Goal: Task Accomplishment & Management: Manage account settings

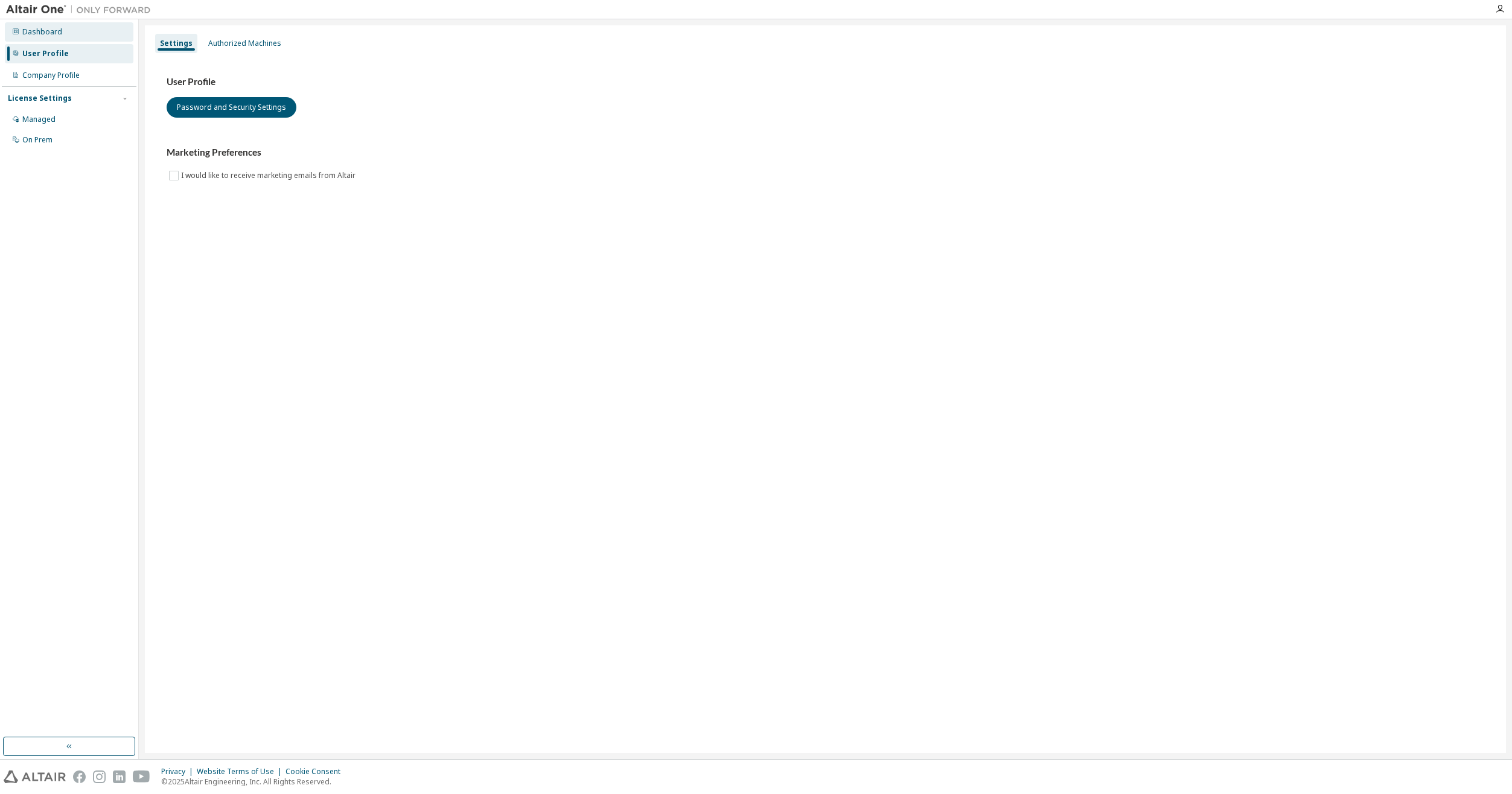
click at [76, 27] on div "Dashboard" at bounding box center [69, 32] width 129 height 19
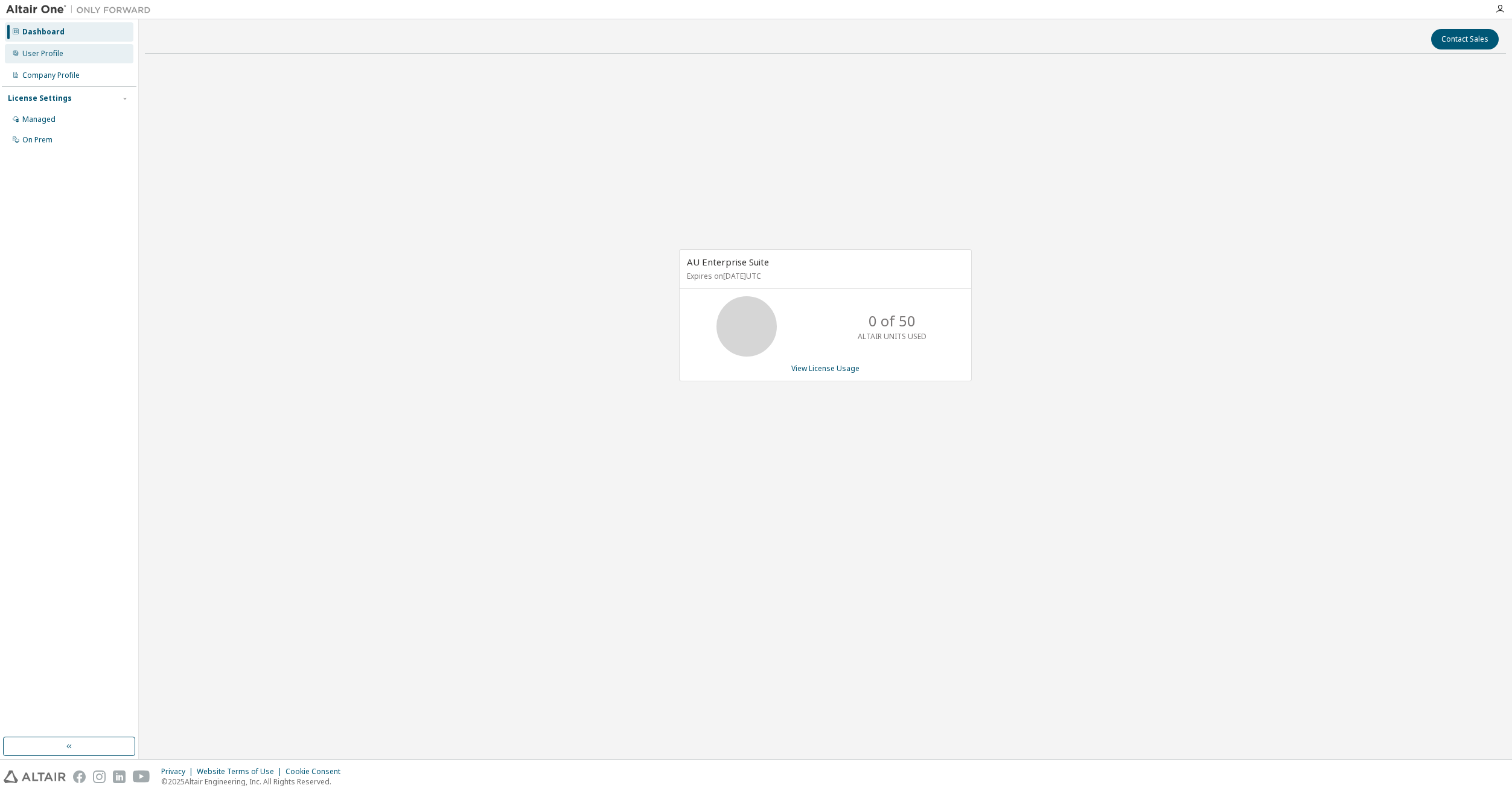
click at [89, 53] on div "User Profile" at bounding box center [69, 54] width 129 height 19
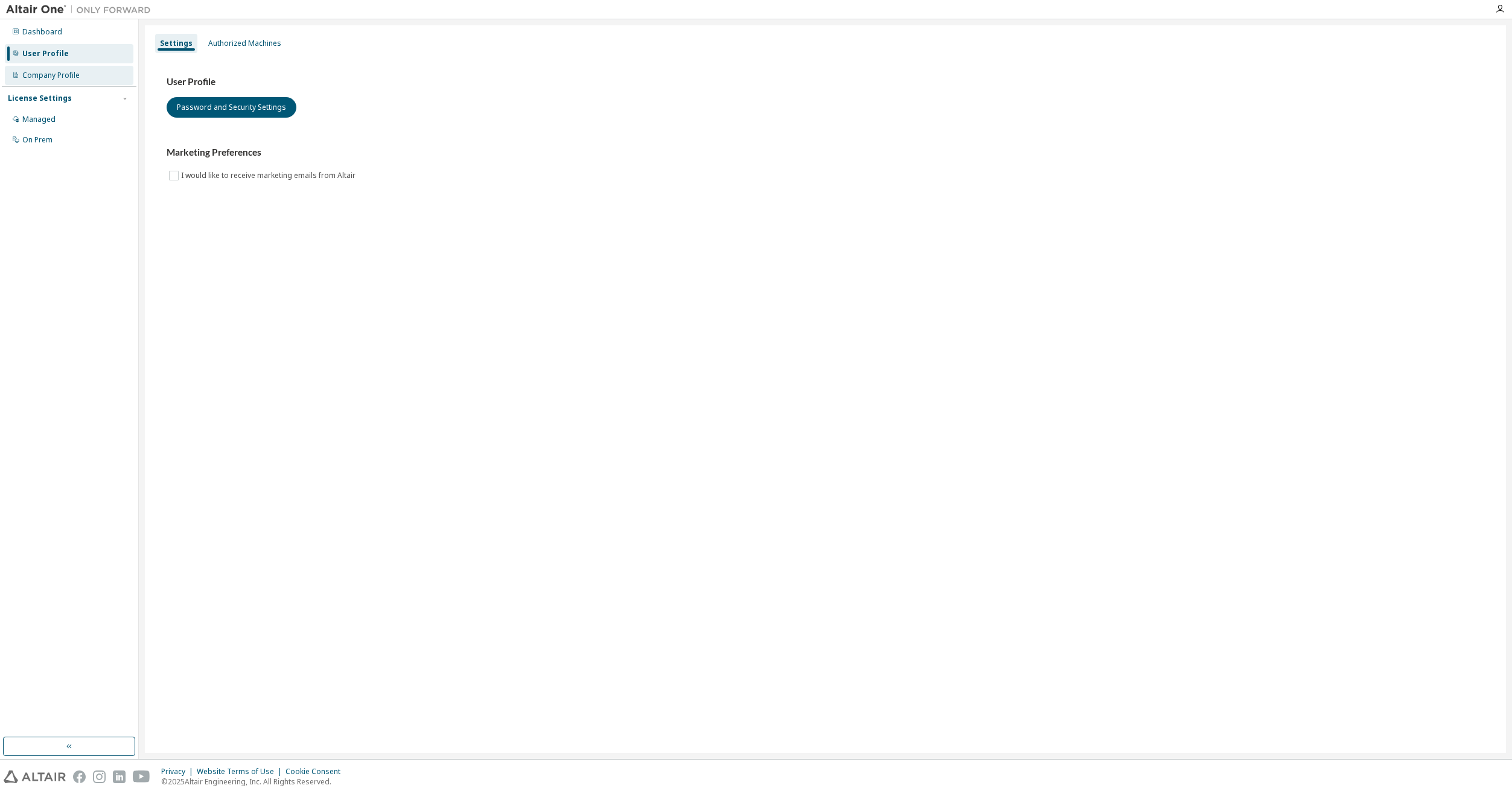
click at [75, 73] on div "Company Profile" at bounding box center [51, 76] width 57 height 10
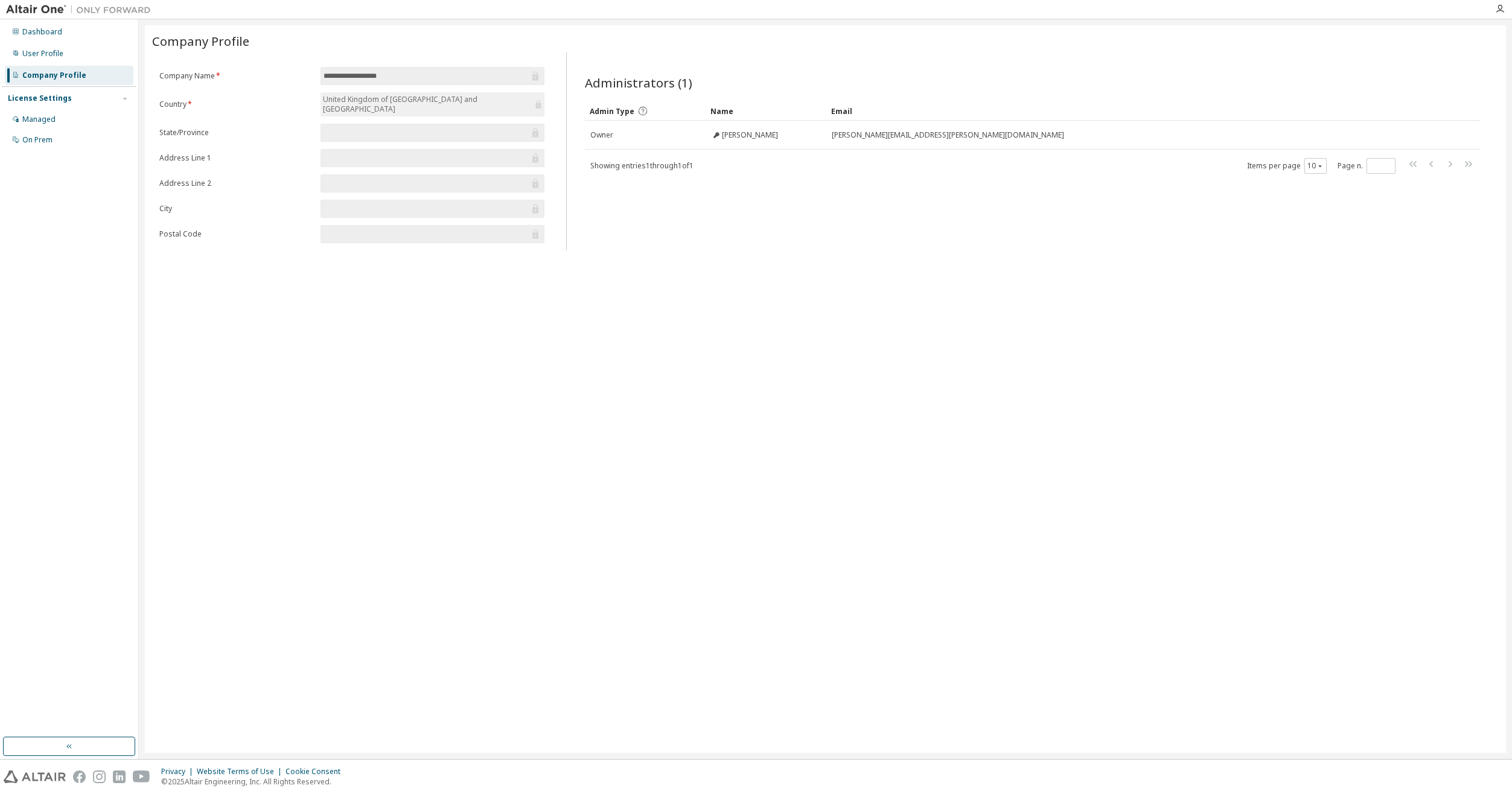
click at [64, 97] on div "License Settings" at bounding box center [40, 98] width 64 height 10
drag, startPoint x: 64, startPoint y: 97, endPoint x: 131, endPoint y: 99, distance: 67.0
click at [131, 99] on div "License Settings Managed On Prem" at bounding box center [69, 119] width 134 height 64
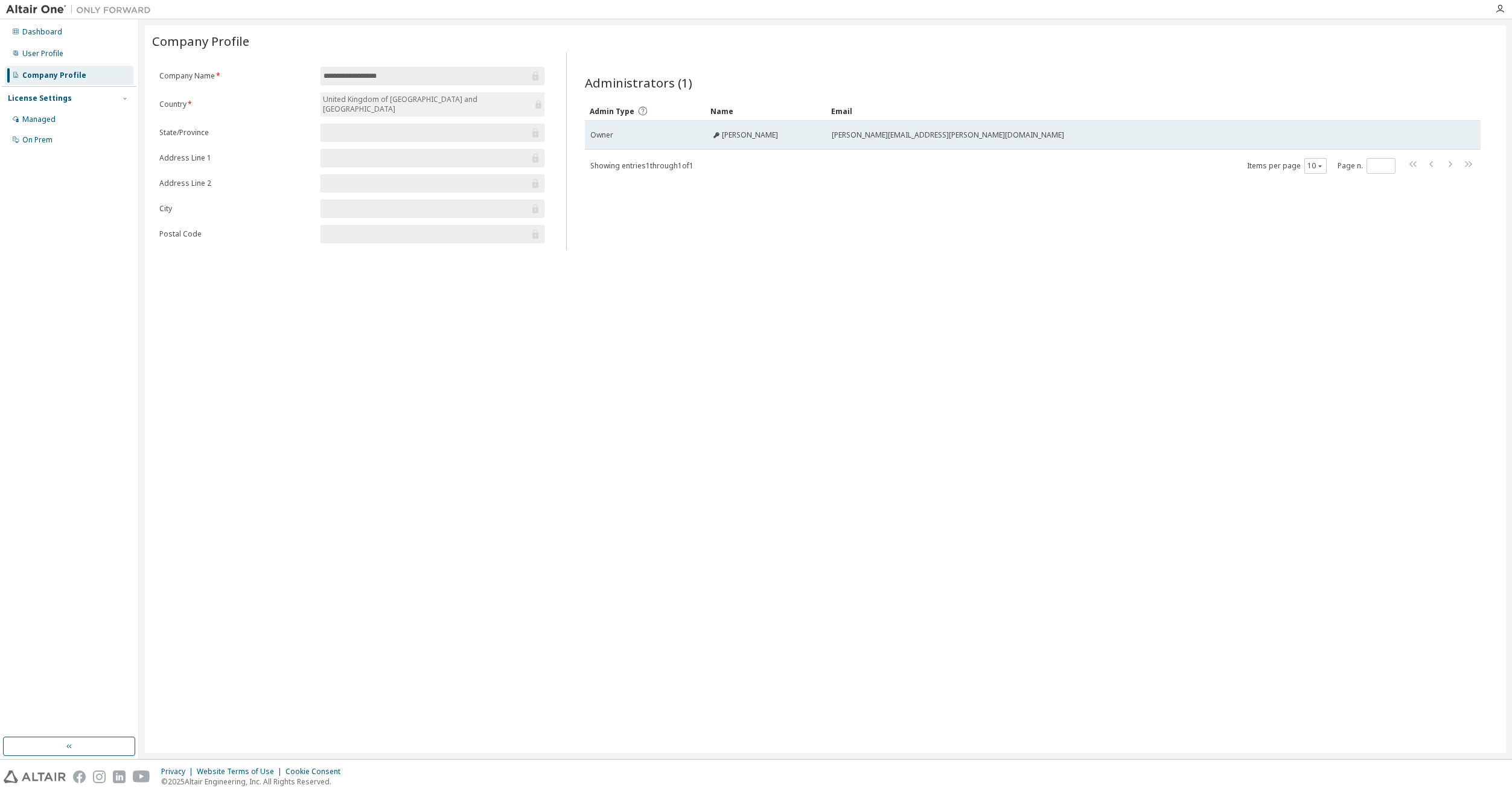
click at [797, 132] on div "[PERSON_NAME]" at bounding box center [765, 135] width 110 height 10
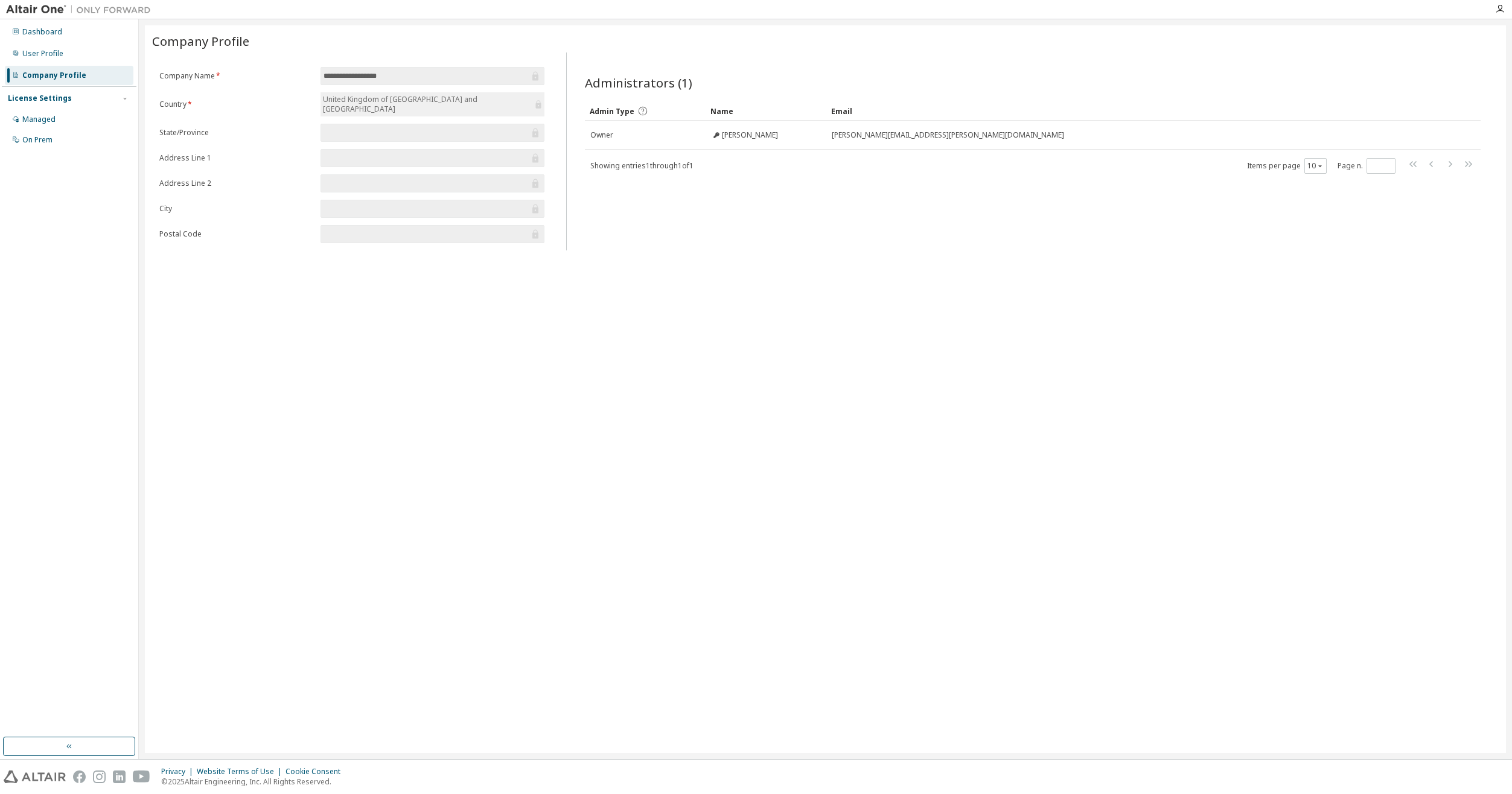
click at [934, 71] on div "Administrators (1) Clear Load Save Save As Field Operator Value Select filter S…" at bounding box center [1033, 155] width 925 height 191
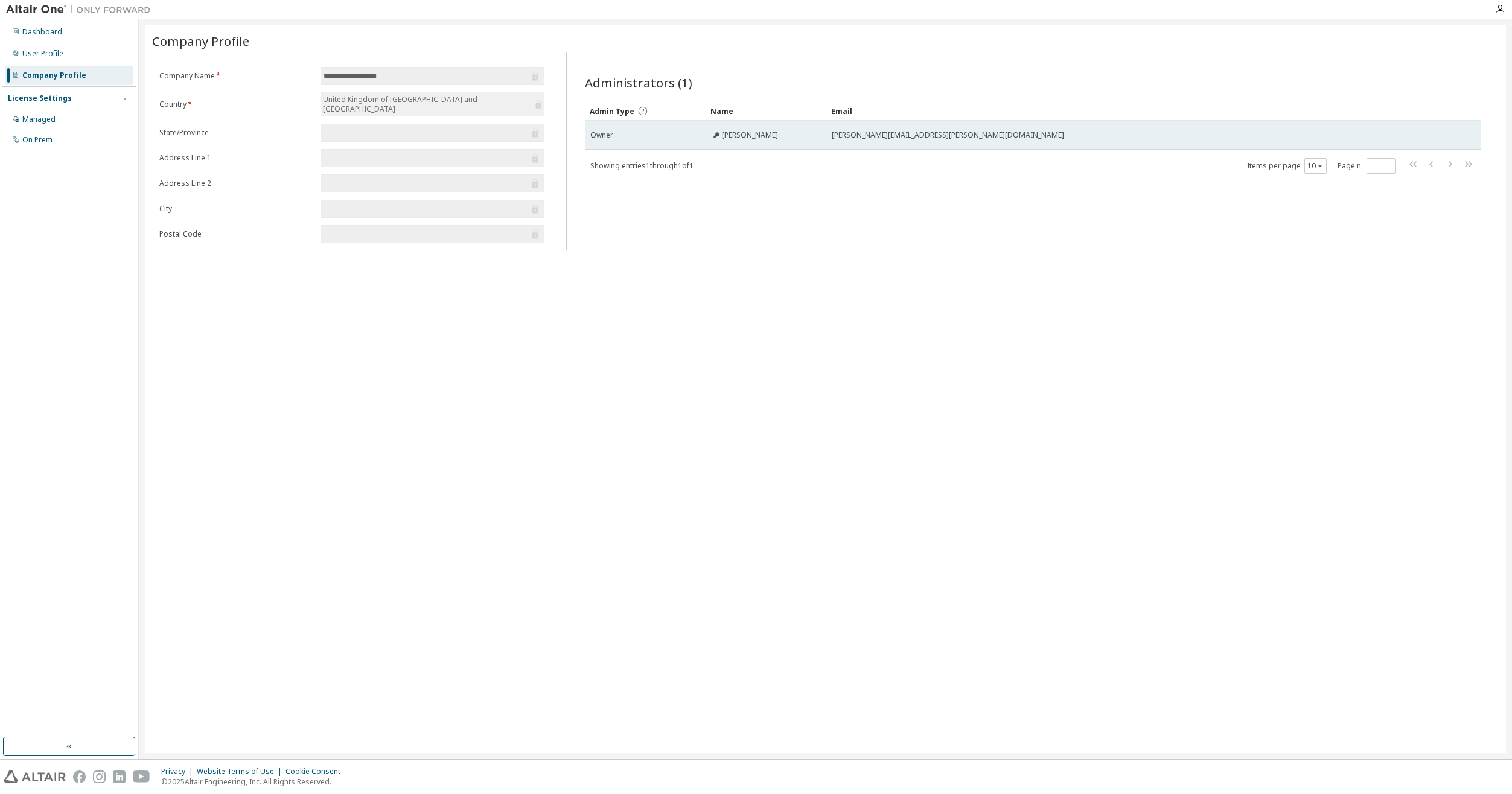
drag, startPoint x: 719, startPoint y: 135, endPoint x: 789, endPoint y: 135, distance: 70.0
click at [789, 135] on div "[PERSON_NAME]" at bounding box center [765, 135] width 110 height 10
drag, startPoint x: 789, startPoint y: 135, endPoint x: 786, endPoint y: 149, distance: 14.3
click at [786, 149] on td "[PERSON_NAME]" at bounding box center [766, 135] width 121 height 29
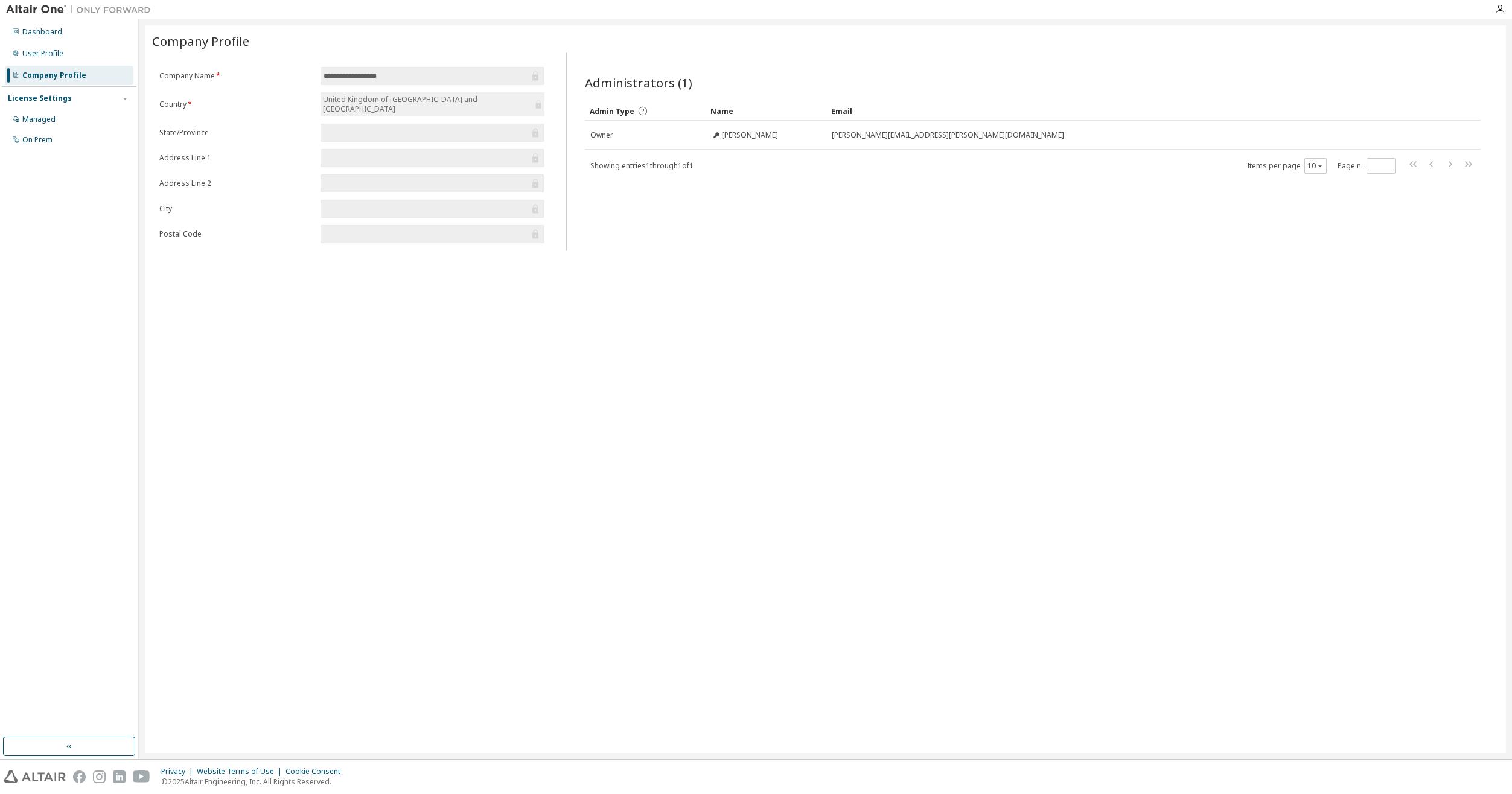
click at [785, 158] on div "Showing entries 1 through 1 of 1 Items per page 10 Page n. *" at bounding box center [1033, 165] width 896 height 18
click at [85, 55] on div "User Profile" at bounding box center [69, 54] width 129 height 19
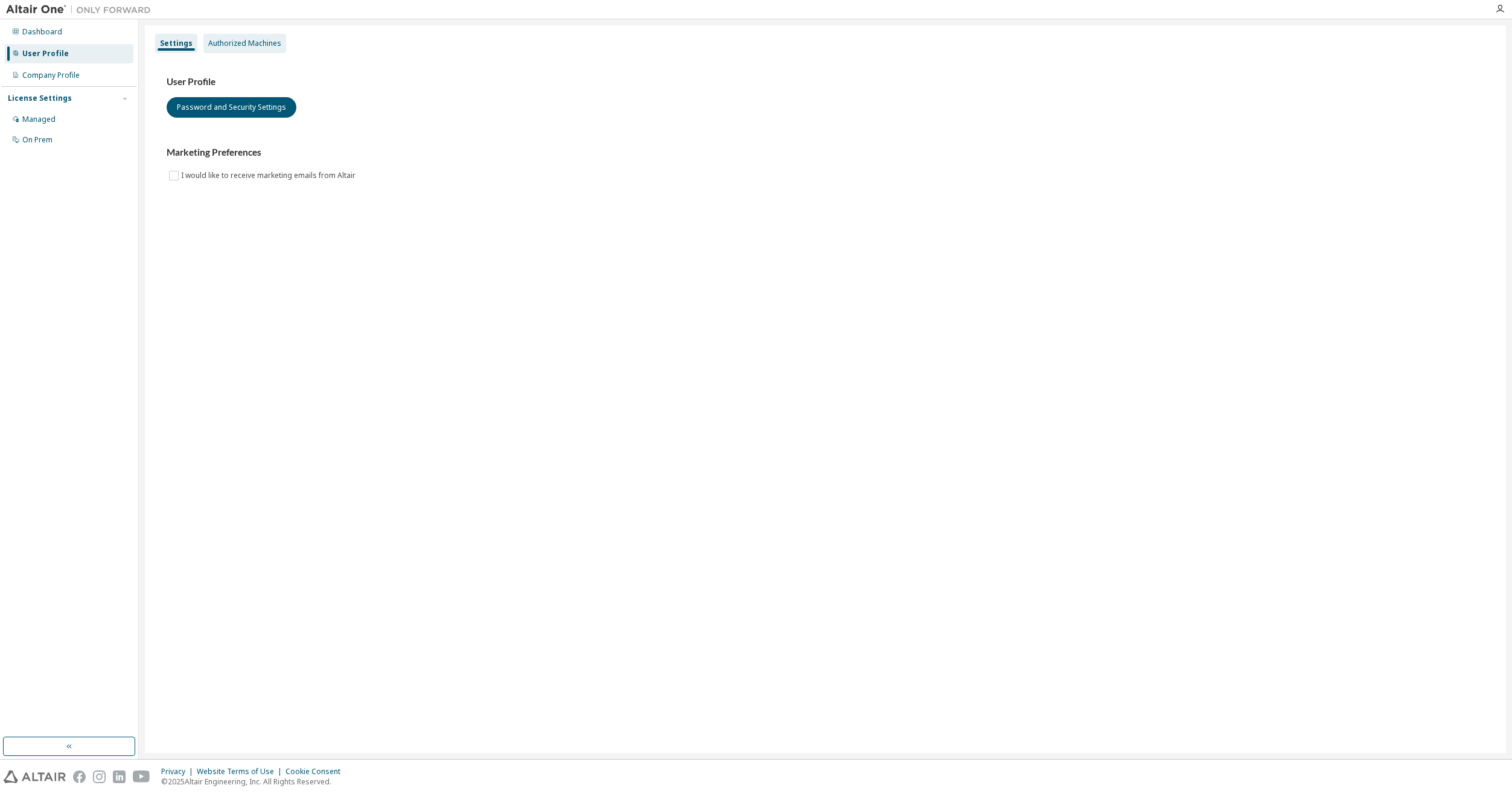
click at [223, 47] on div "Authorized Machines" at bounding box center [244, 44] width 73 height 10
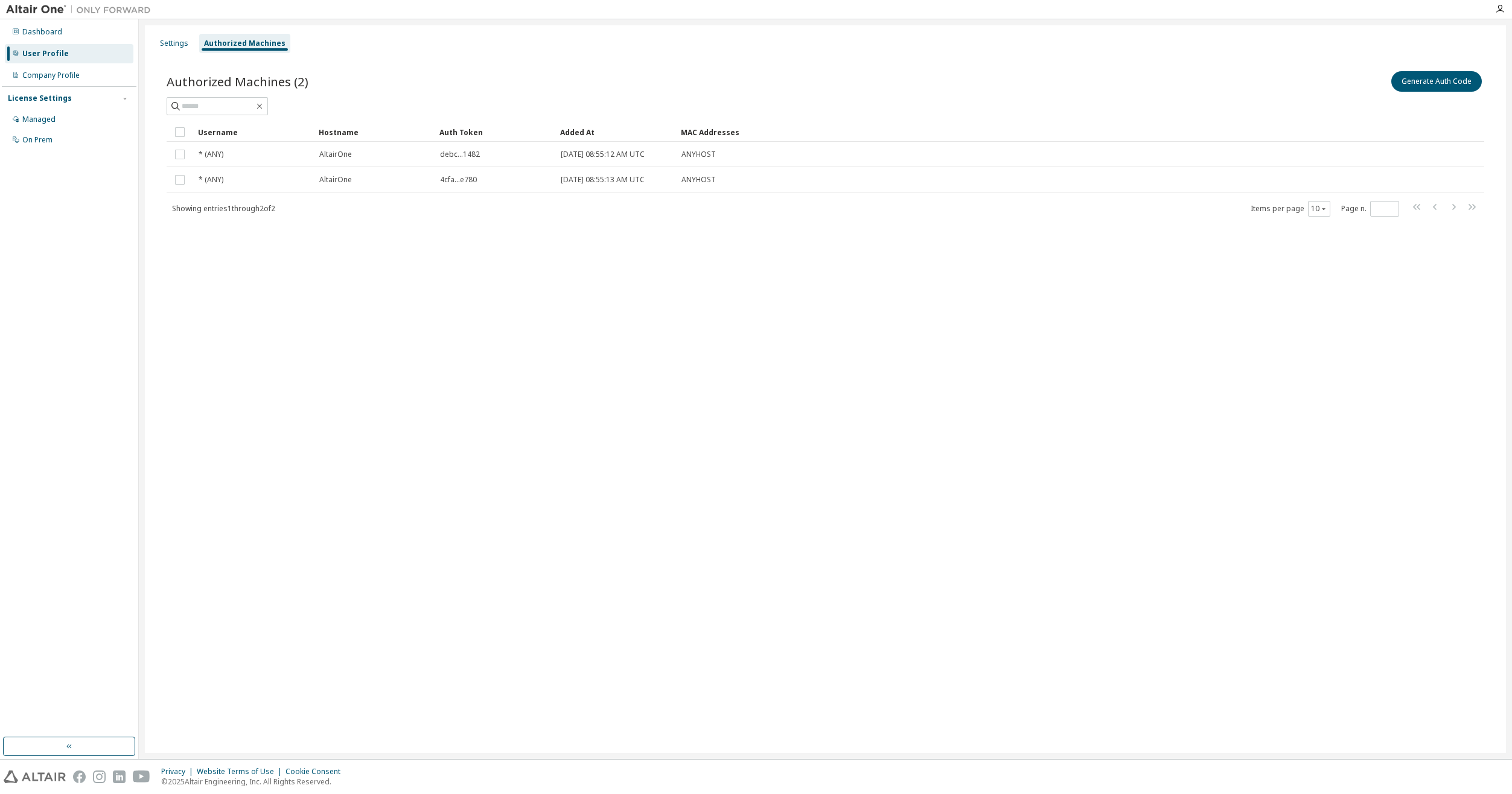
click at [461, 131] on div "Auth Token" at bounding box center [495, 132] width 111 height 19
click at [465, 129] on div "Auth Token" at bounding box center [495, 132] width 111 height 19
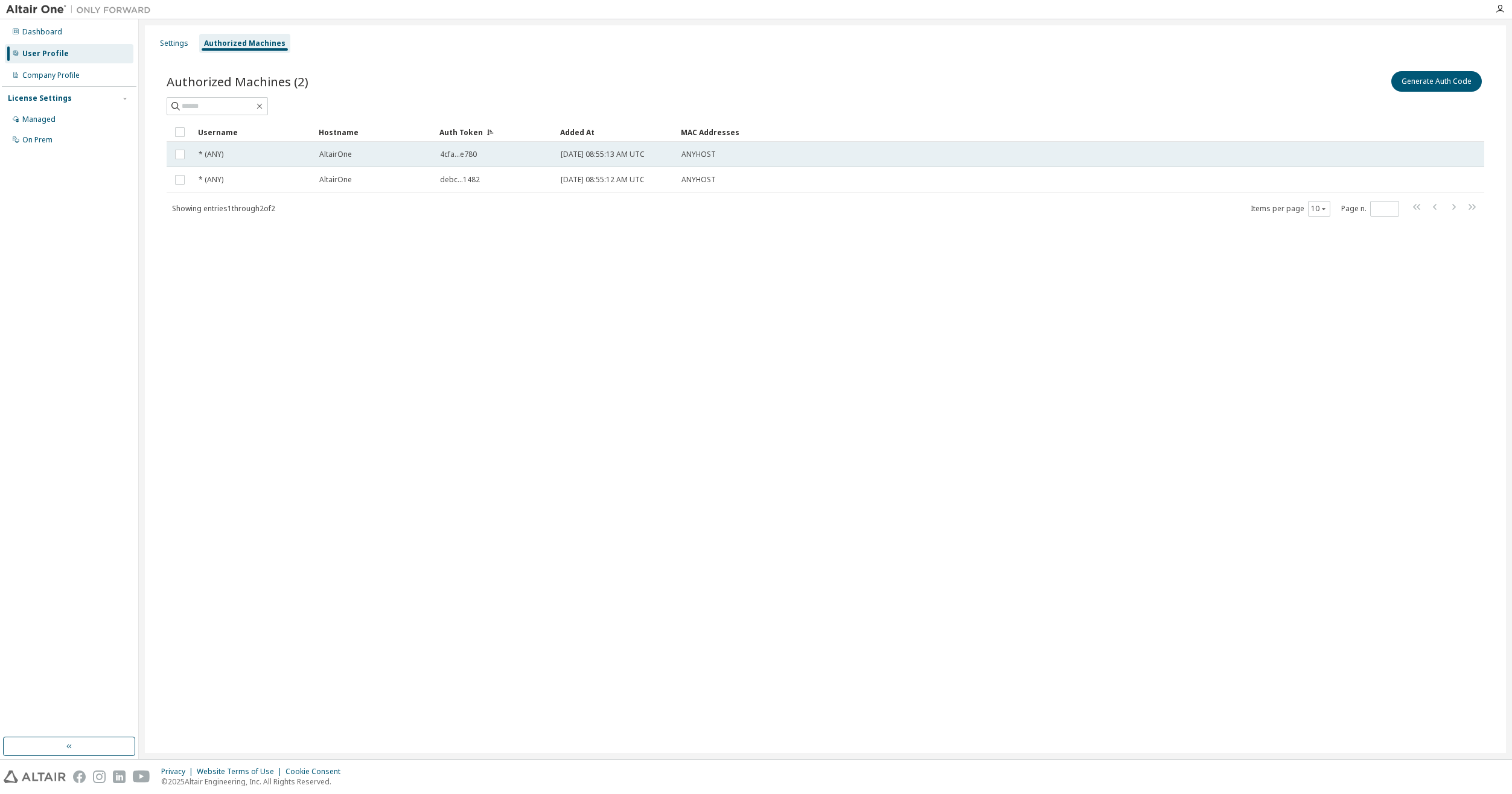
click at [465, 148] on td "4cfa...e780" at bounding box center [495, 155] width 121 height 25
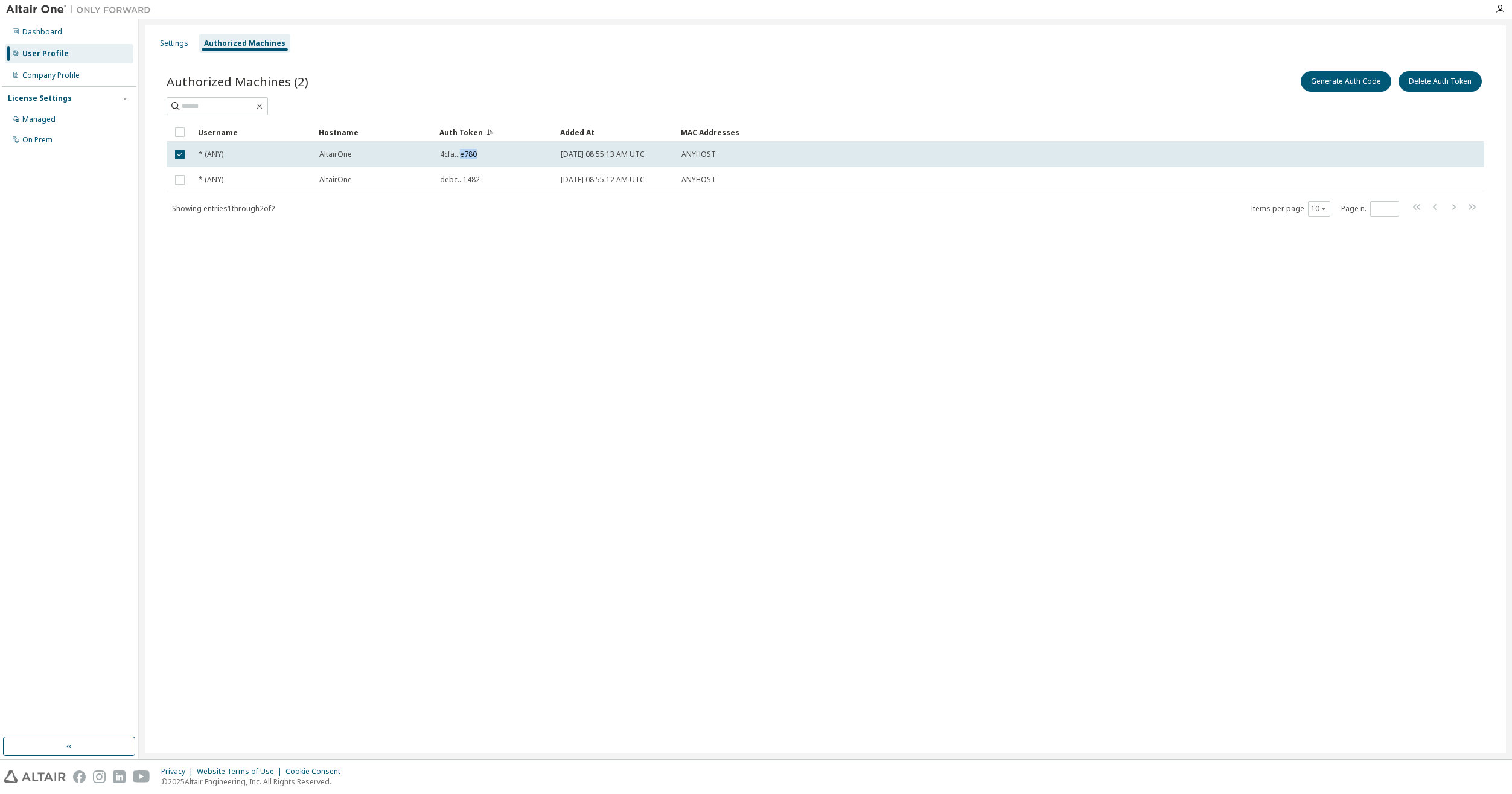
click at [465, 148] on td "4cfa...e780" at bounding box center [495, 155] width 121 height 25
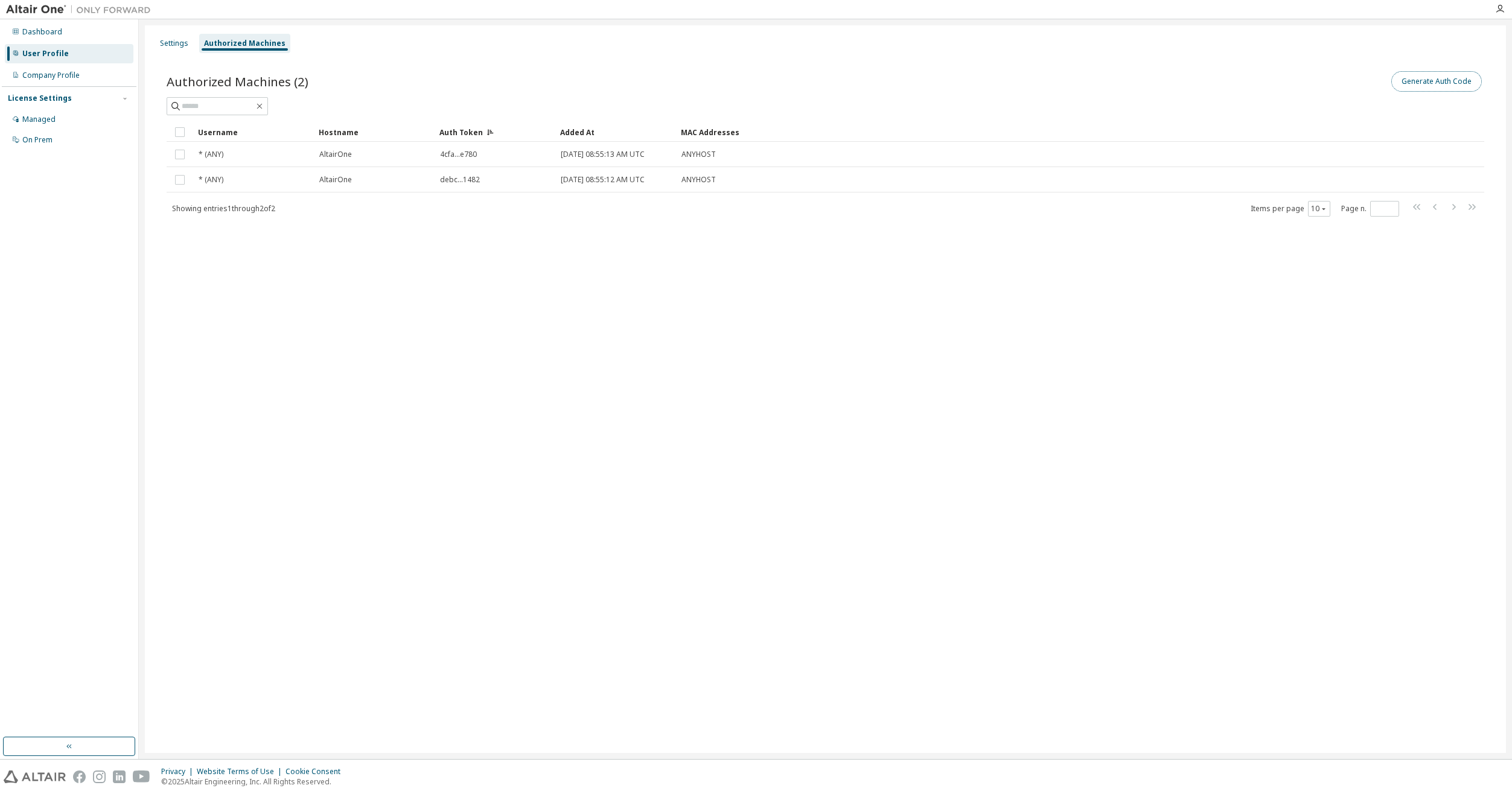
click at [1463, 86] on button "Generate Auth Code" at bounding box center [1436, 81] width 91 height 20
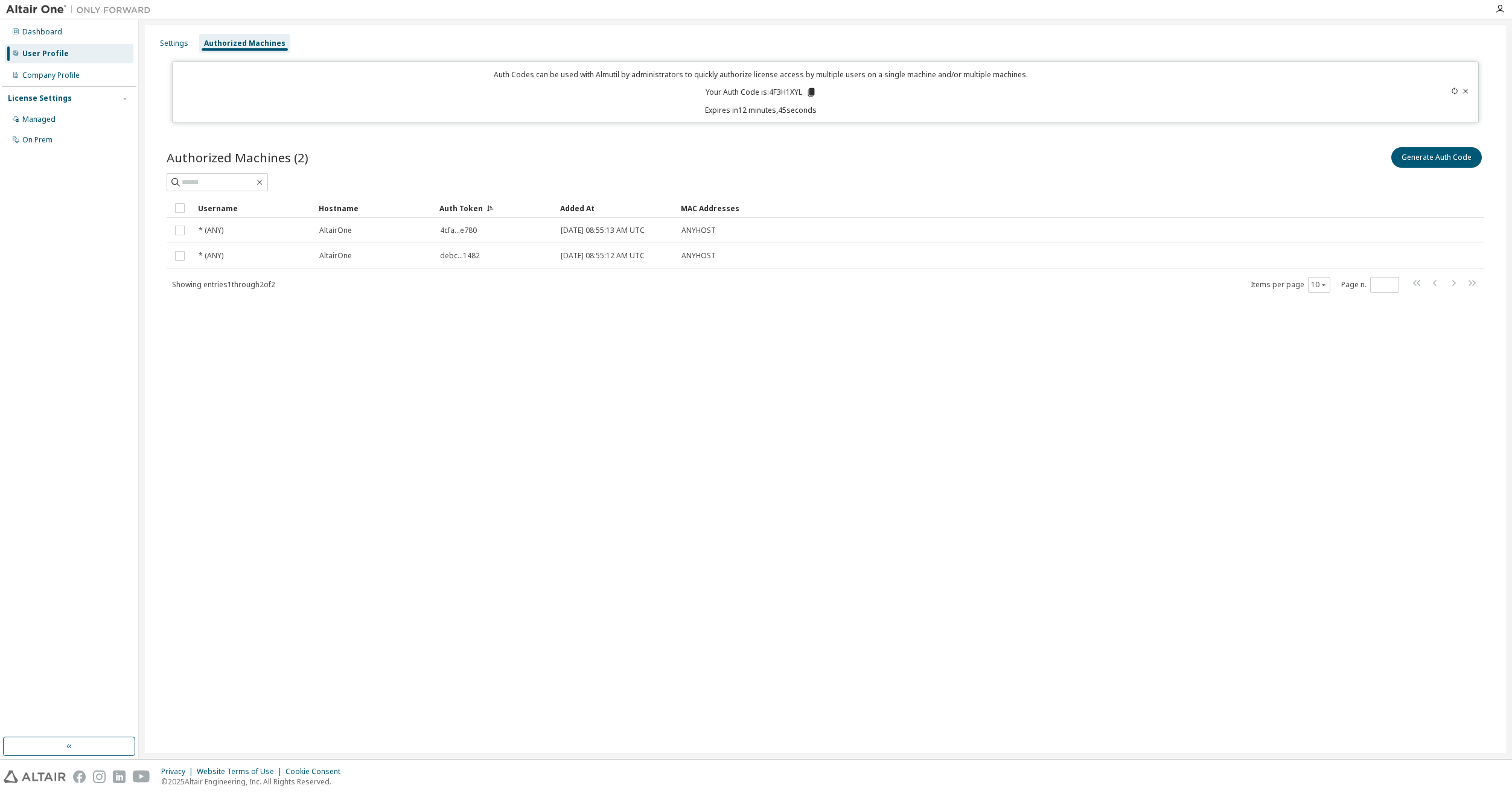
click at [905, 506] on div "Settings Authorized Machines Auth Codes can be used with Almutil by administrat…" at bounding box center [826, 389] width 1361 height 728
click at [47, 32] on div "Dashboard" at bounding box center [42, 32] width 40 height 10
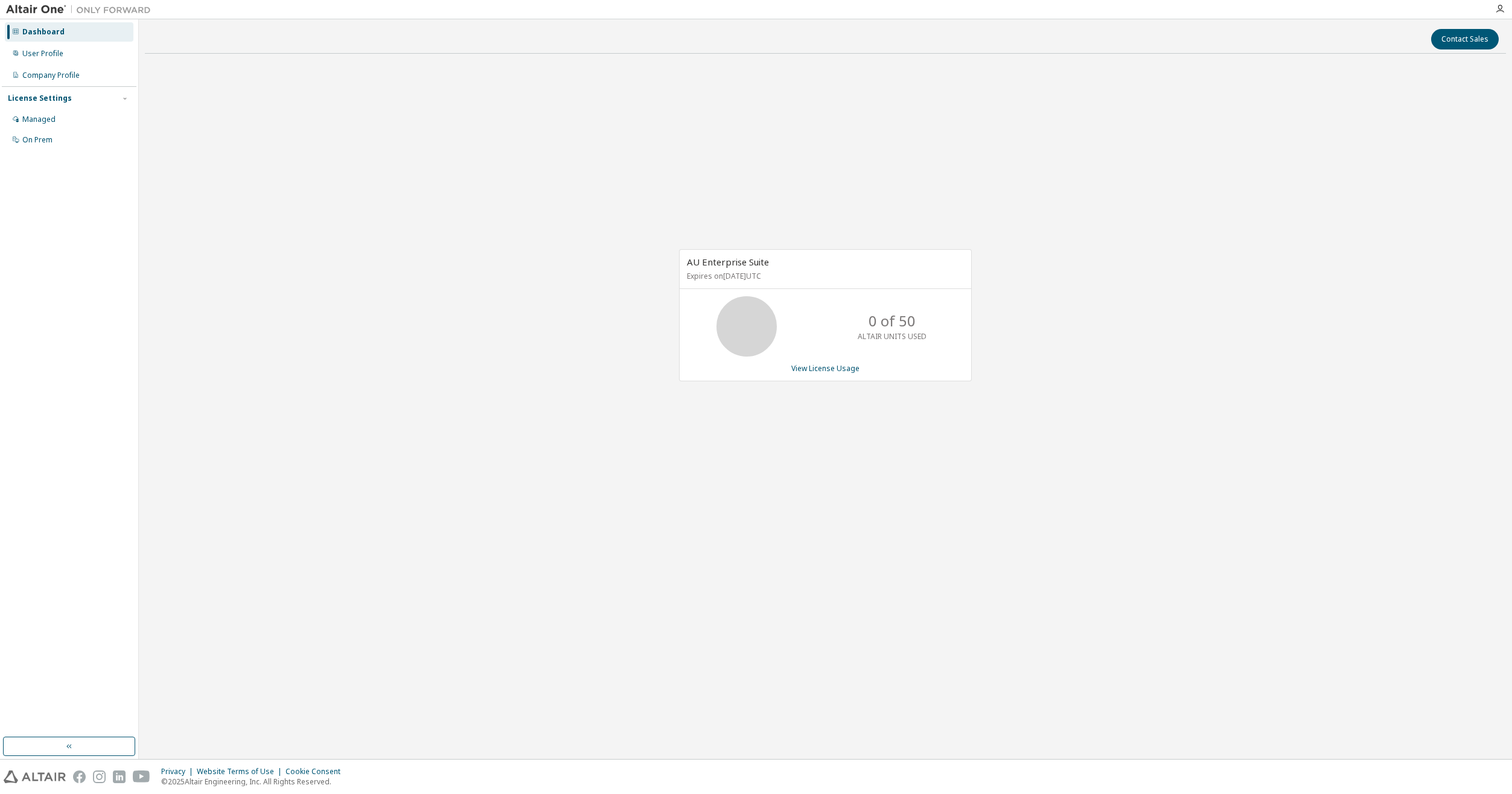
click at [1039, 384] on div "AU Enterprise Suite Expires on September 23, 2025 UTC 0 of 50 ALTAIR UNITS USED…" at bounding box center [826, 321] width 1361 height 516
drag, startPoint x: 74, startPoint y: 112, endPoint x: 74, endPoint y: 102, distance: 10.0
click at [74, 112] on div "Managed" at bounding box center [69, 120] width 129 height 19
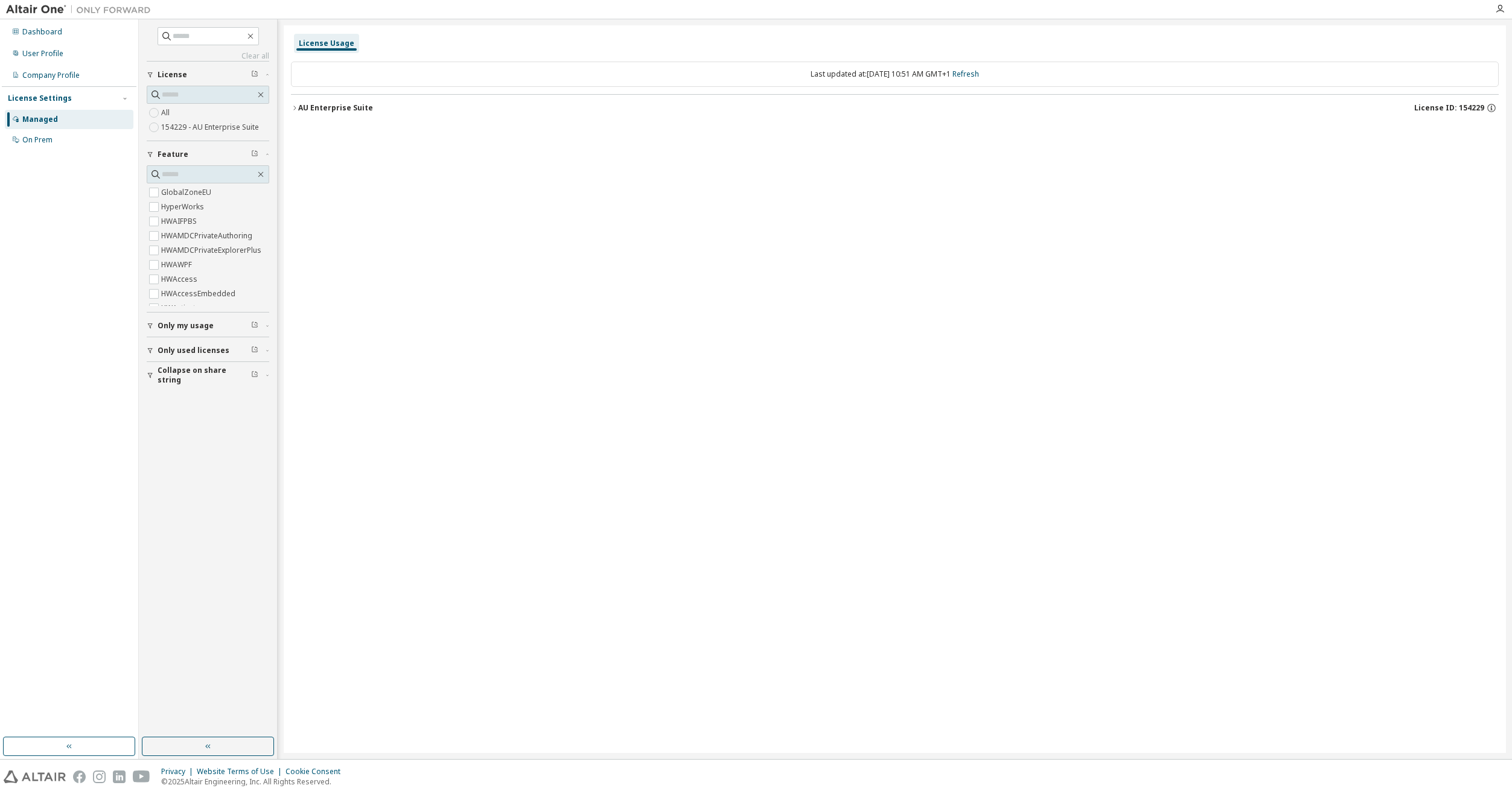
click at [172, 325] on span "Only my usage" at bounding box center [186, 326] width 56 height 10
click at [190, 370] on span "Collapse on share string" at bounding box center [204, 376] width 93 height 19
click at [169, 112] on label "All" at bounding box center [166, 112] width 11 height 15
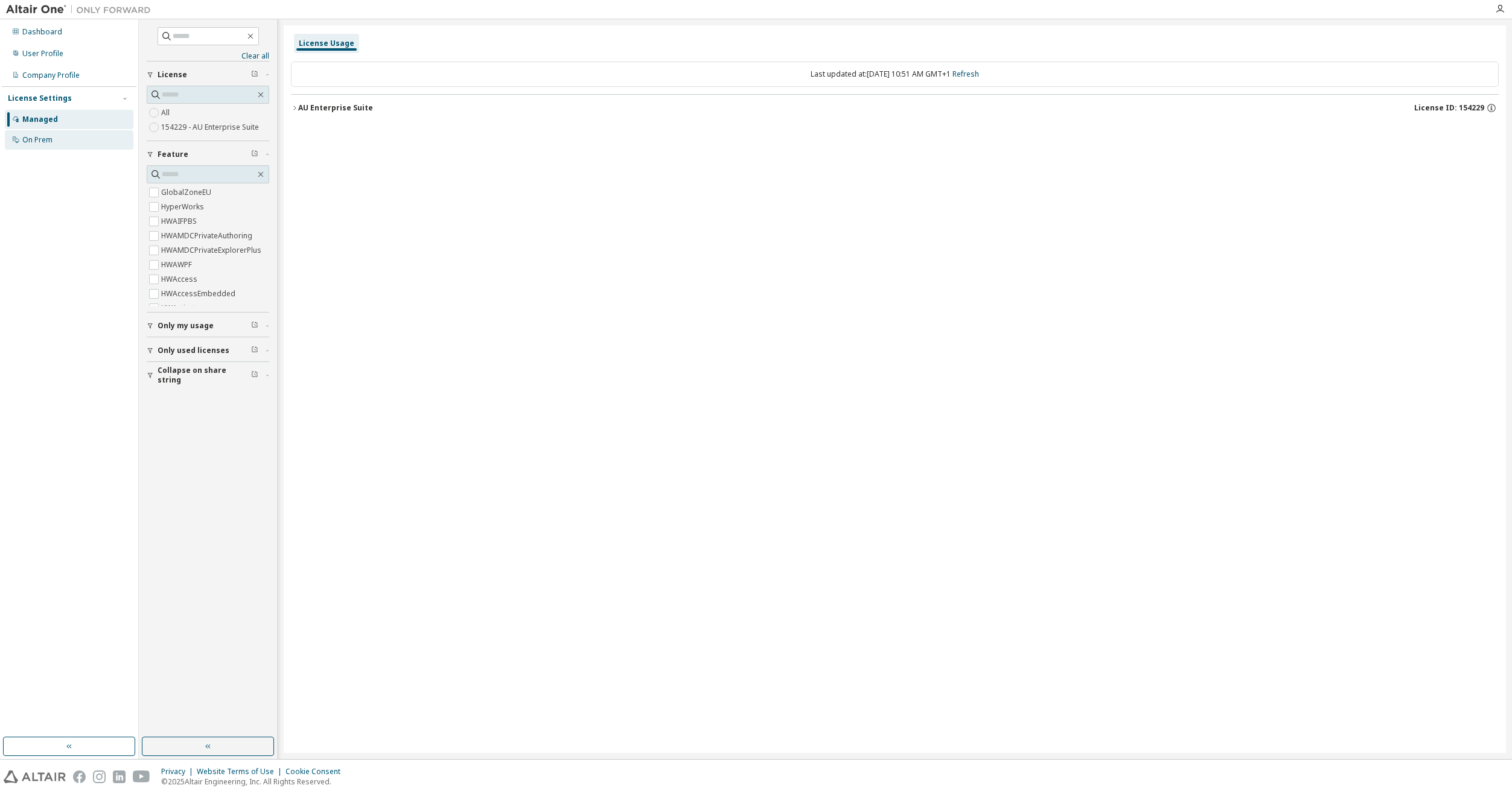
click at [97, 141] on div "On Prem" at bounding box center [69, 140] width 129 height 19
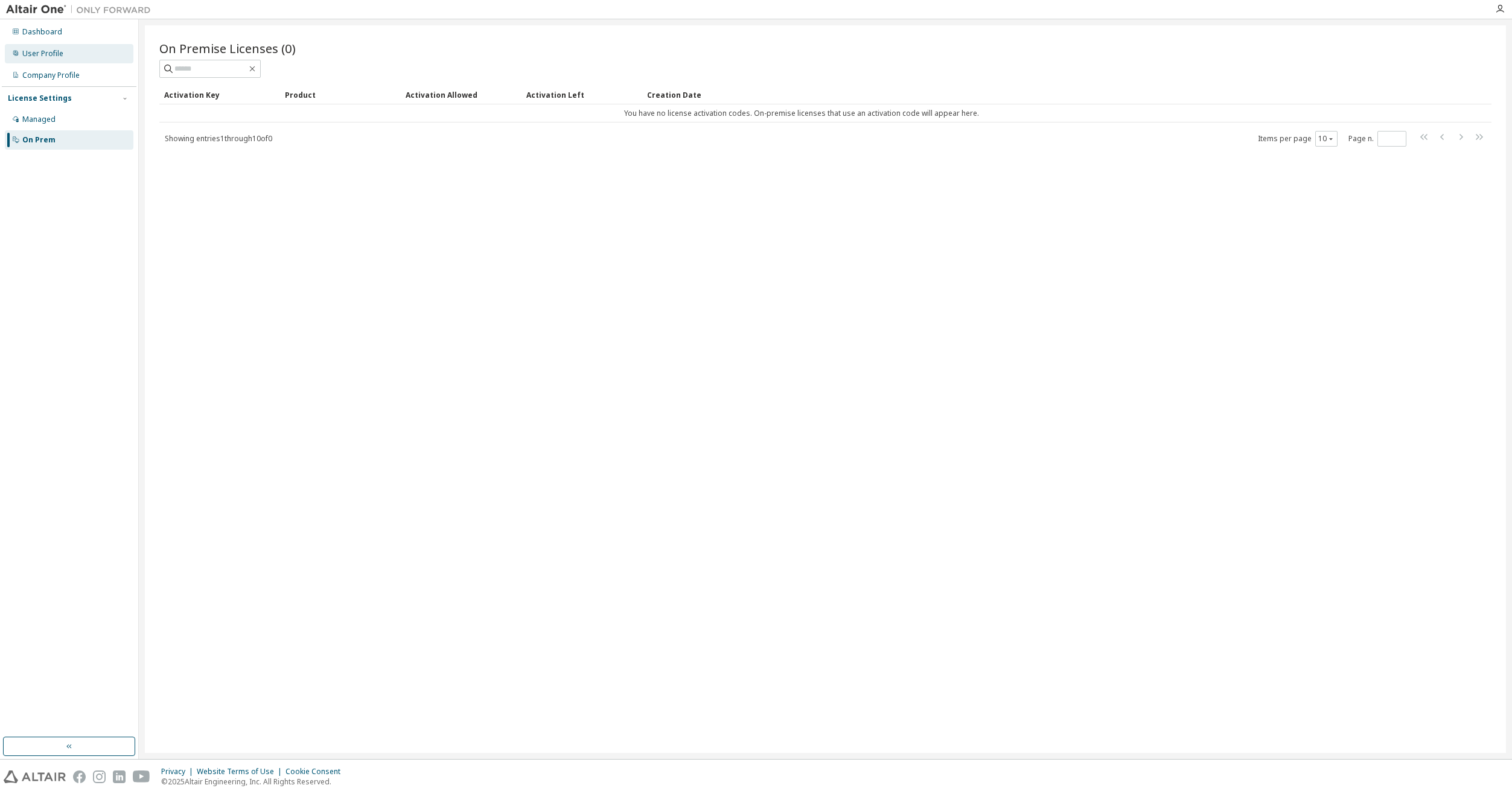
click at [67, 54] on div "User Profile" at bounding box center [69, 54] width 129 height 19
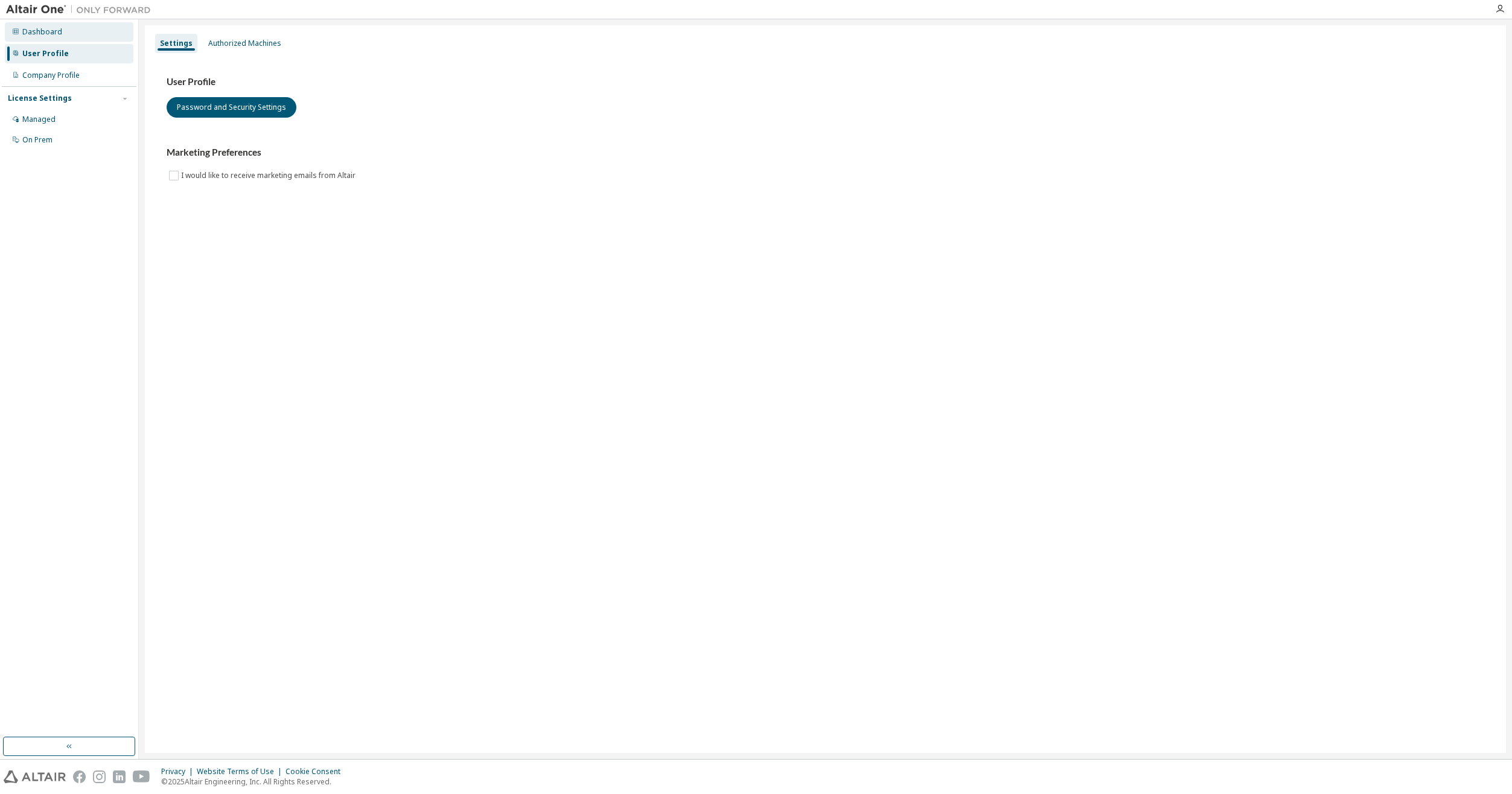
click at [63, 37] on div "Dashboard" at bounding box center [69, 32] width 129 height 19
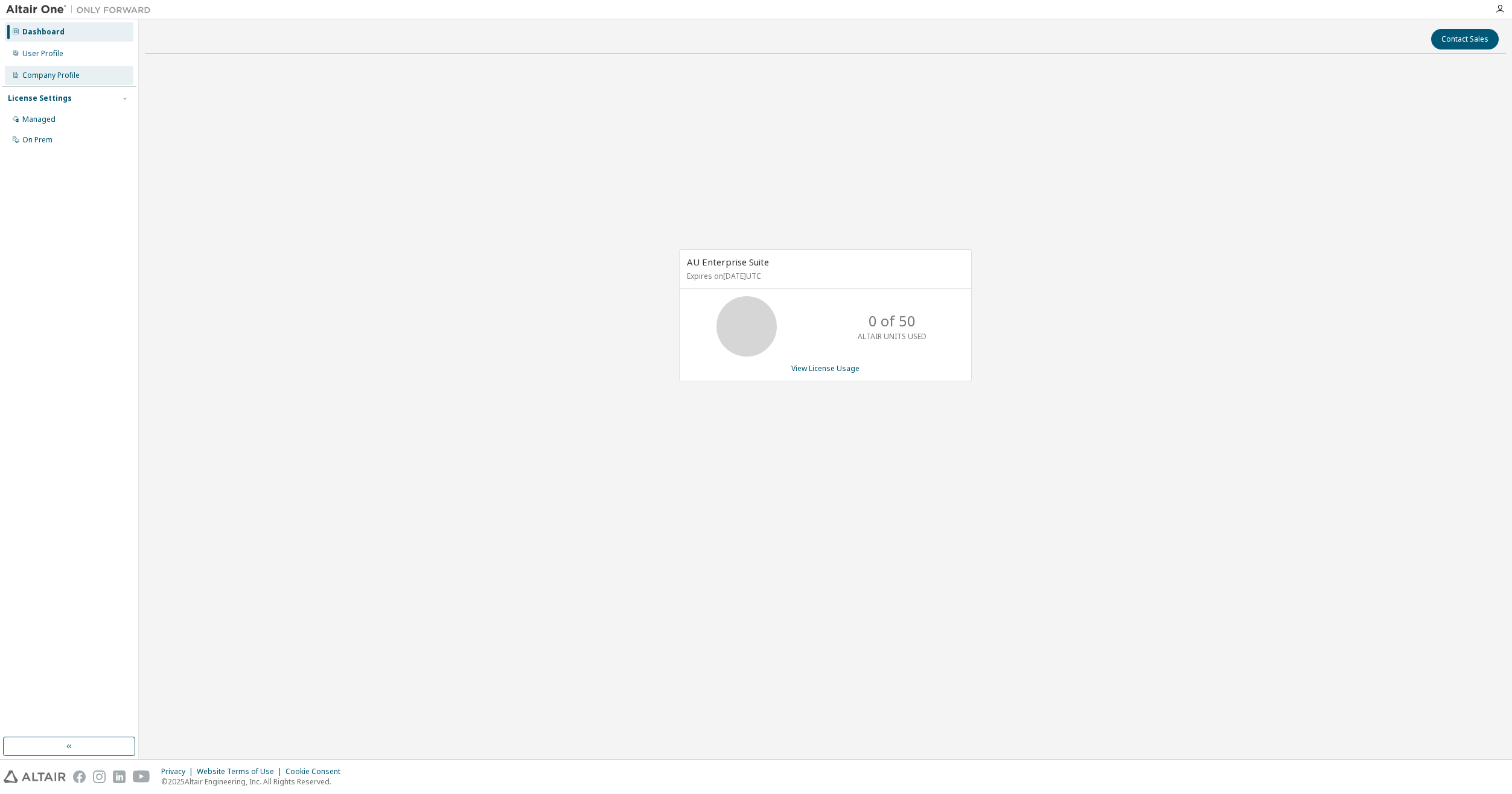
click at [68, 74] on div "Company Profile" at bounding box center [51, 76] width 57 height 10
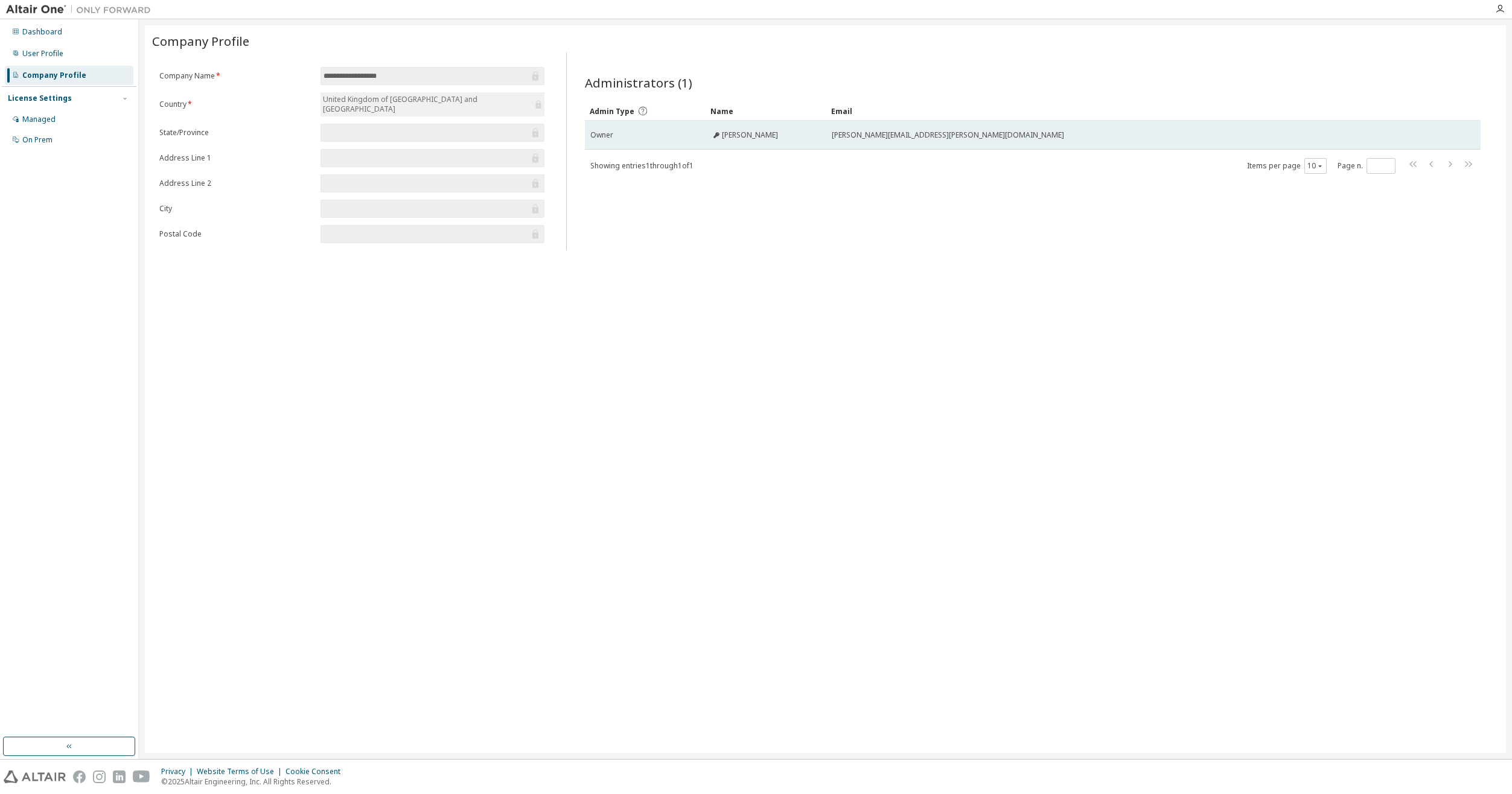
click at [738, 132] on span "[PERSON_NAME]" at bounding box center [750, 135] width 56 height 10
click at [874, 128] on td "[PERSON_NAME][EMAIL_ADDRESS][PERSON_NAME][DOMAIN_NAME]" at bounding box center [1139, 135] width 625 height 29
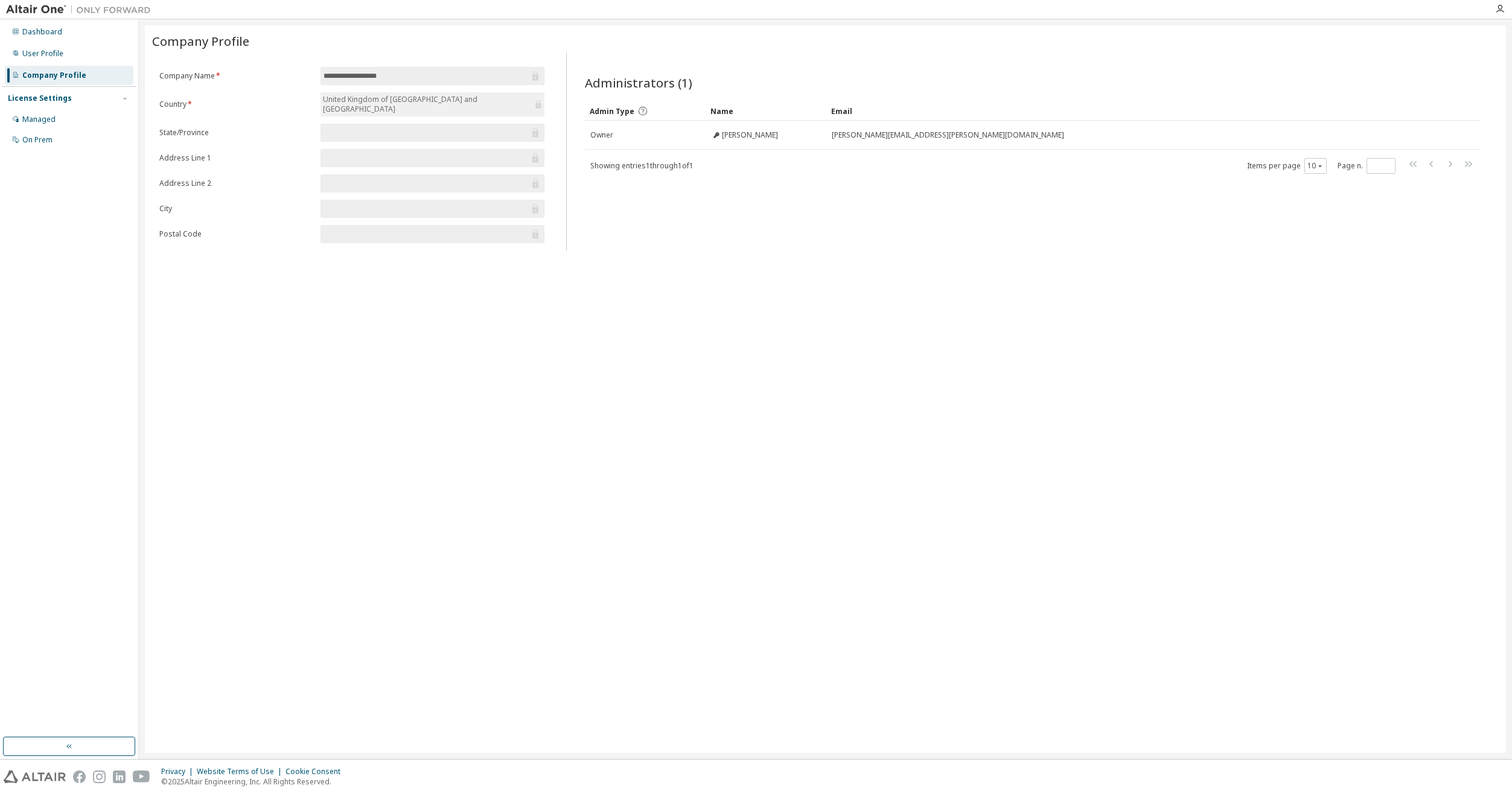
drag, startPoint x: 827, startPoint y: 127, endPoint x: 810, endPoint y: 110, distance: 24.0
click at [826, 127] on tr "Owner Kristian Mahon k.mahon@frewer-engineering.com" at bounding box center [1033, 135] width 896 height 29
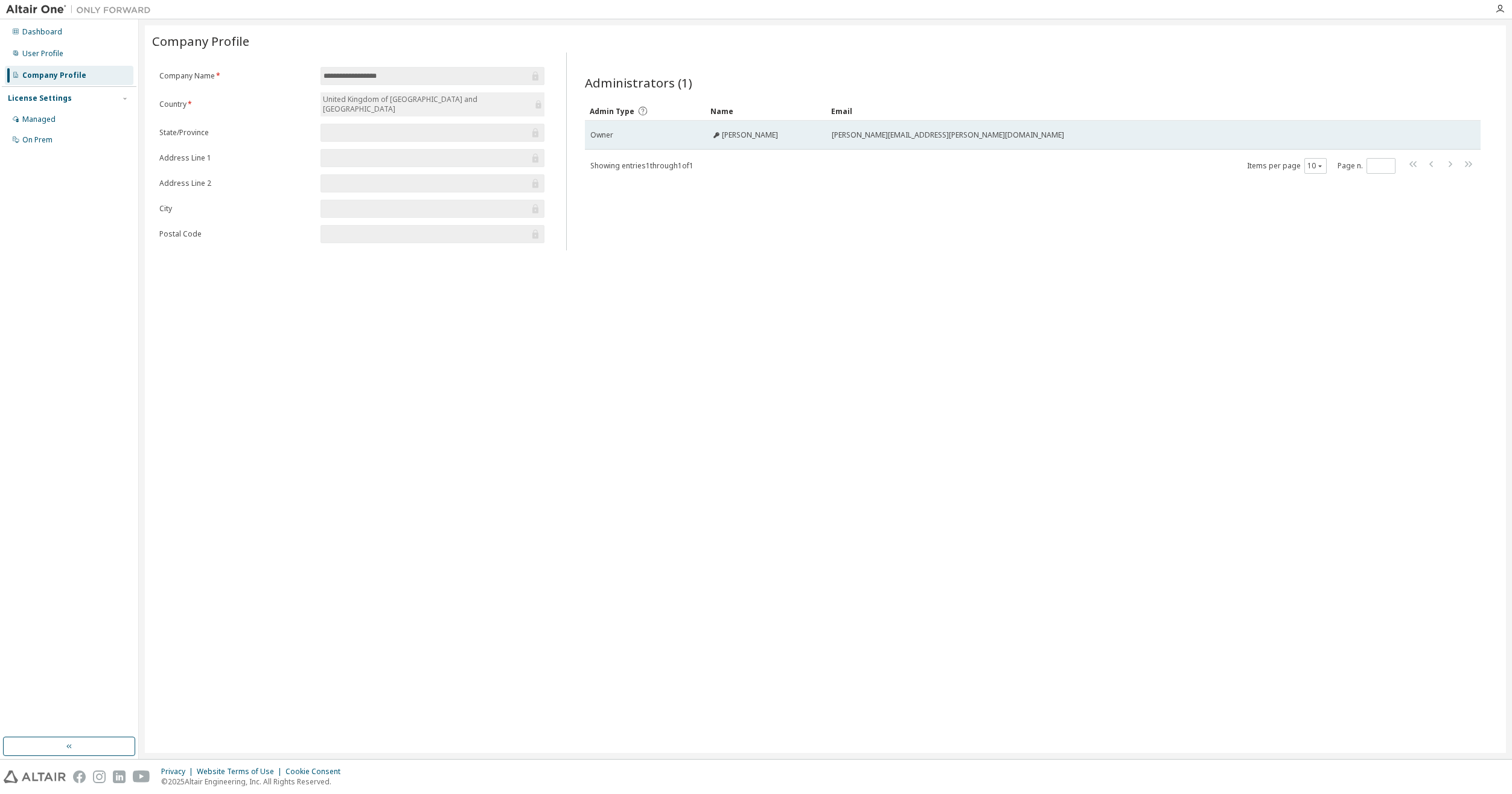
click at [711, 134] on div "[PERSON_NAME]" at bounding box center [744, 135] width 67 height 10
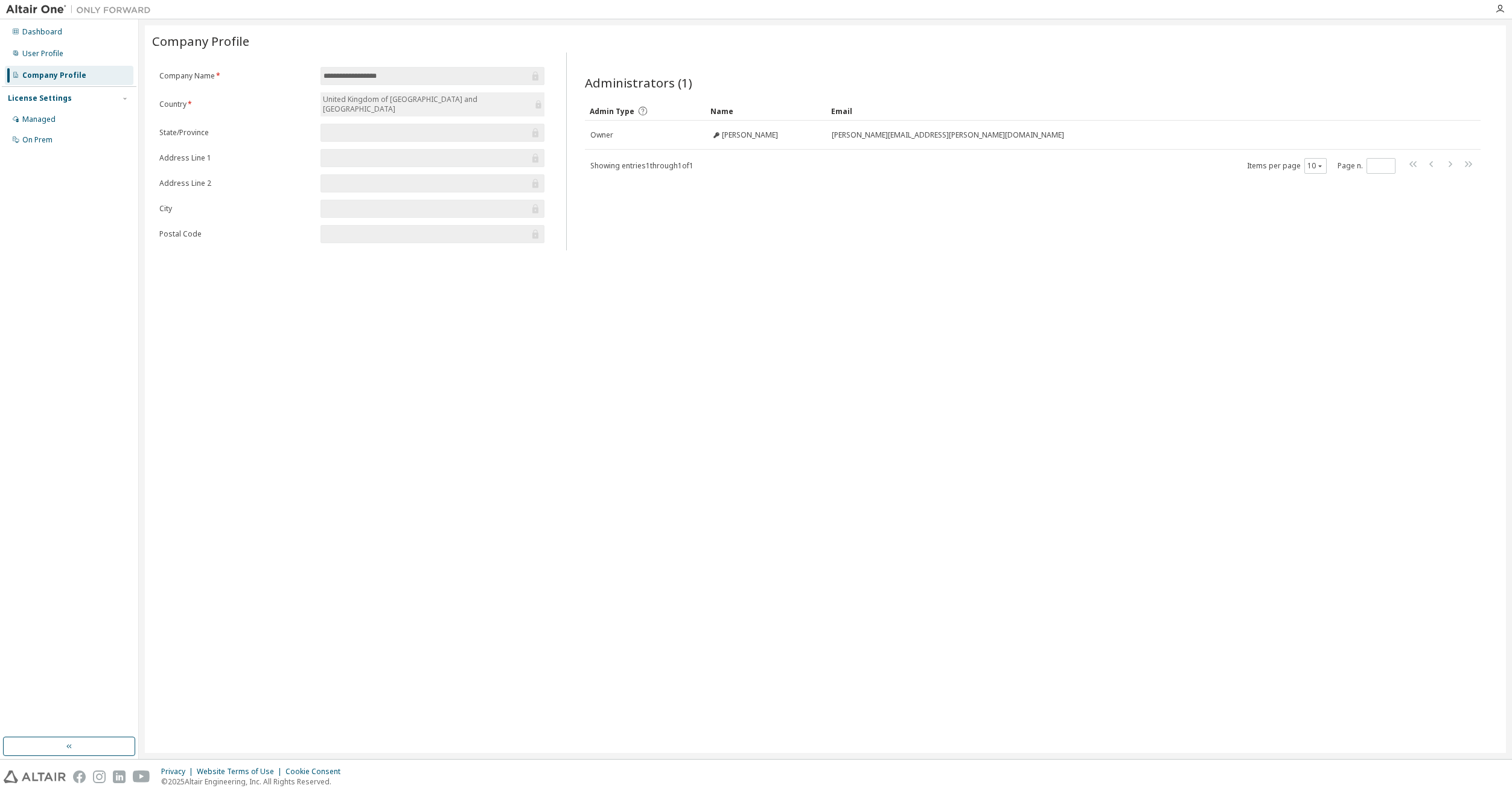
drag, startPoint x: 711, startPoint y: 134, endPoint x: 922, endPoint y: 69, distance: 220.8
click at [922, 69] on div "Administrators (1) Clear Load Save Save As Field Operator Value Select filter S…" at bounding box center [1033, 155] width 925 height 191
click at [313, 49] on div "Company Profile" at bounding box center [825, 40] width 1346 height 17
click at [1285, 401] on div "**********" at bounding box center [826, 389] width 1361 height 728
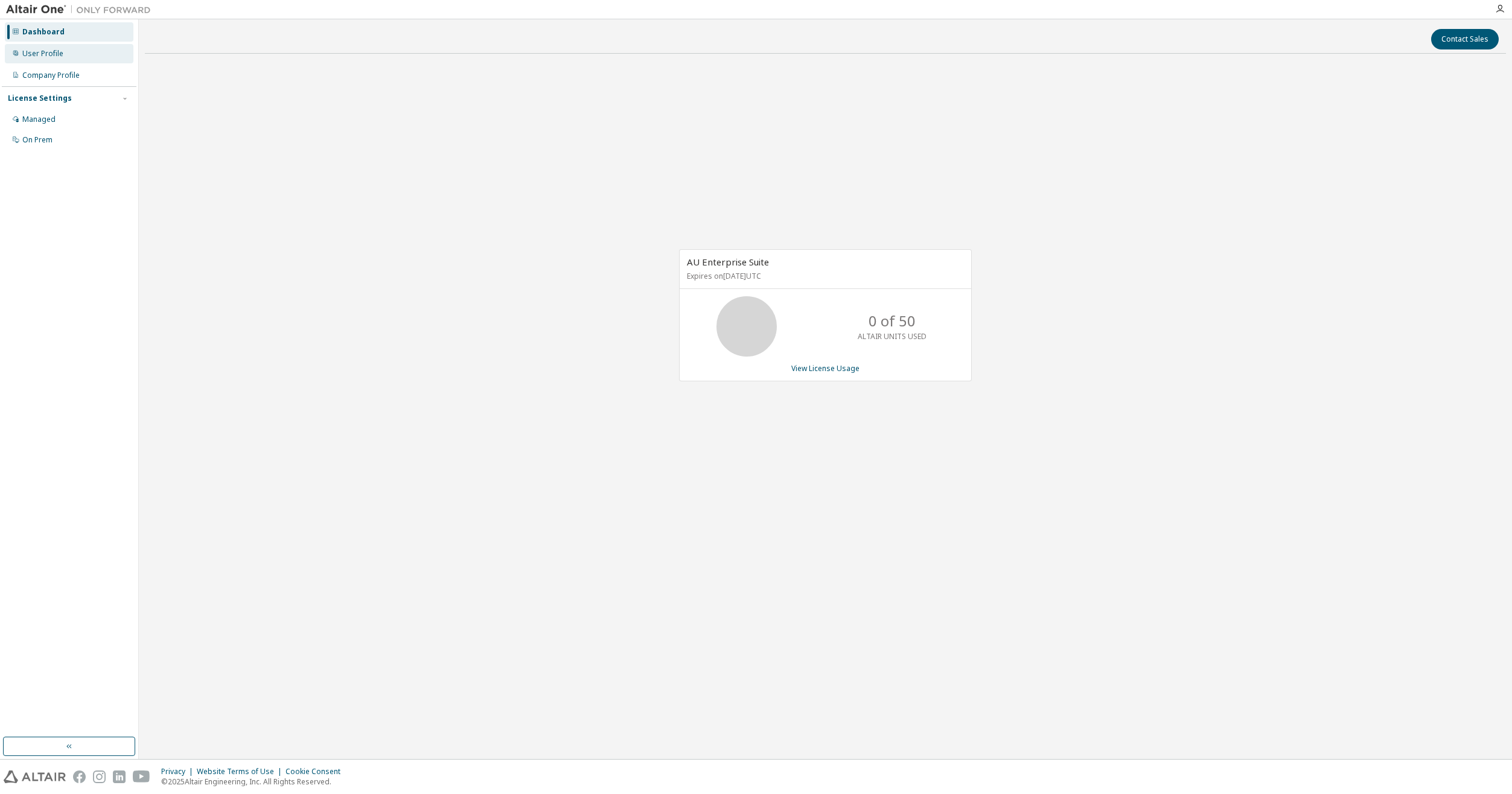
click at [47, 50] on div "User Profile" at bounding box center [43, 54] width 41 height 10
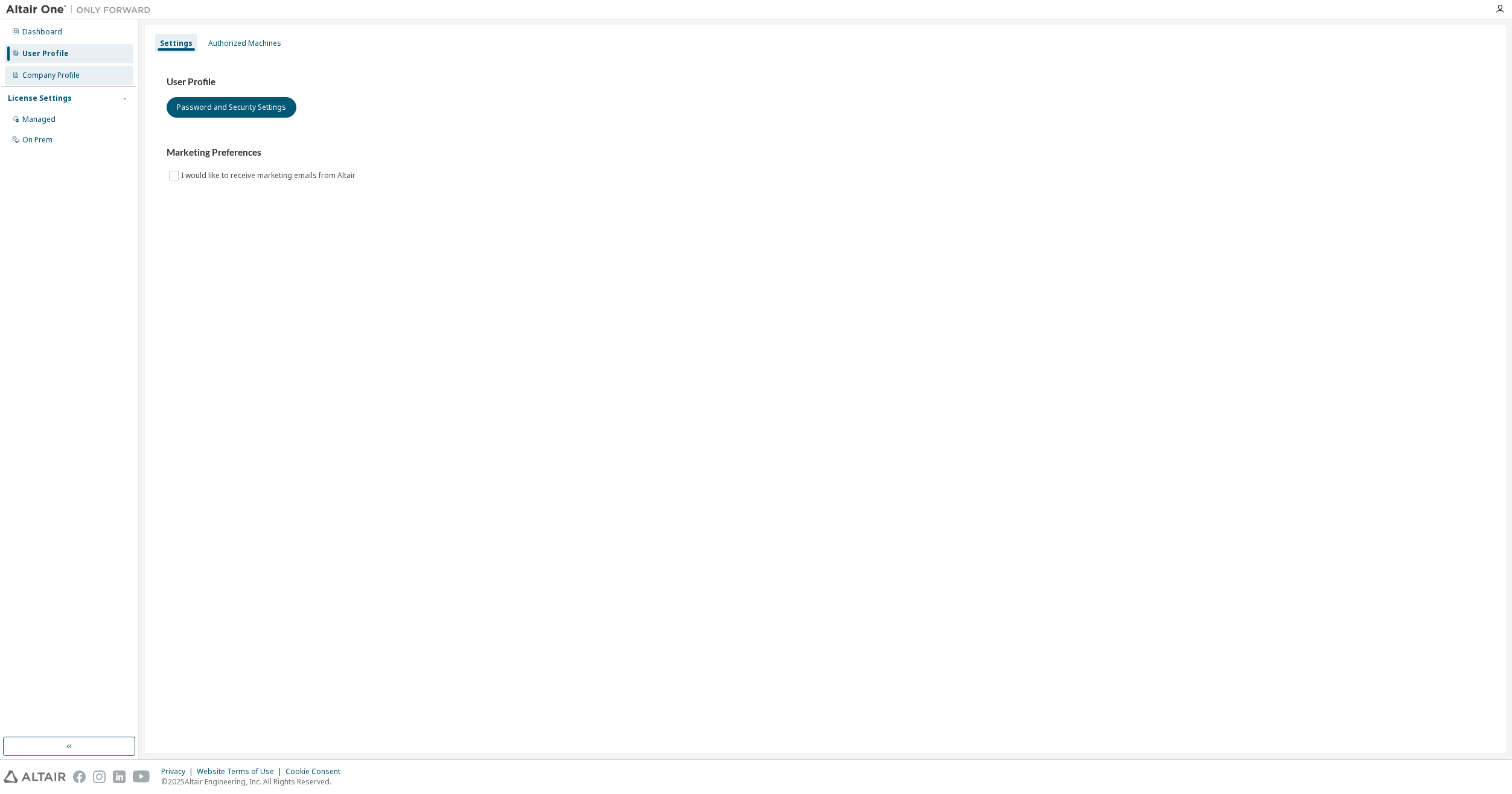
click at [53, 75] on div "Company Profile" at bounding box center [51, 76] width 57 height 10
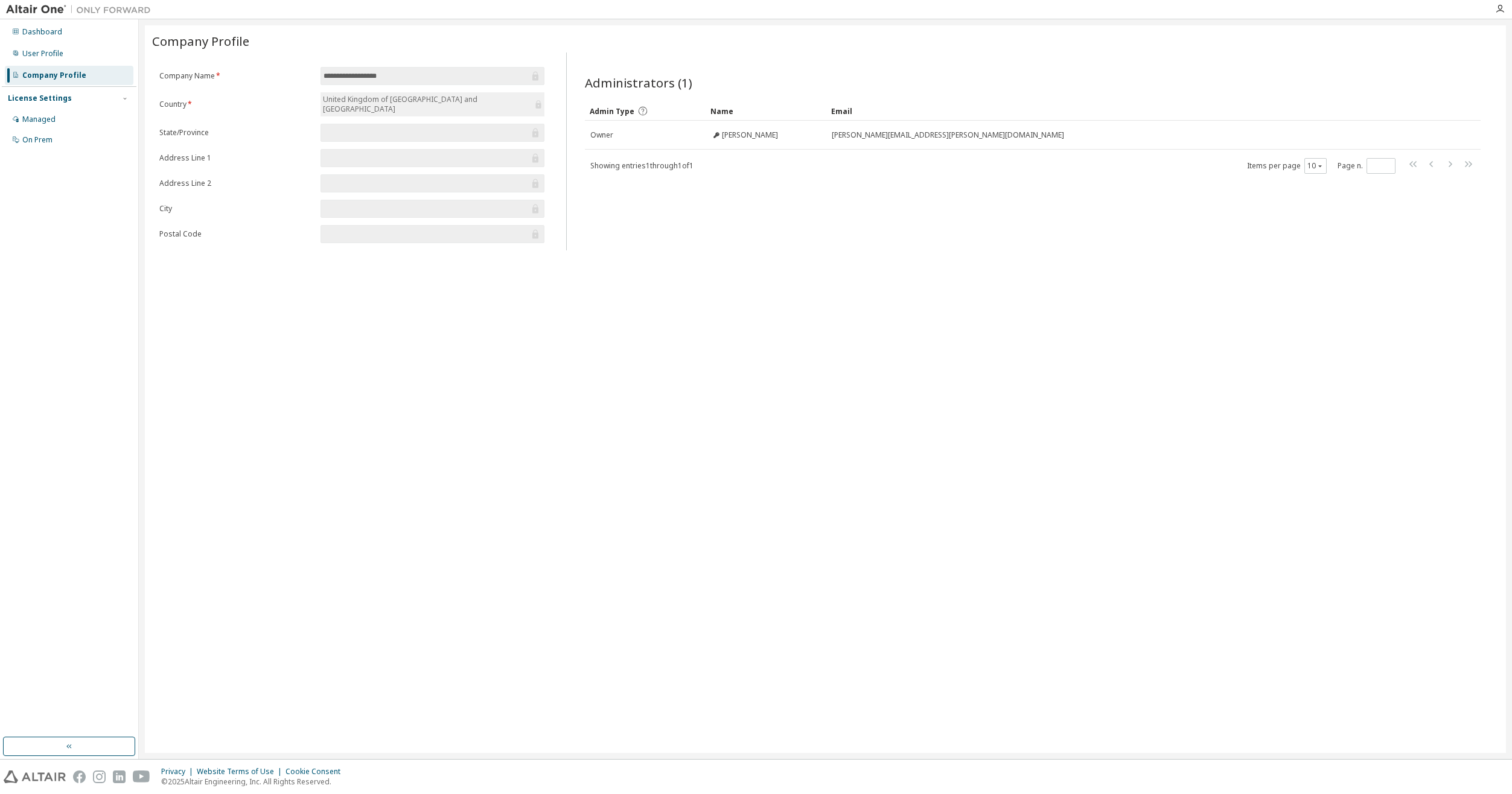
click at [874, 257] on div "**********" at bounding box center [826, 389] width 1361 height 728
click at [46, 52] on div "User Profile" at bounding box center [43, 54] width 41 height 10
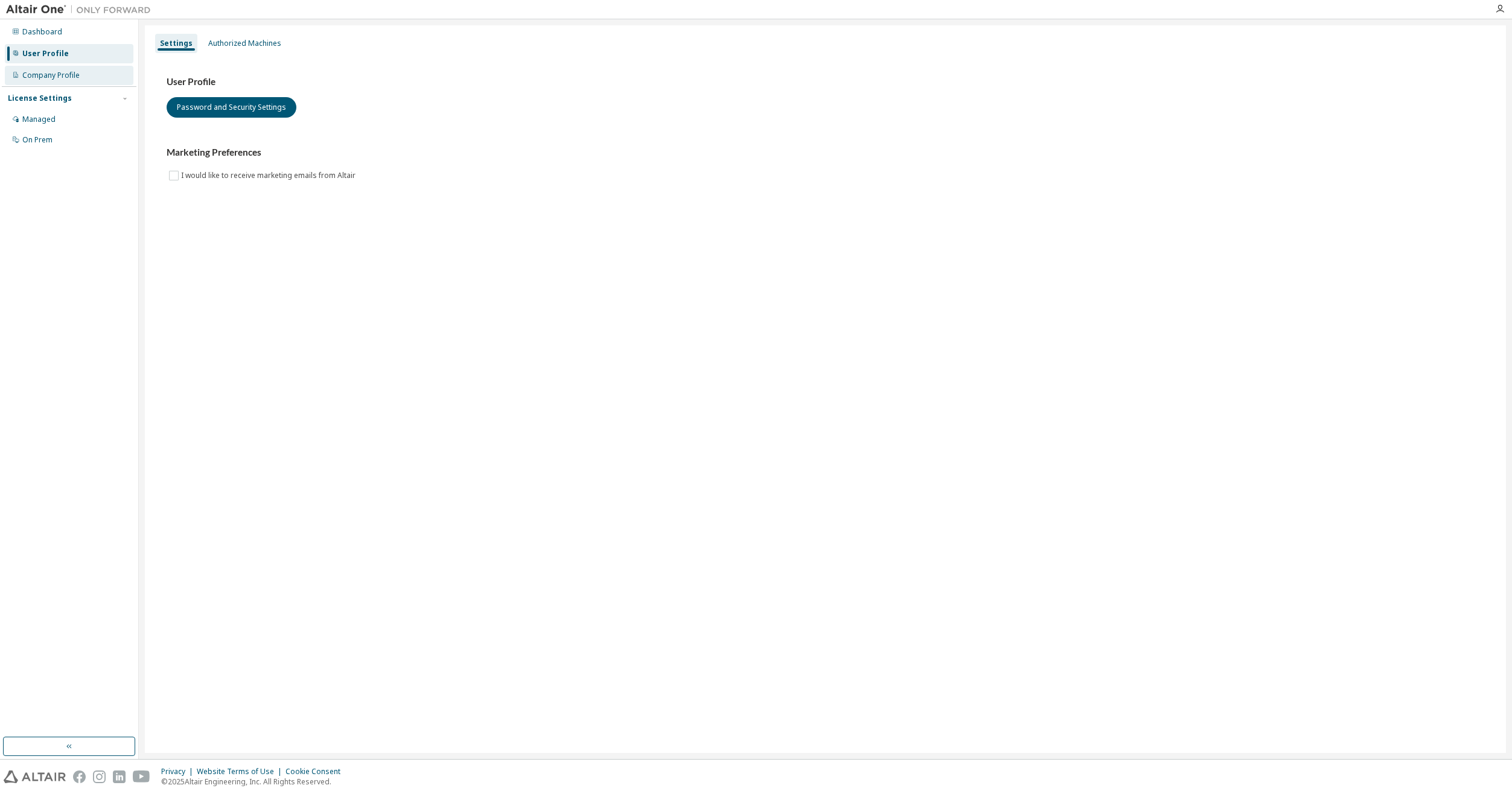
click at [38, 71] on div "Company Profile" at bounding box center [51, 76] width 57 height 10
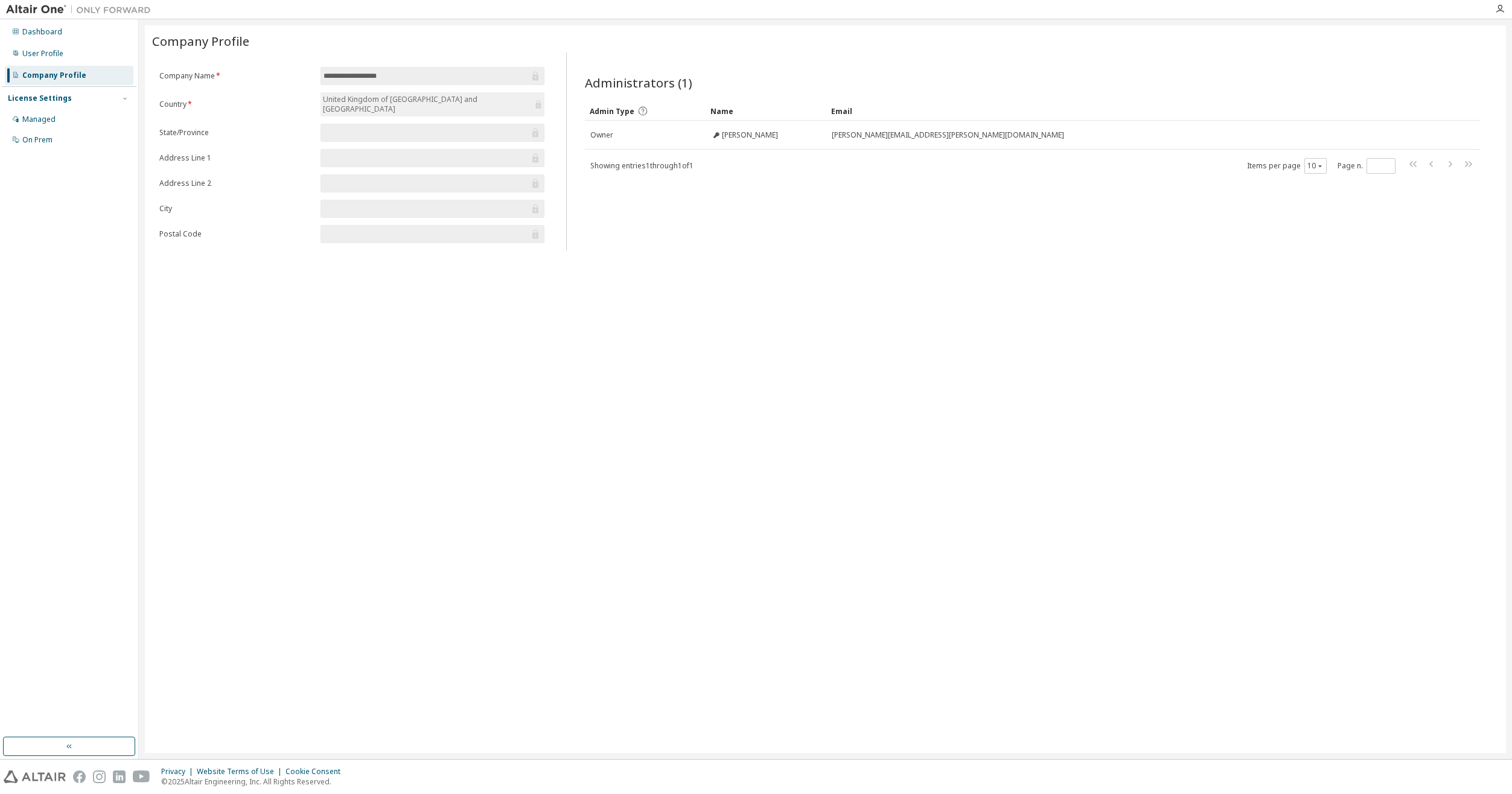
click at [61, 99] on div "License Settings" at bounding box center [40, 98] width 64 height 10
drag, startPoint x: 61, startPoint y: 99, endPoint x: 21, endPoint y: 28, distance: 81.5
click at [21, 28] on div "Dashboard" at bounding box center [69, 32] width 129 height 19
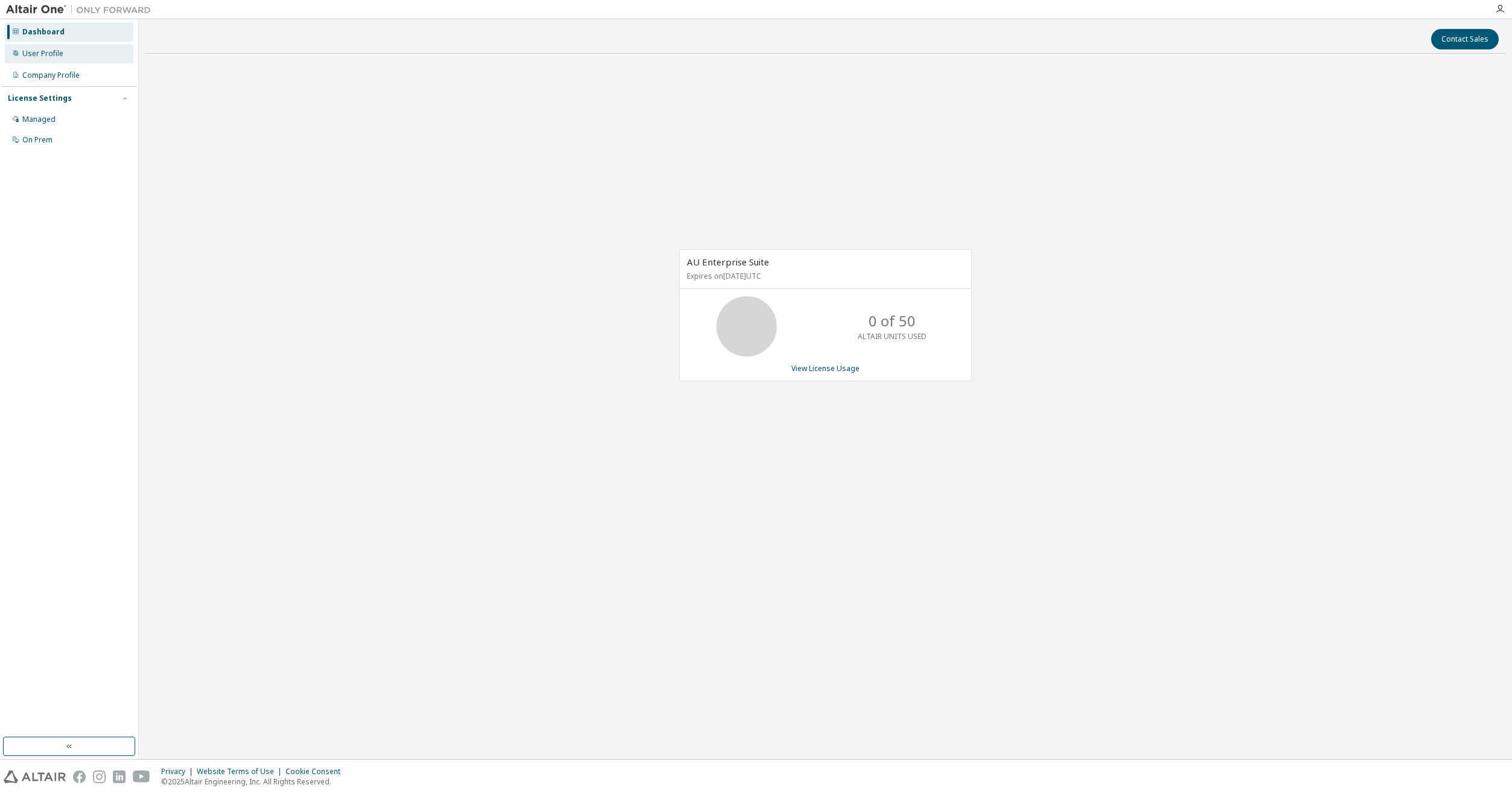
click at [27, 47] on div "User Profile" at bounding box center [69, 54] width 129 height 19
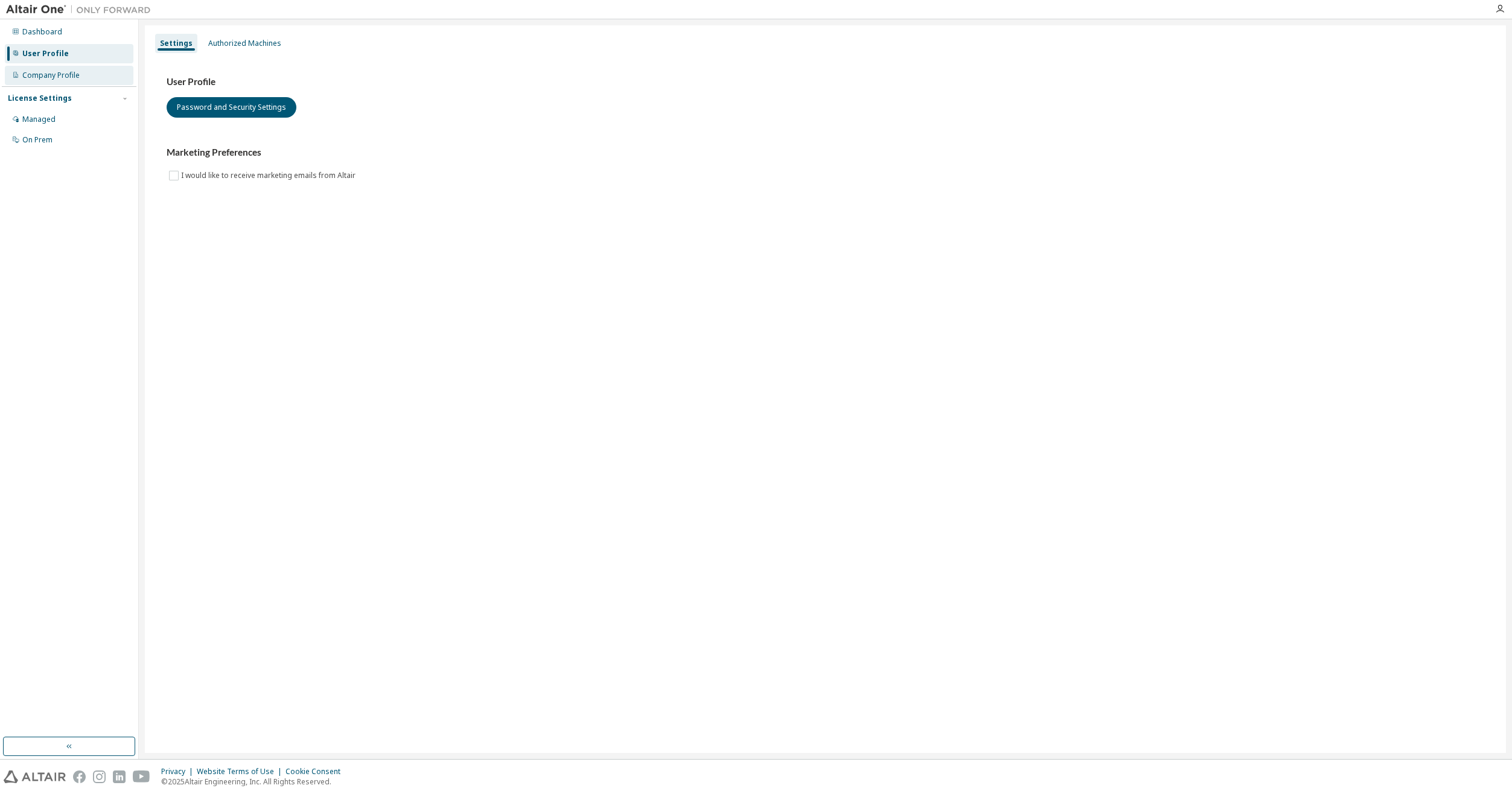
click at [68, 74] on div "Company Profile" at bounding box center [51, 76] width 57 height 10
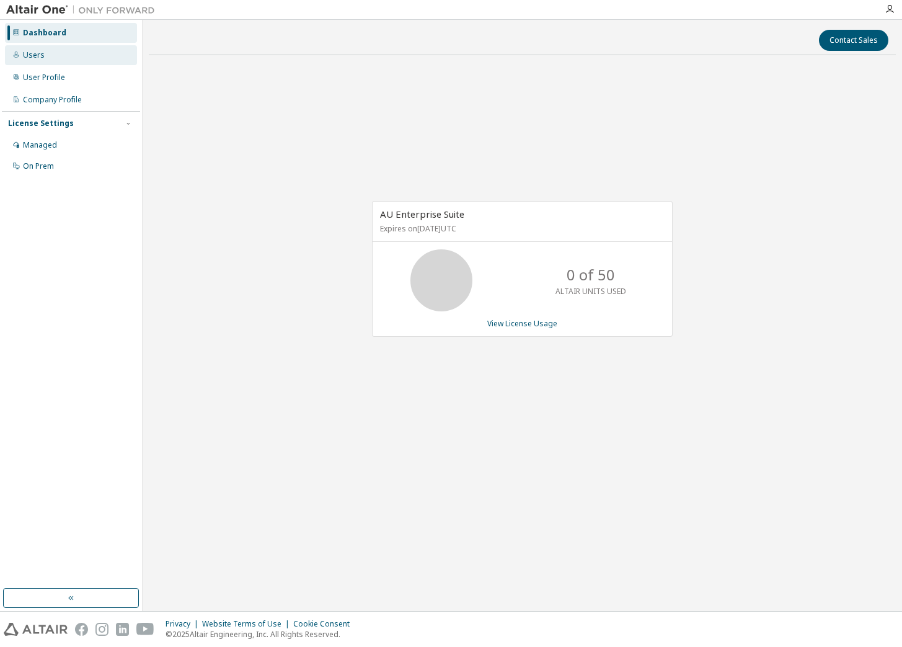
click at [57, 49] on div "Users" at bounding box center [71, 55] width 132 height 20
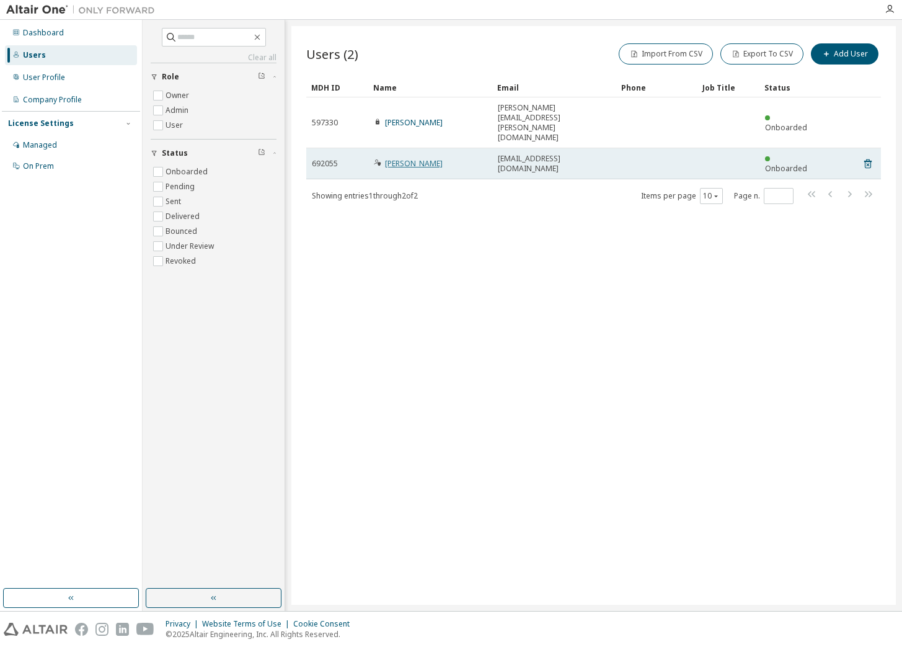
click at [410, 158] on link "[PERSON_NAME]" at bounding box center [414, 163] width 58 height 11
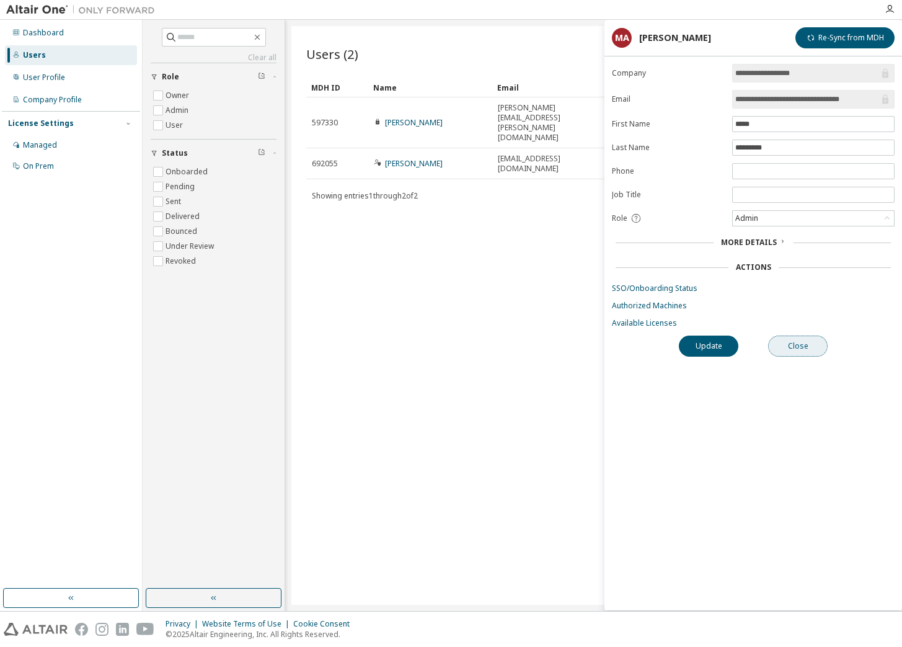
click at [784, 337] on button "Close" at bounding box center [798, 345] width 60 height 21
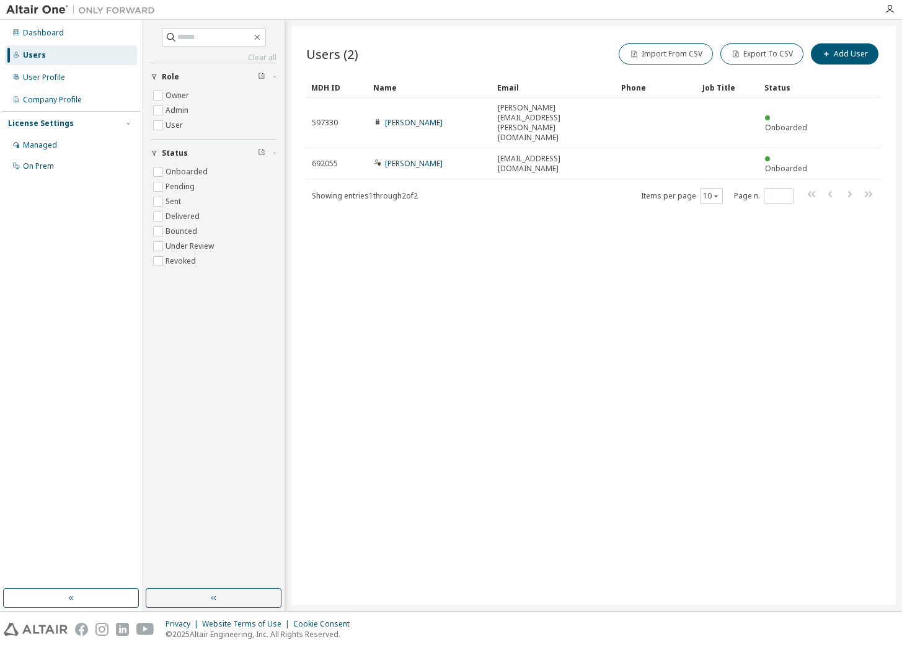
click at [515, 200] on div "Users (2) Import From CSV Export To CSV Add User Clear Load Save Save As Field …" at bounding box center [593, 315] width 604 height 578
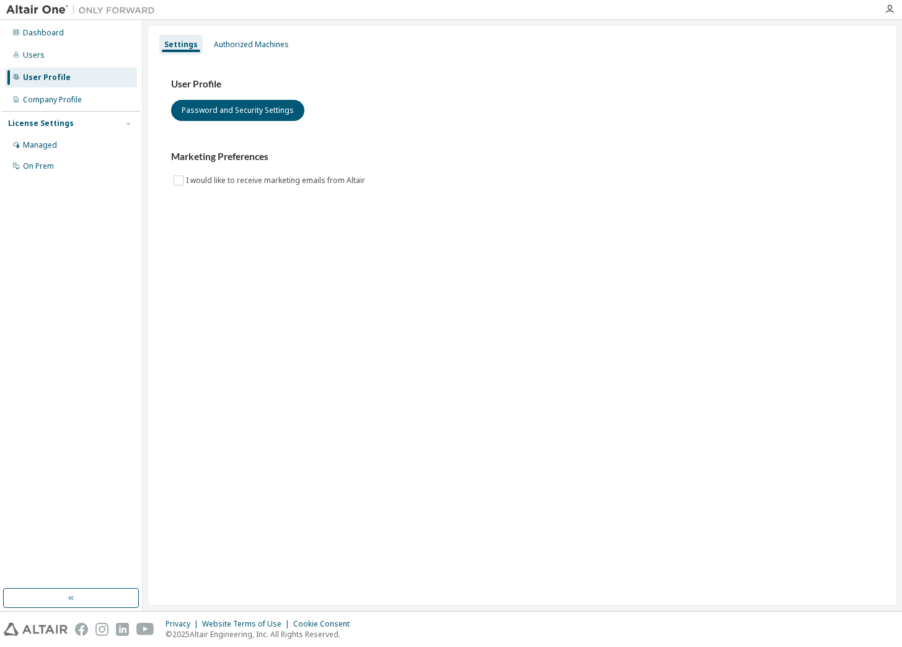
click at [43, 44] on div "Dashboard Users User Profile Company Profile License Settings Managed On Prem" at bounding box center [71, 100] width 138 height 156
click at [43, 55] on div "Users" at bounding box center [71, 55] width 132 height 20
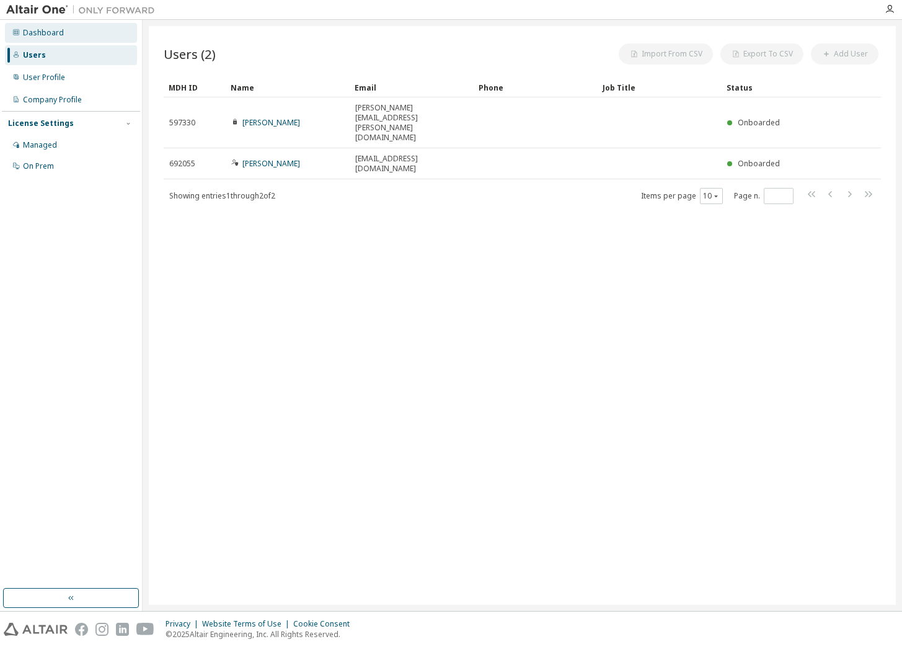
click at [44, 32] on div "Dashboard" at bounding box center [43, 33] width 41 height 10
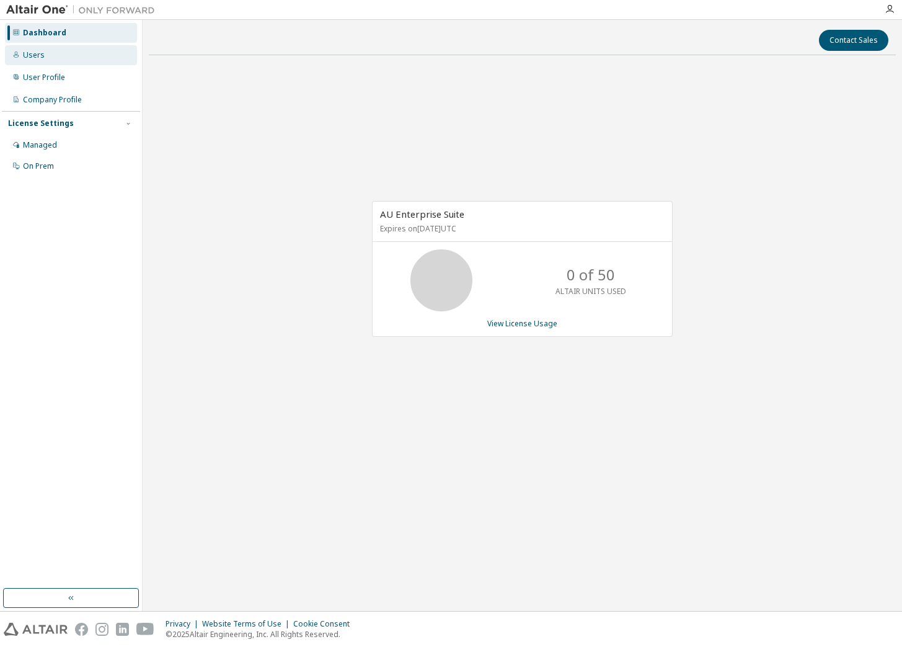
click at [60, 51] on div "Users" at bounding box center [71, 55] width 132 height 20
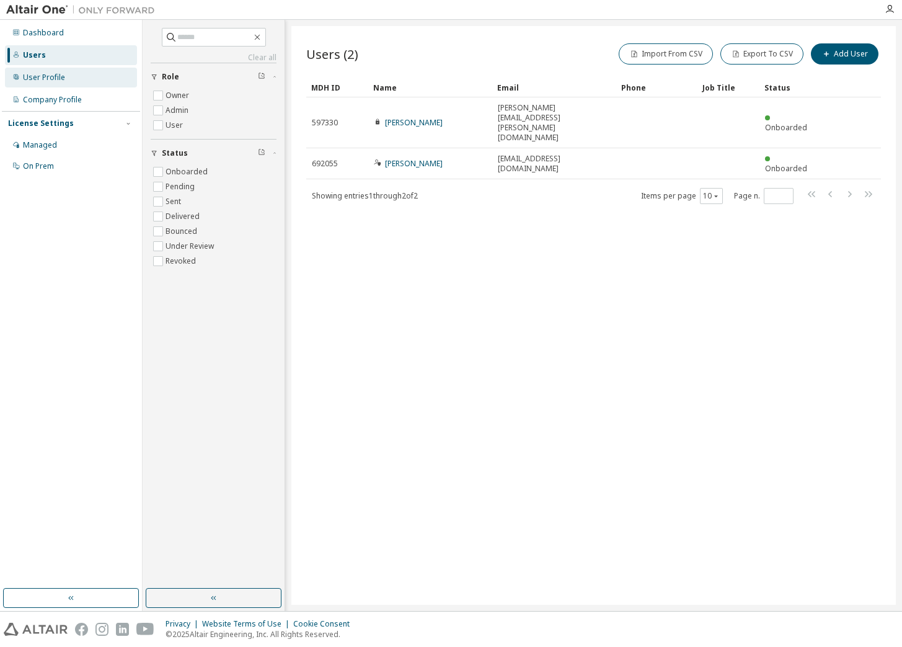
click at [43, 69] on div "User Profile" at bounding box center [71, 78] width 132 height 20
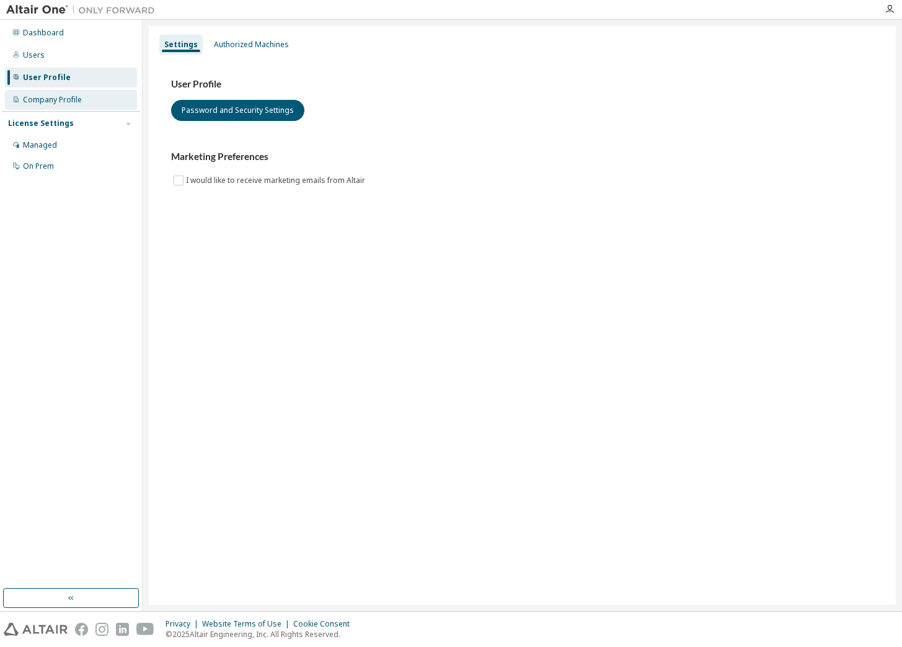
click at [58, 102] on div "Company Profile" at bounding box center [52, 100] width 59 height 10
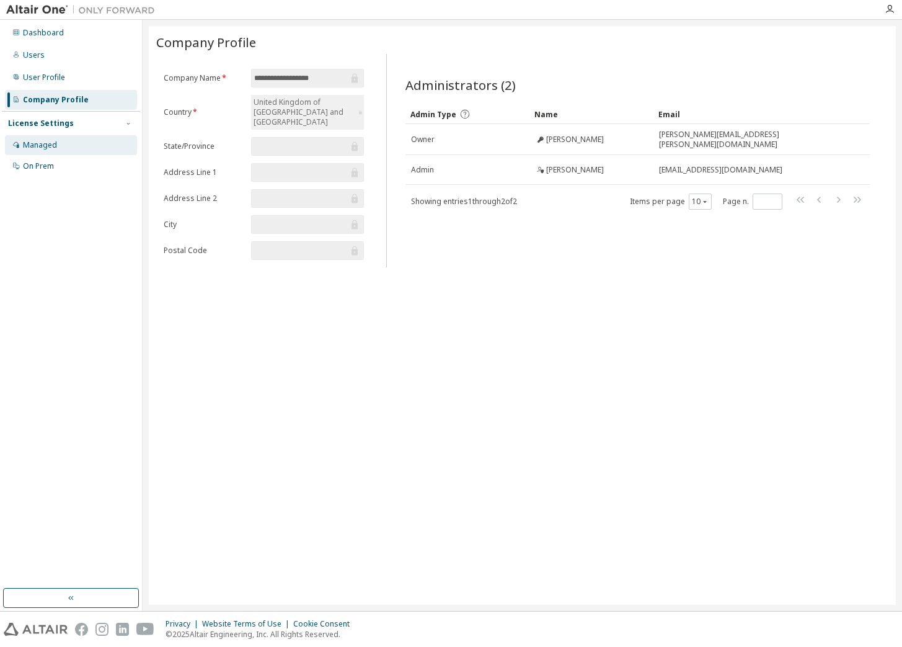
click at [68, 148] on div "Managed" at bounding box center [71, 145] width 132 height 20
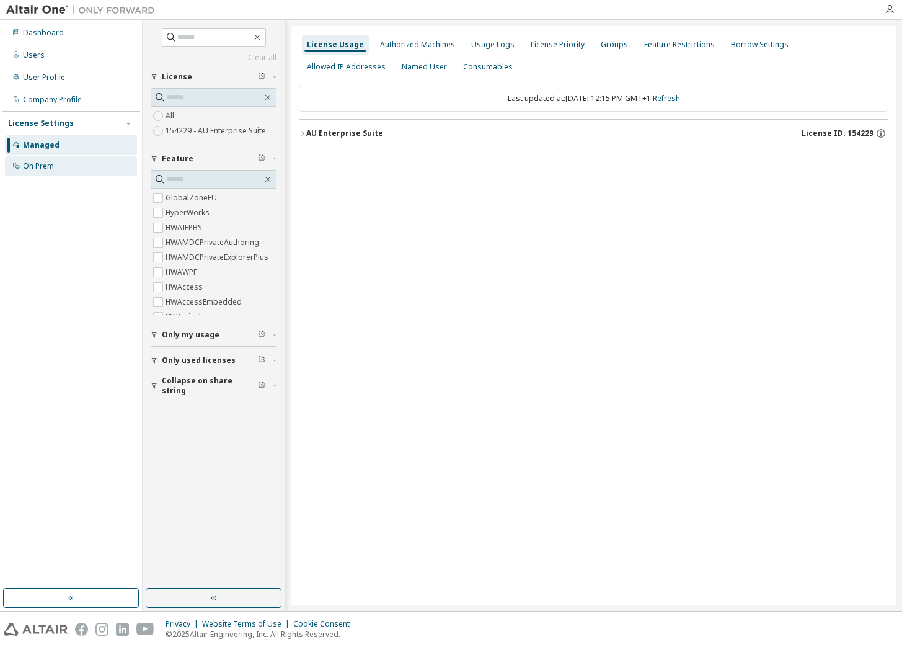
click at [61, 172] on div "On Prem" at bounding box center [71, 166] width 132 height 20
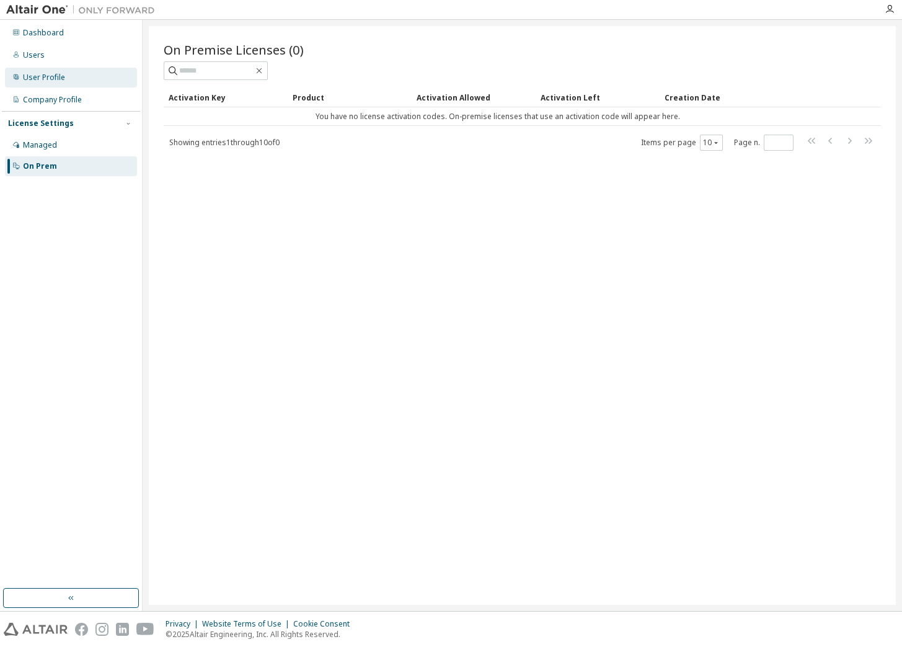
click at [40, 73] on div "User Profile" at bounding box center [44, 78] width 42 height 10
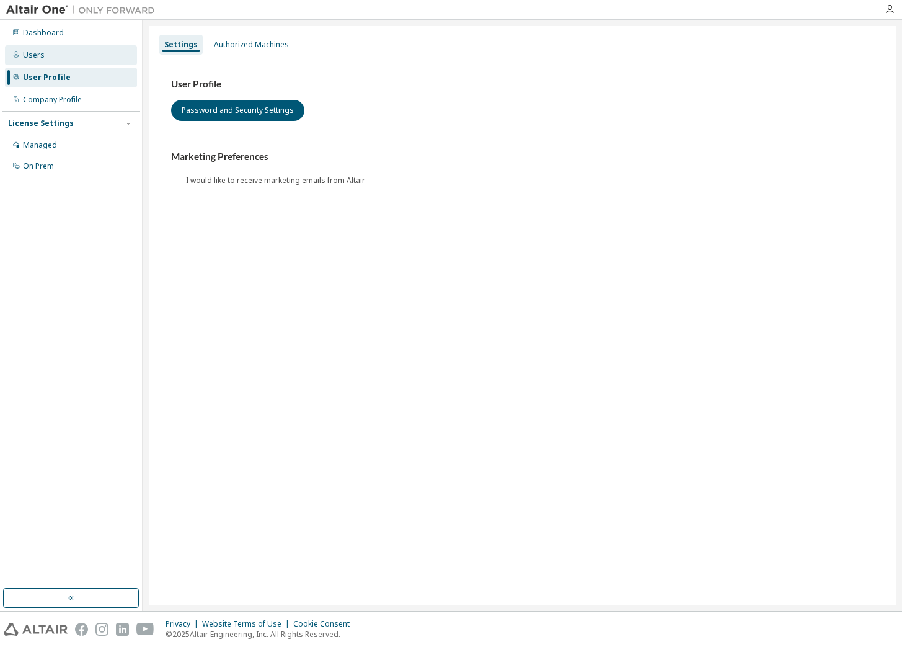
click at [40, 53] on div "Users" at bounding box center [34, 55] width 22 height 10
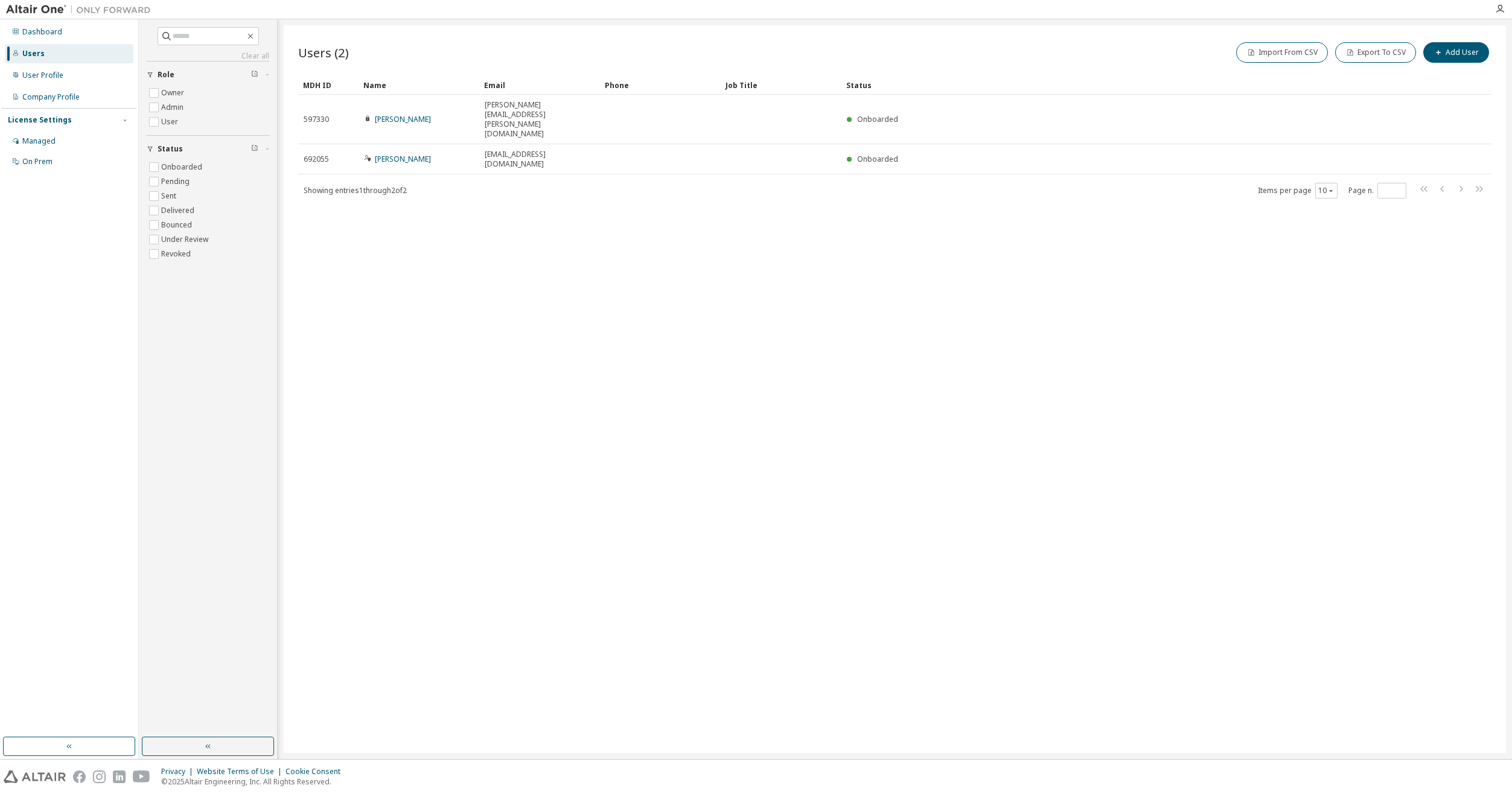
click at [103, 117] on div "License Settings" at bounding box center [69, 120] width 123 height 11
click at [101, 117] on div "License Settings" at bounding box center [69, 120] width 123 height 11
click at [49, 143] on div "Managed" at bounding box center [39, 141] width 33 height 10
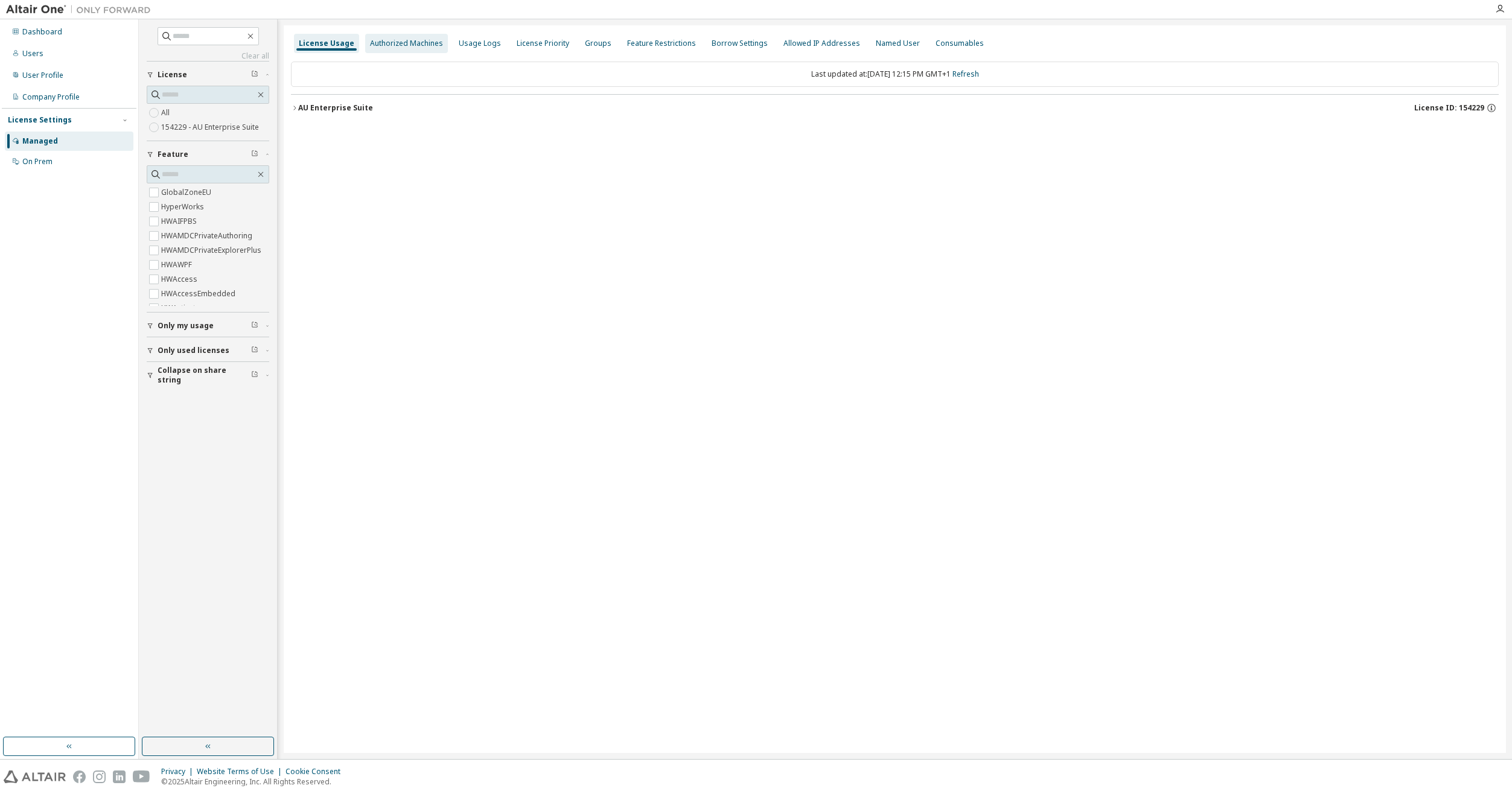
click at [415, 42] on div "Authorized Machines" at bounding box center [406, 44] width 73 height 10
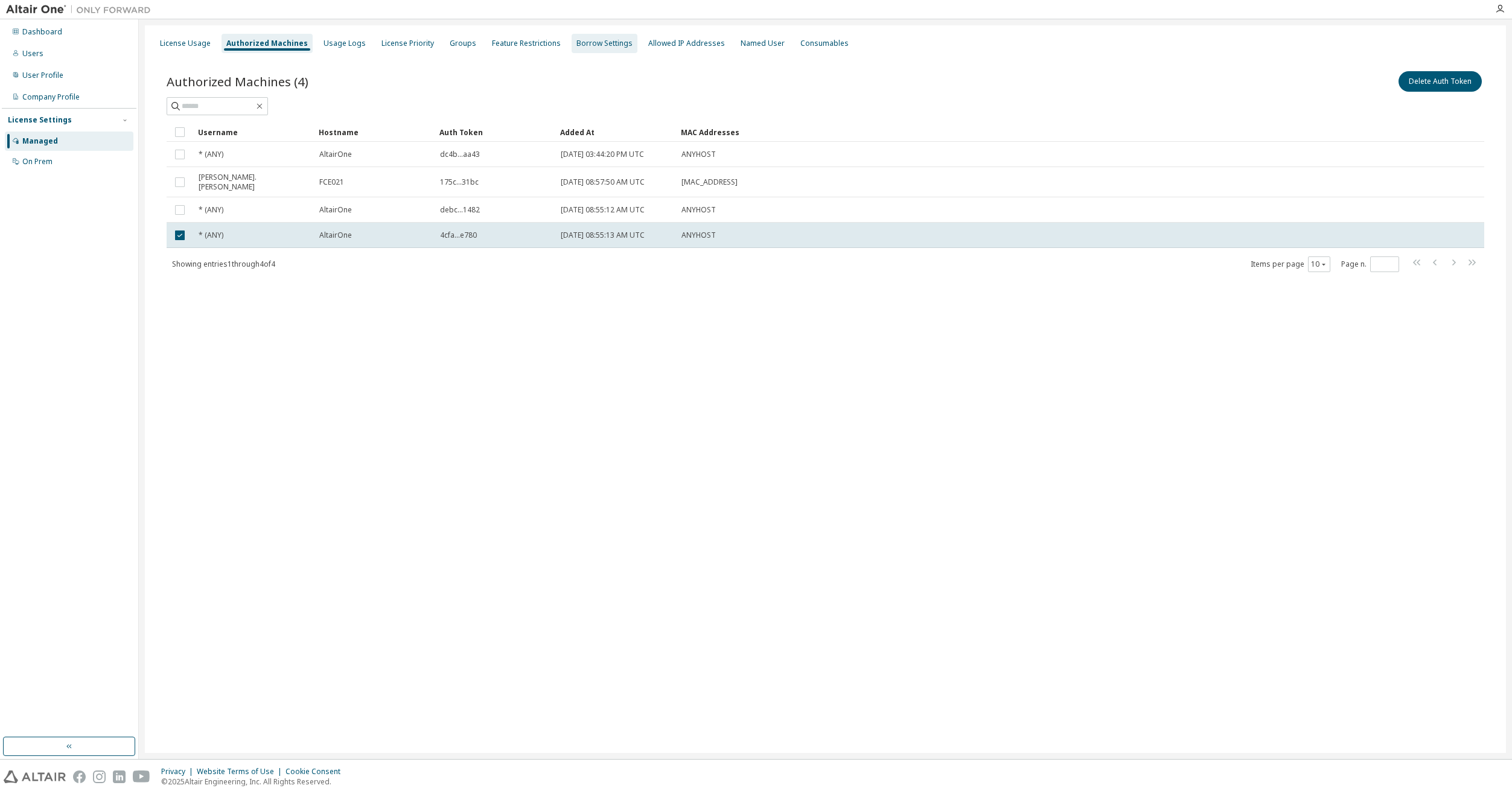
click at [595, 40] on div "Borrow Settings" at bounding box center [605, 44] width 56 height 10
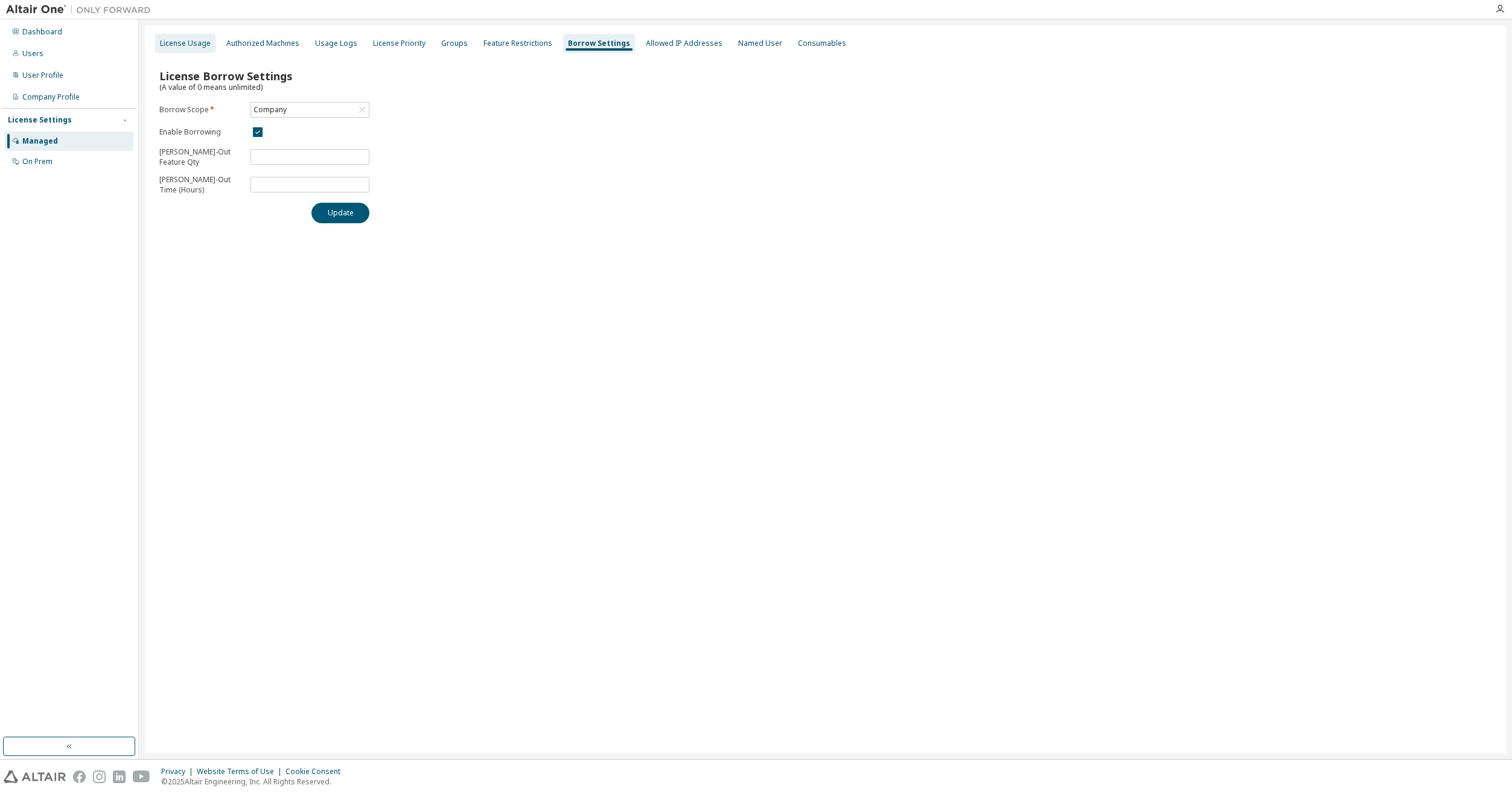
click at [201, 37] on div "License Usage" at bounding box center [185, 44] width 60 height 19
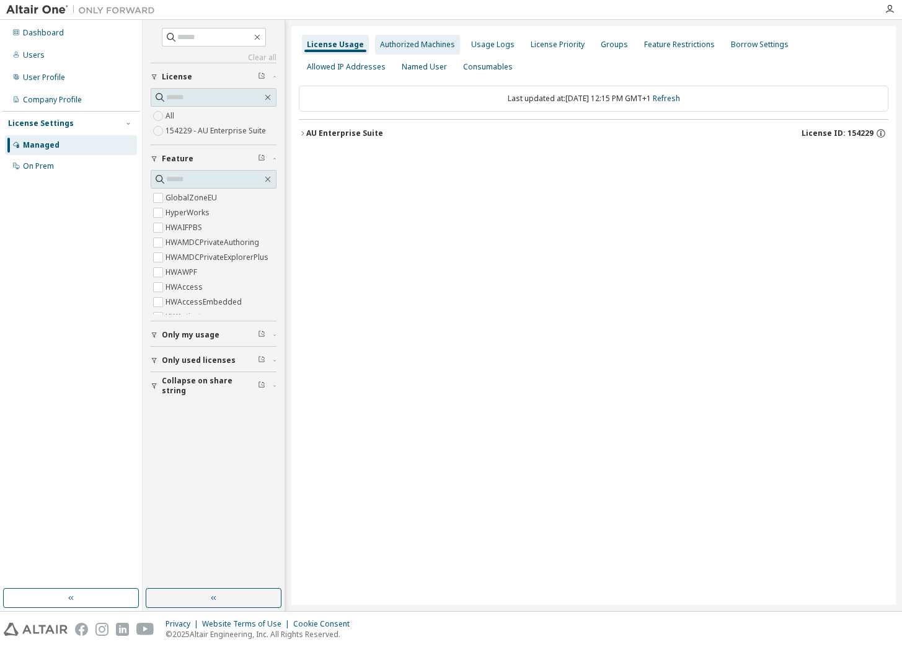
click at [449, 53] on div "Authorized Machines" at bounding box center [417, 45] width 85 height 20
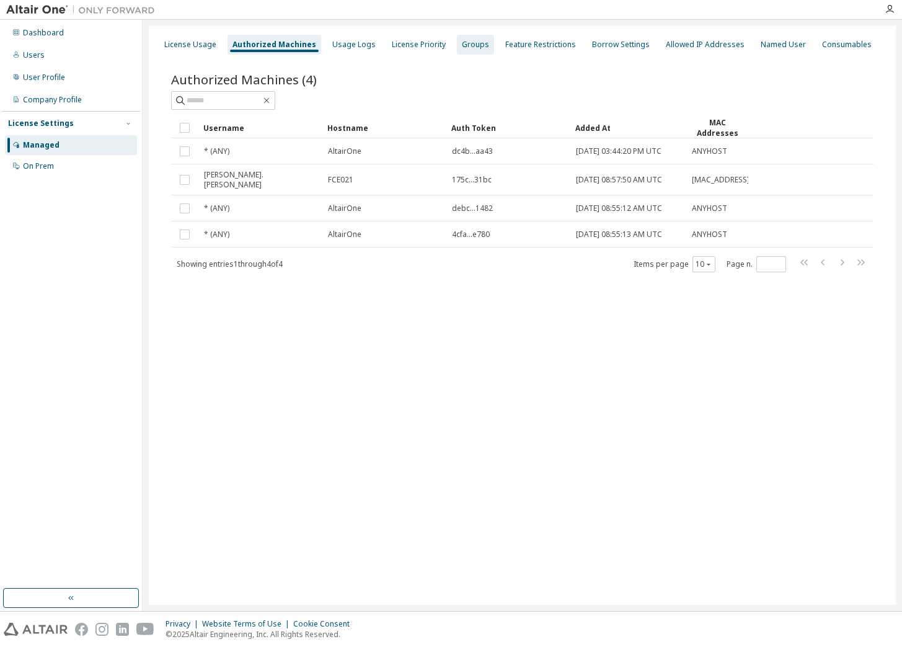
click at [462, 43] on div "Groups" at bounding box center [475, 45] width 27 height 10
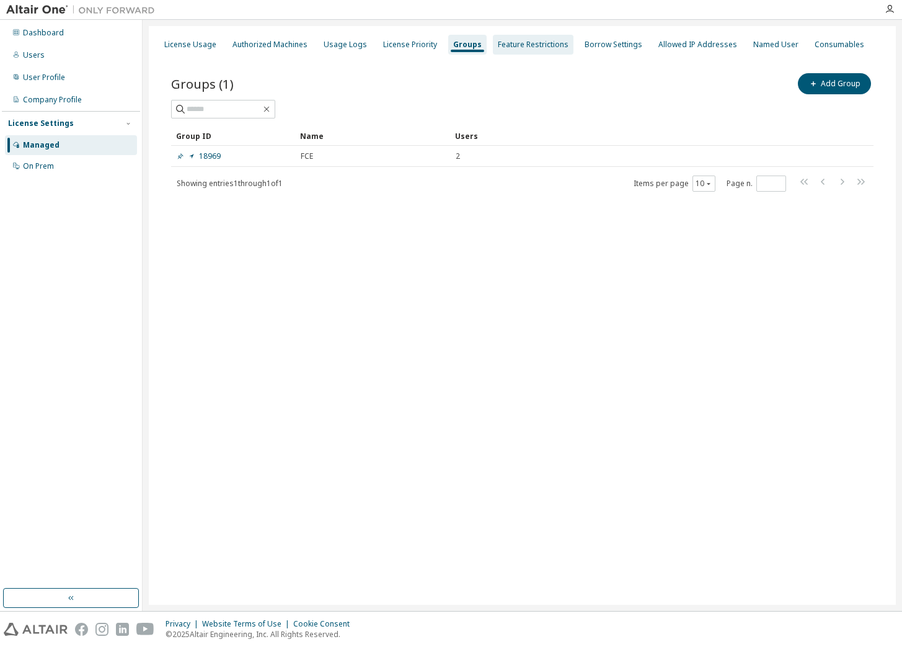
click at [521, 43] on div "Feature Restrictions" at bounding box center [533, 45] width 71 height 10
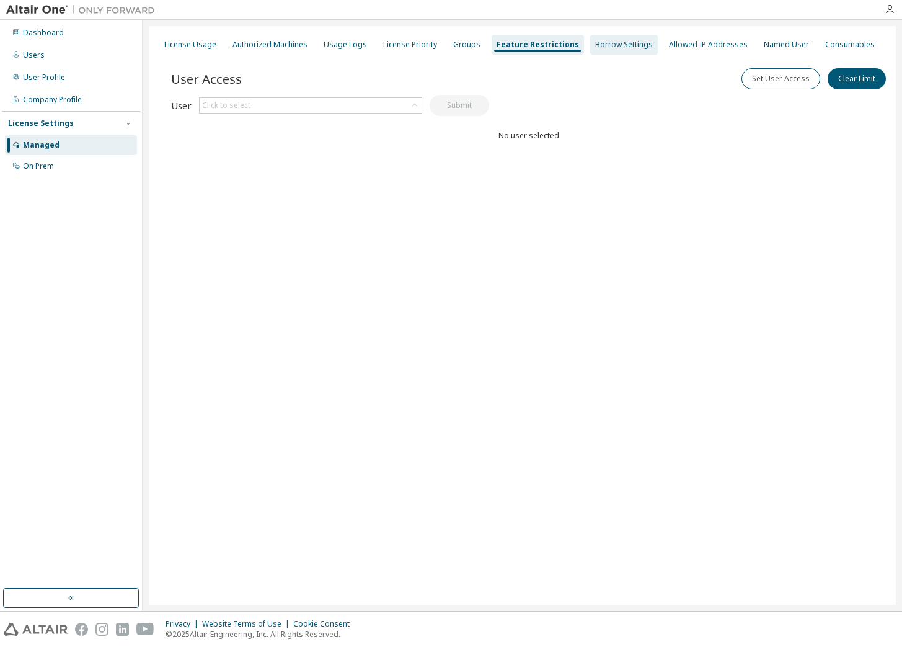
click at [595, 45] on div "Borrow Settings" at bounding box center [624, 45] width 58 height 10
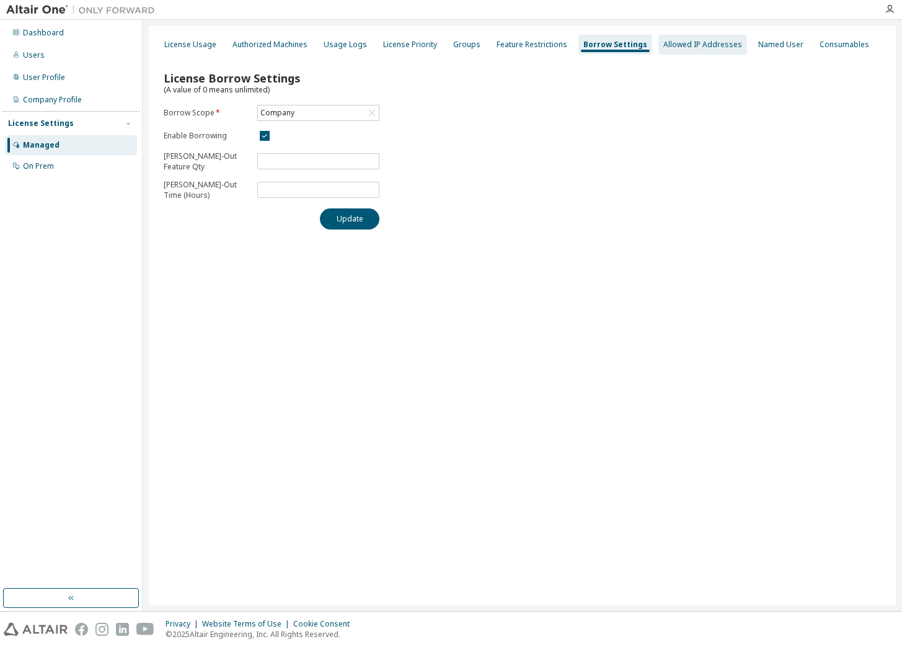
click at [665, 45] on div "Allowed IP Addresses" at bounding box center [702, 45] width 79 height 10
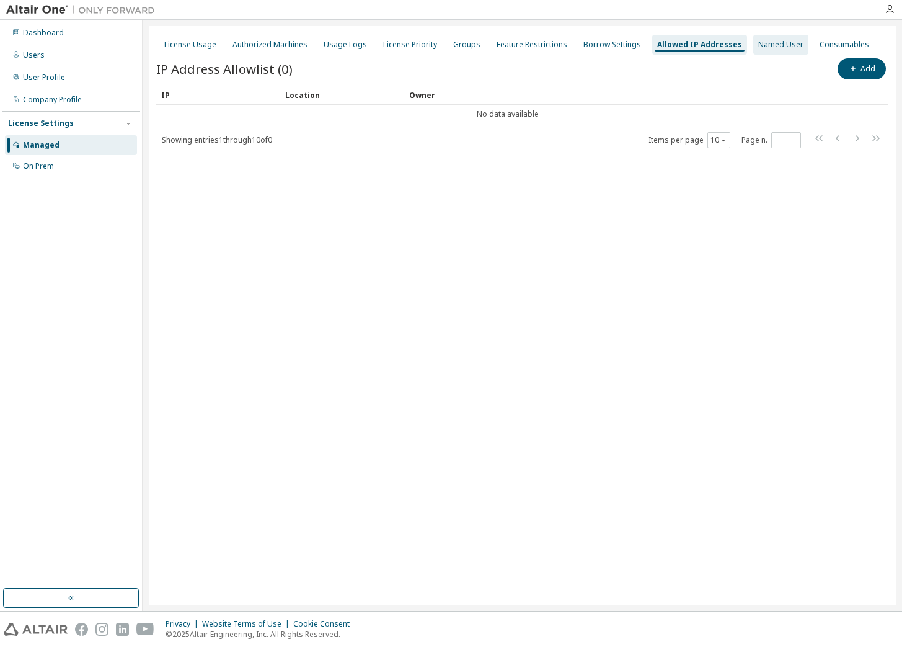
click at [753, 46] on div "Named User" at bounding box center [780, 45] width 55 height 20
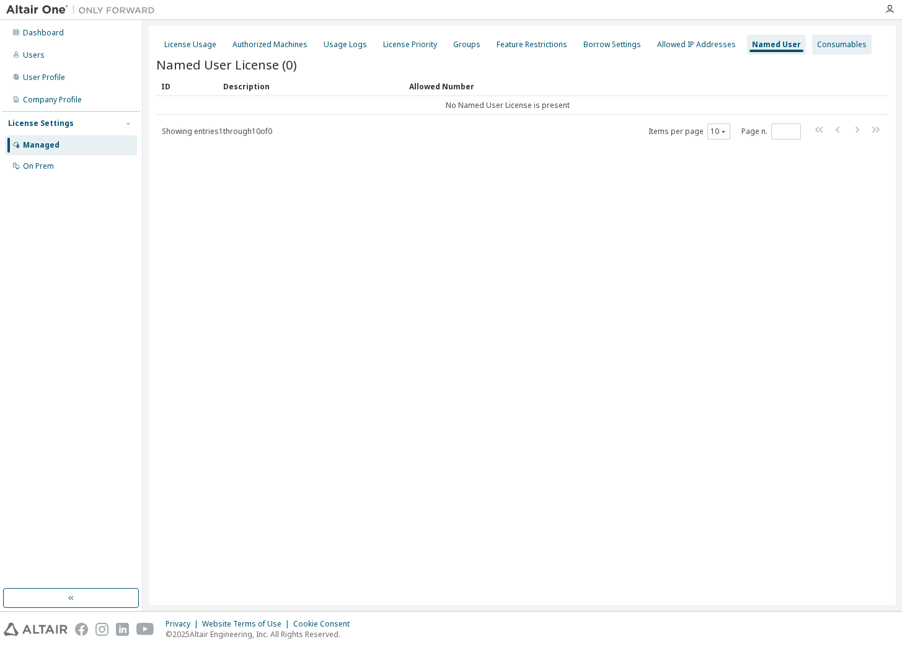
click at [828, 46] on div "Consumables" at bounding box center [842, 45] width 50 height 10
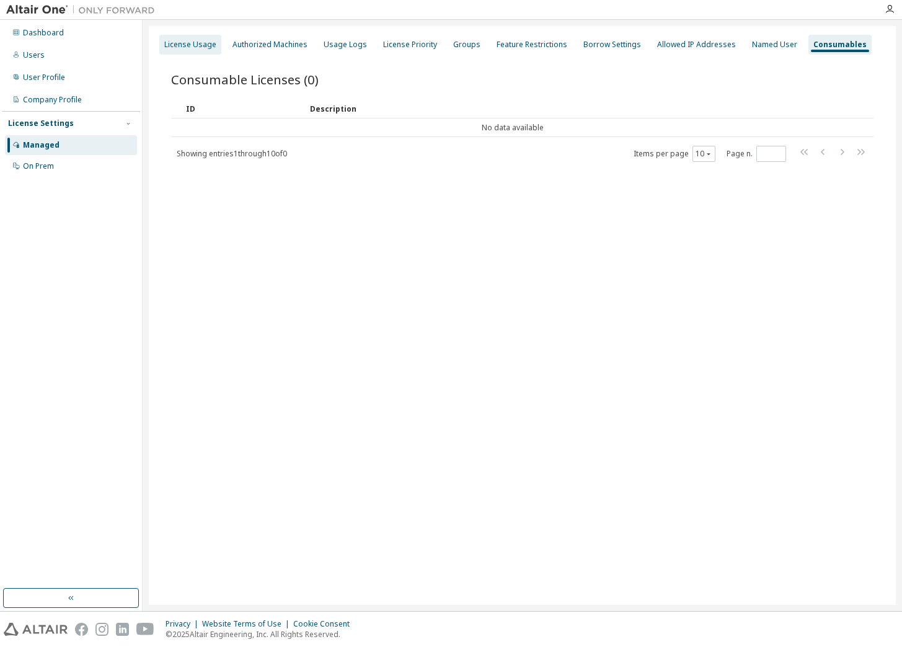
click at [201, 44] on div "License Usage" at bounding box center [190, 45] width 52 height 10
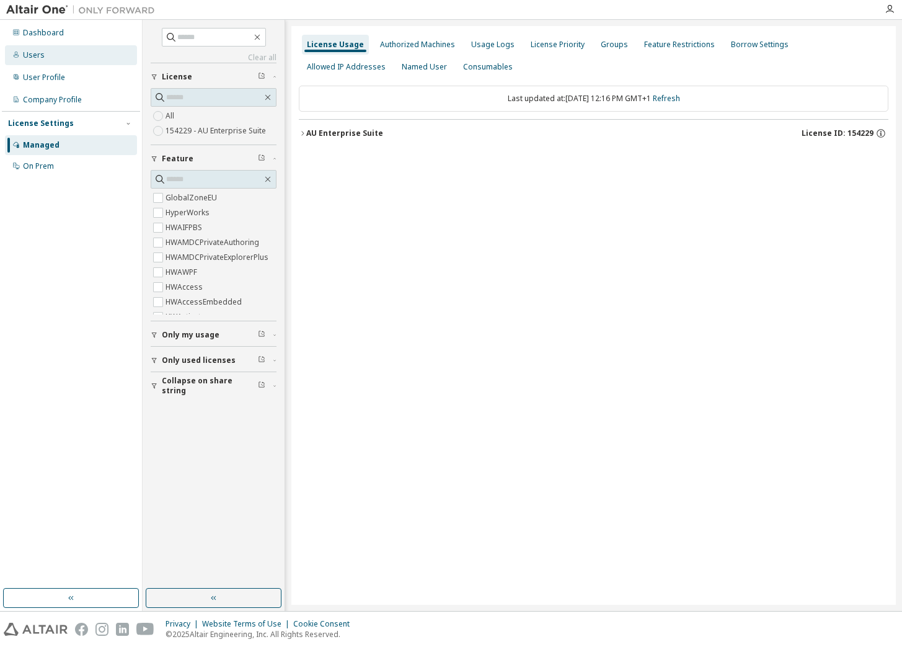
click at [51, 55] on div "Users" at bounding box center [71, 55] width 132 height 20
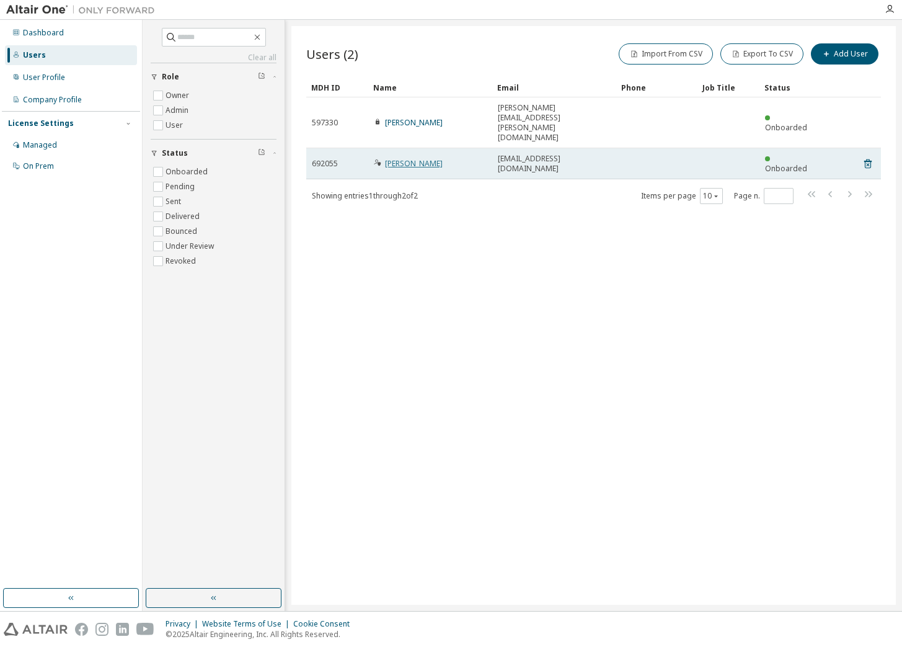
click at [421, 158] on link "[PERSON_NAME]" at bounding box center [414, 163] width 58 height 11
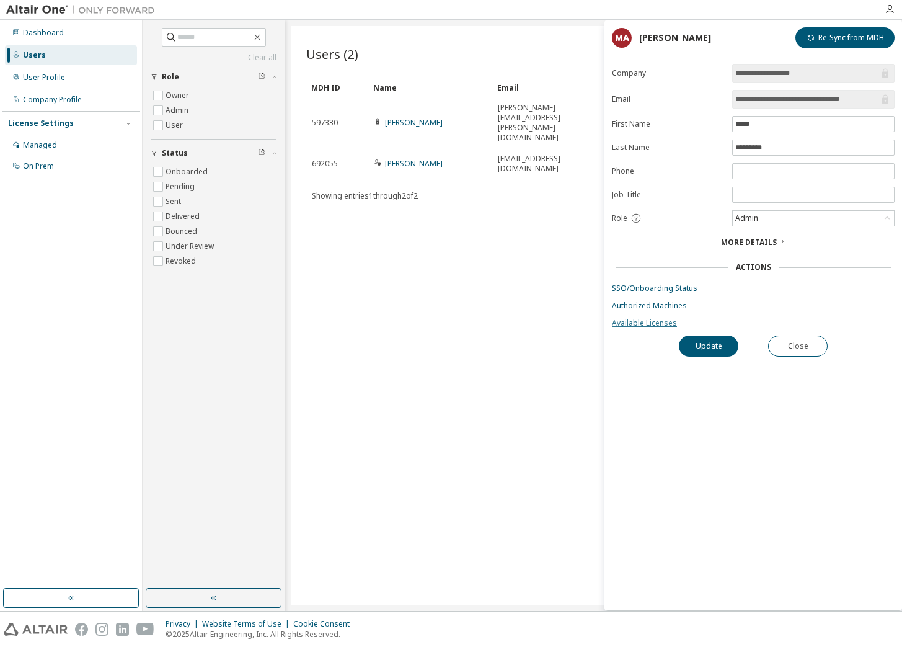
click at [656, 320] on link "Available Licenses" at bounding box center [753, 323] width 283 height 10
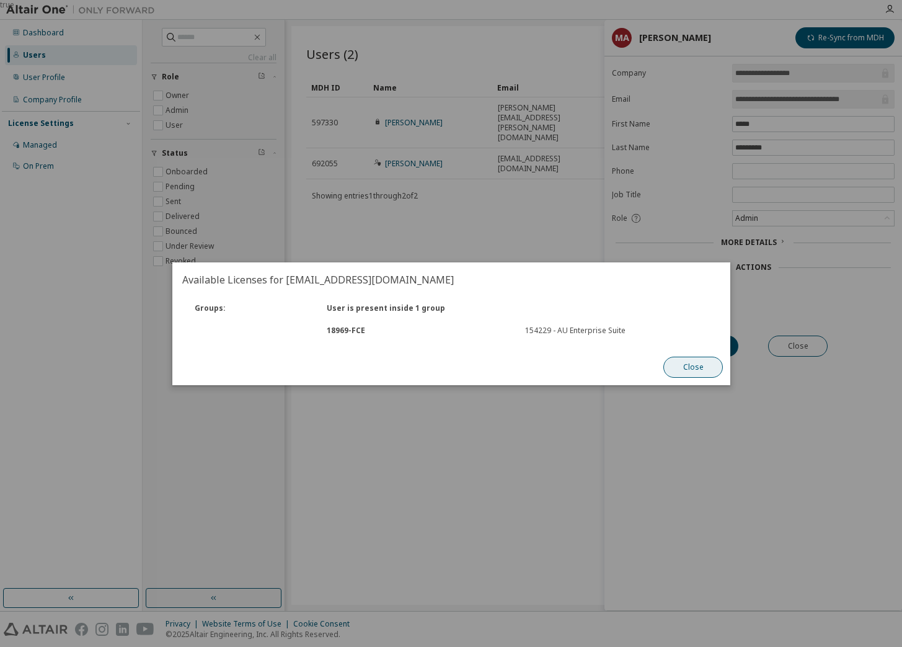
click at [689, 362] on button "Close" at bounding box center [693, 366] width 60 height 21
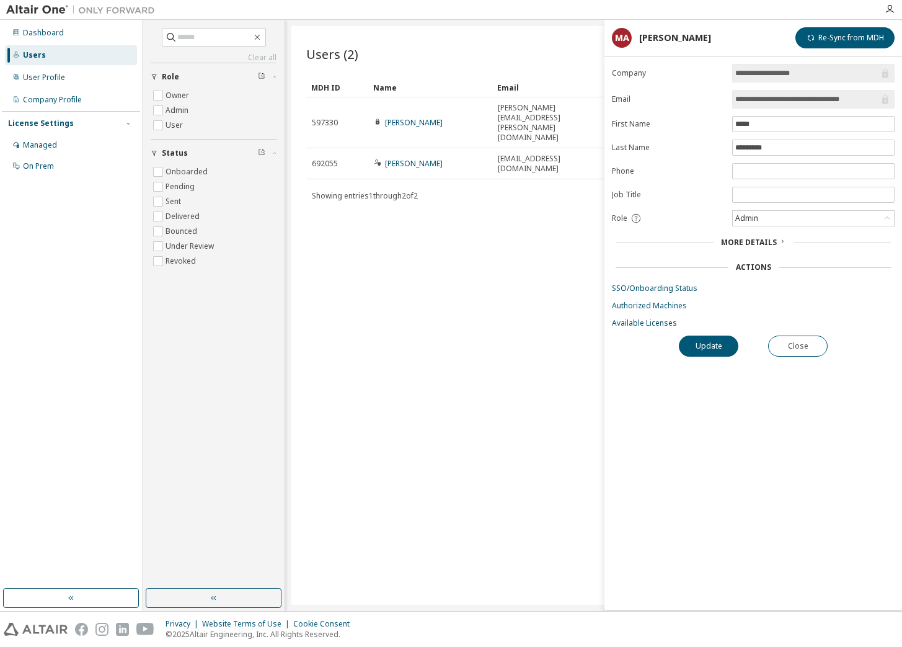
click at [668, 299] on form "**********" at bounding box center [753, 196] width 283 height 264
click at [666, 301] on link "Authorized Machines" at bounding box center [753, 306] width 283 height 10
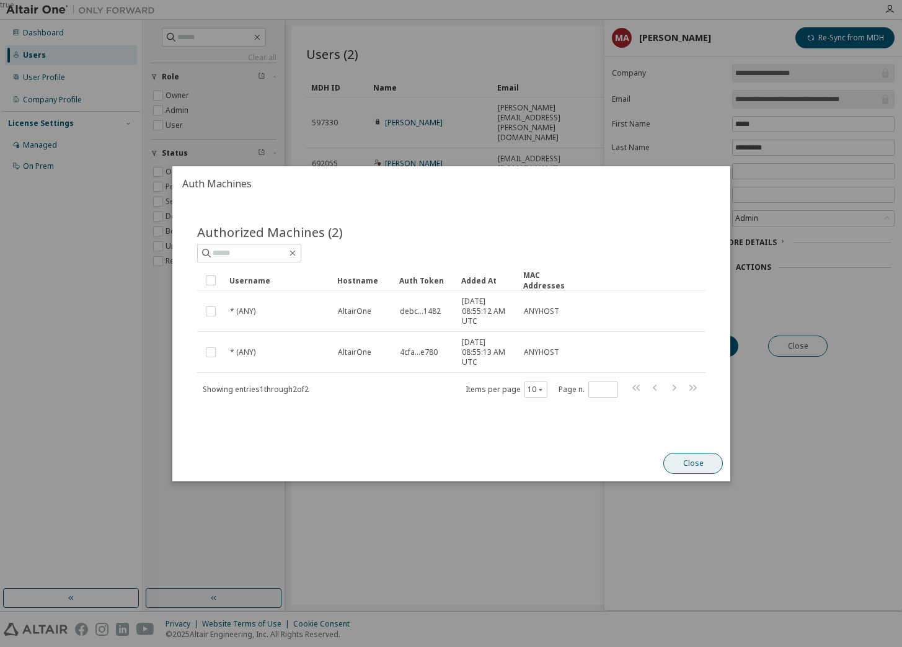
drag, startPoint x: 672, startPoint y: 464, endPoint x: 666, endPoint y: 357, distance: 106.8
click at [672, 462] on button "Close" at bounding box center [693, 463] width 60 height 21
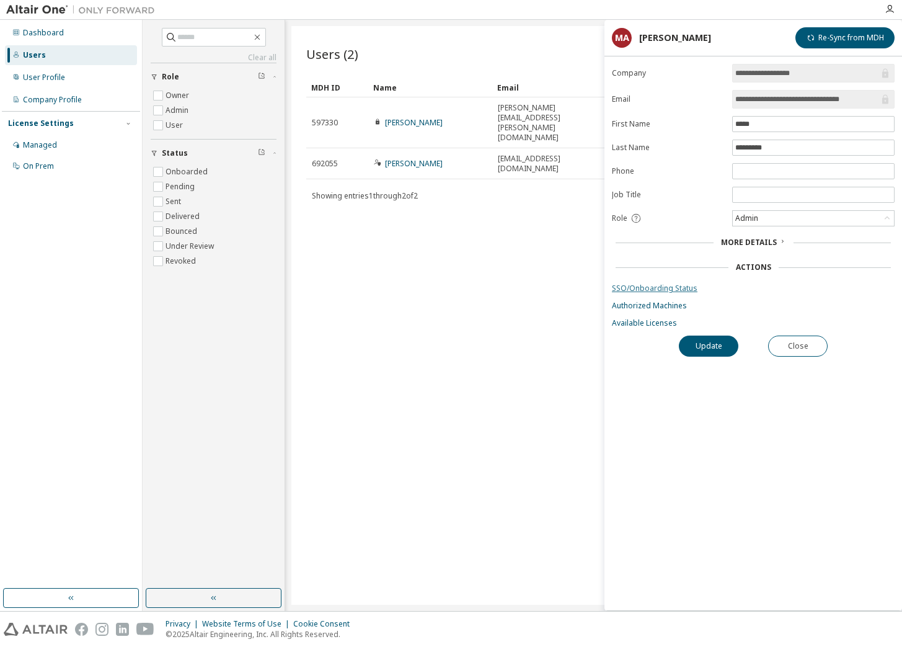
click at [685, 286] on link "SSO/Onboarding Status" at bounding box center [753, 288] width 283 height 10
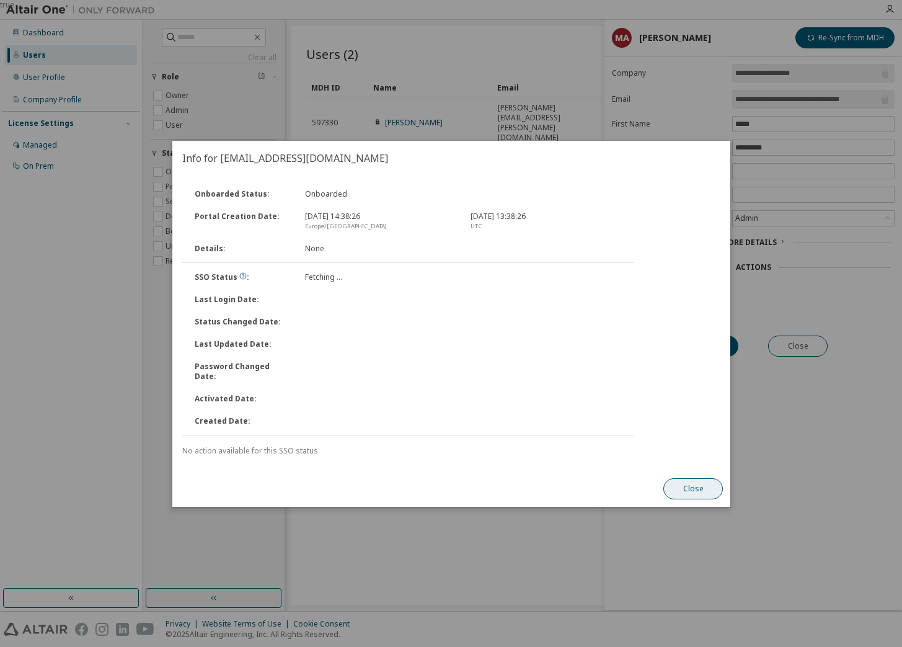
click at [699, 482] on div "Info for [EMAIL_ADDRESS][DOMAIN_NAME] Onboarded Status : Onboarded Portal Creat…" at bounding box center [451, 324] width 558 height 366
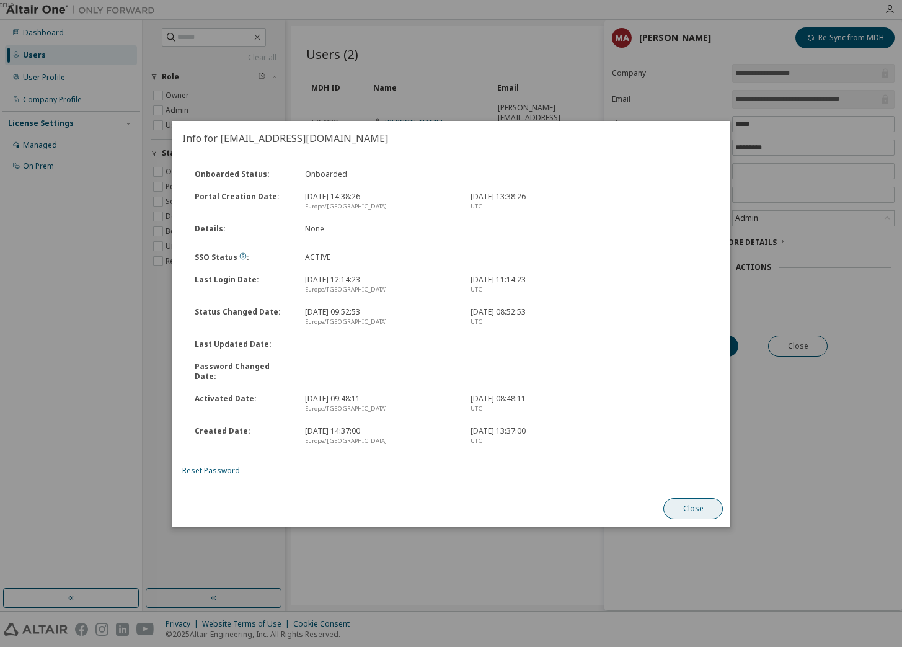
click at [694, 510] on button "Close" at bounding box center [693, 508] width 60 height 21
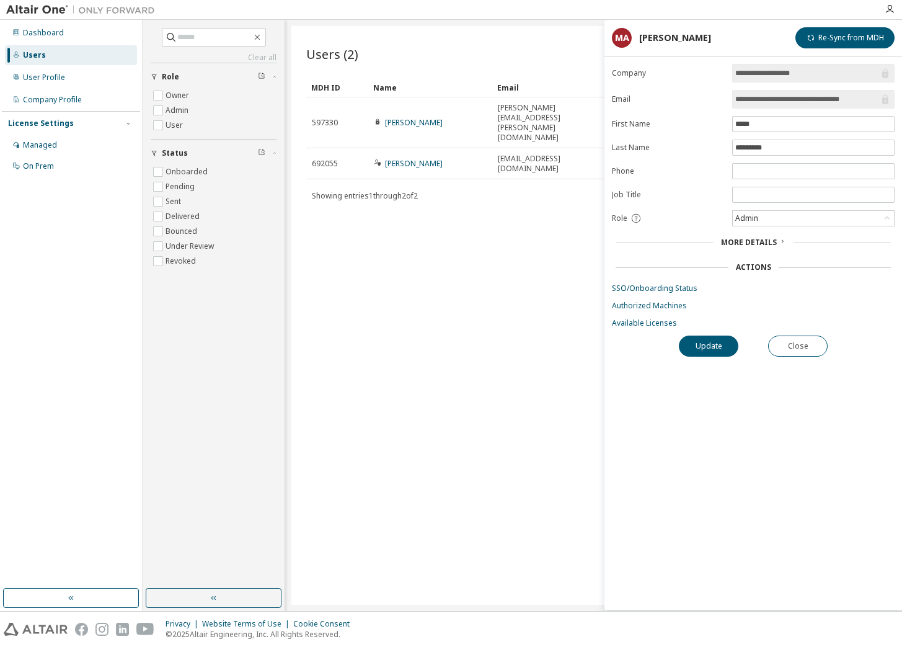
click at [440, 239] on div "Users (2) Import From CSV Export To CSV Add User Clear Load Save Save As Field …" at bounding box center [593, 315] width 604 height 578
click at [806, 337] on button "Close" at bounding box center [798, 345] width 60 height 21
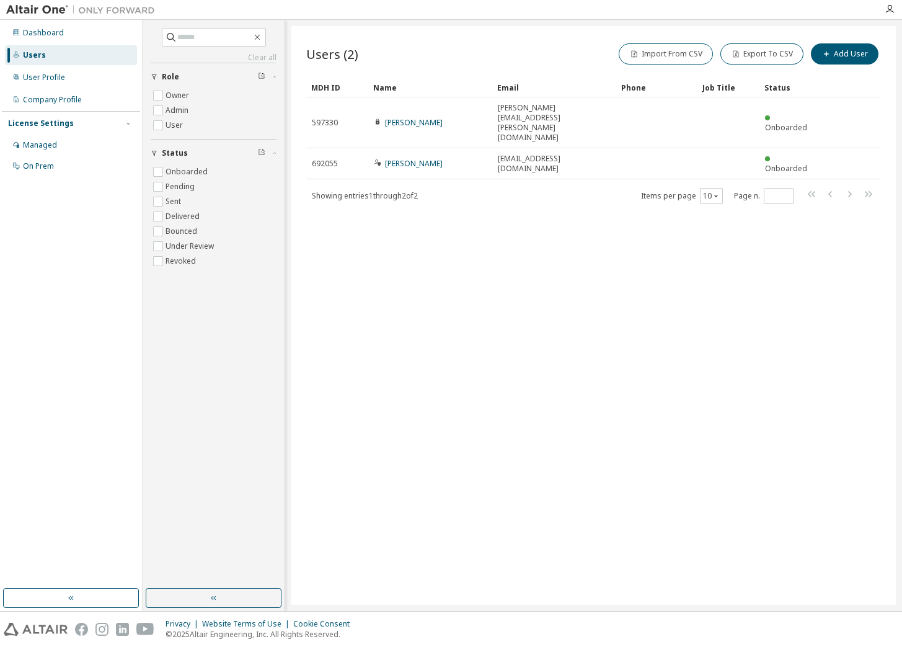
drag, startPoint x: 409, startPoint y: 141, endPoint x: 339, endPoint y: 256, distance: 134.1
click at [339, 256] on div "Users (2) Import From CSV Export To CSV Add User Clear Load Save Save As Field …" at bounding box center [593, 315] width 604 height 578
click at [187, 98] on label "Owner" at bounding box center [179, 95] width 26 height 15
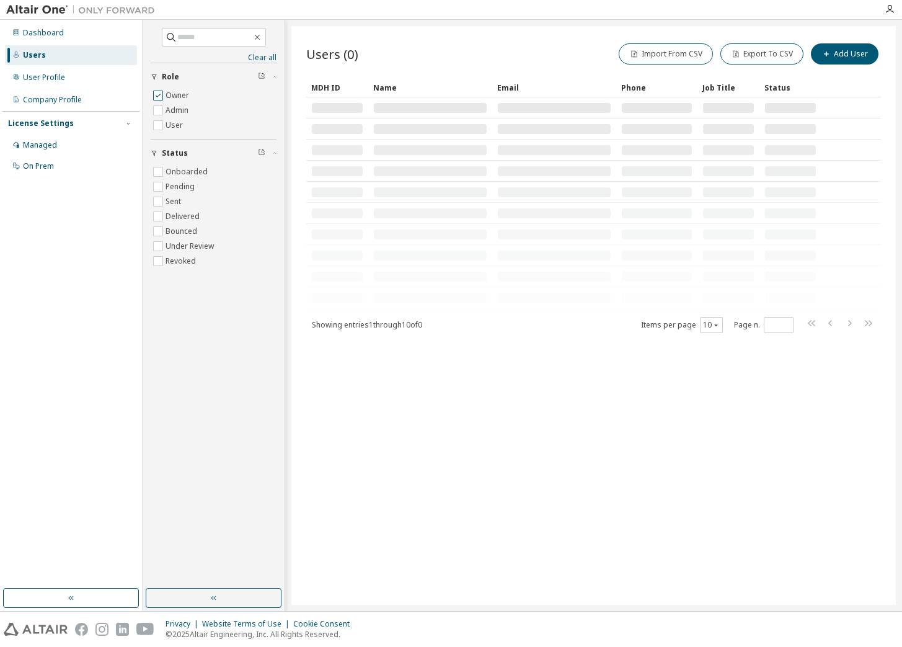
click at [187, 98] on label "Owner" at bounding box center [179, 95] width 26 height 15
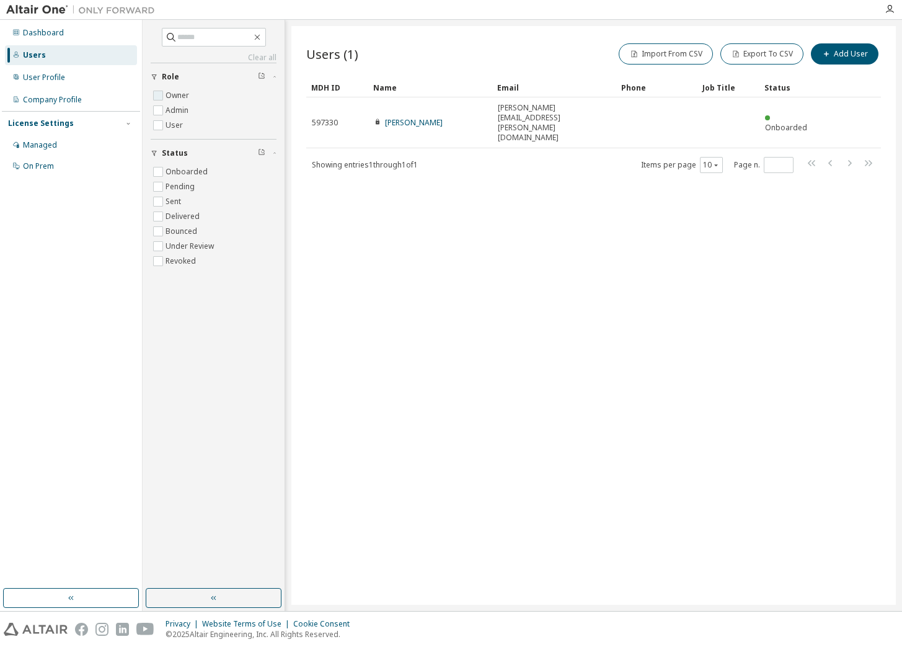
click at [187, 98] on label "Owner" at bounding box center [179, 95] width 26 height 15
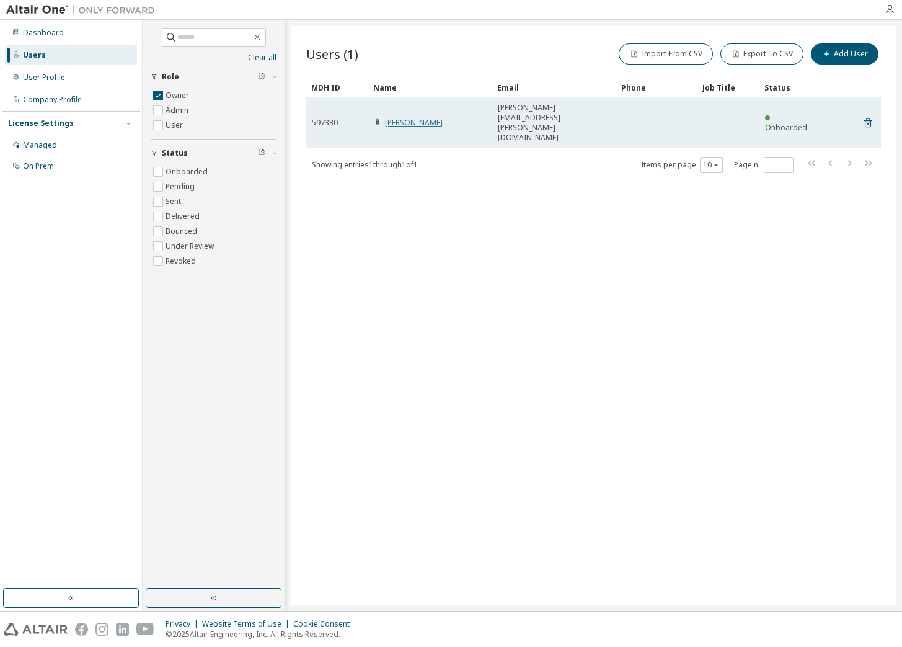
click at [404, 117] on link "[PERSON_NAME]" at bounding box center [414, 122] width 58 height 11
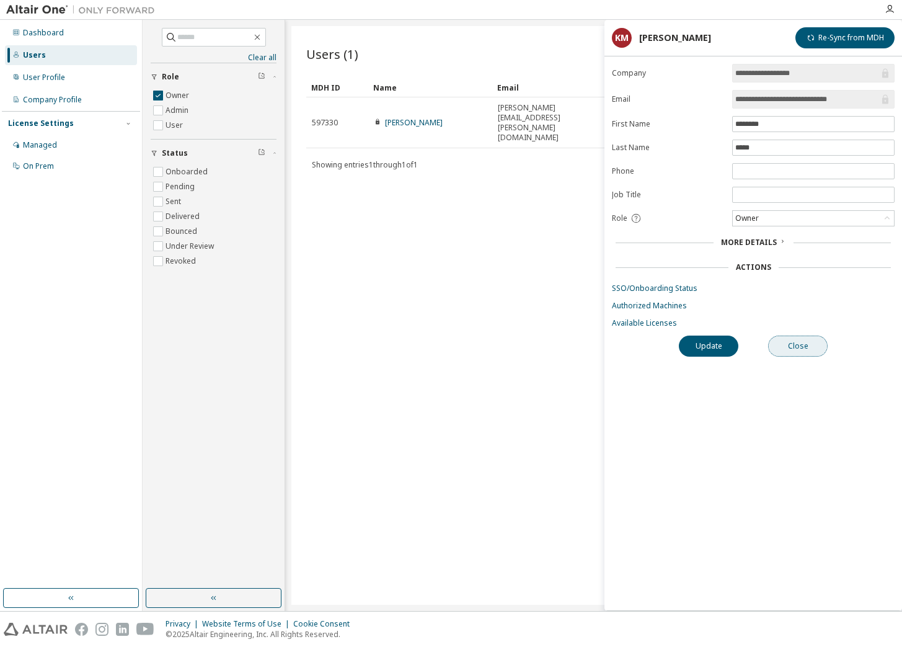
click at [802, 345] on button "Close" at bounding box center [798, 345] width 60 height 21
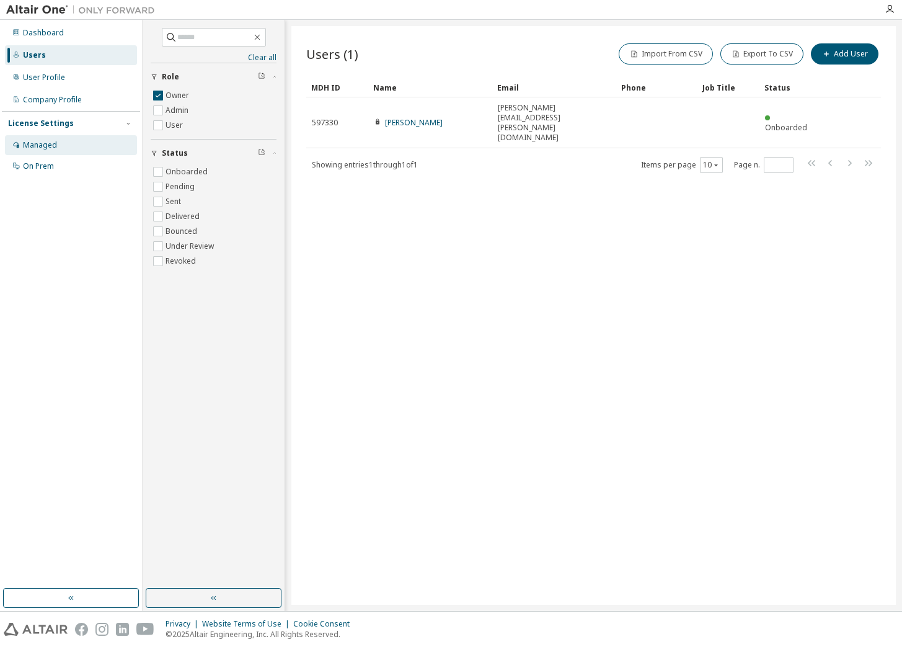
click at [45, 144] on div "Managed" at bounding box center [40, 145] width 34 height 10
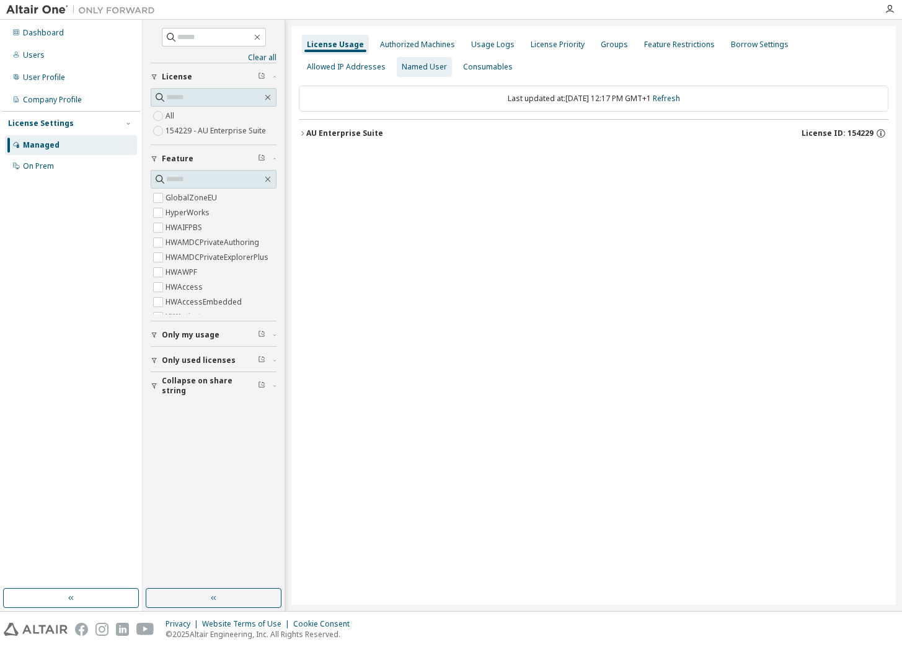
click at [402, 66] on div "Named User" at bounding box center [424, 67] width 45 height 10
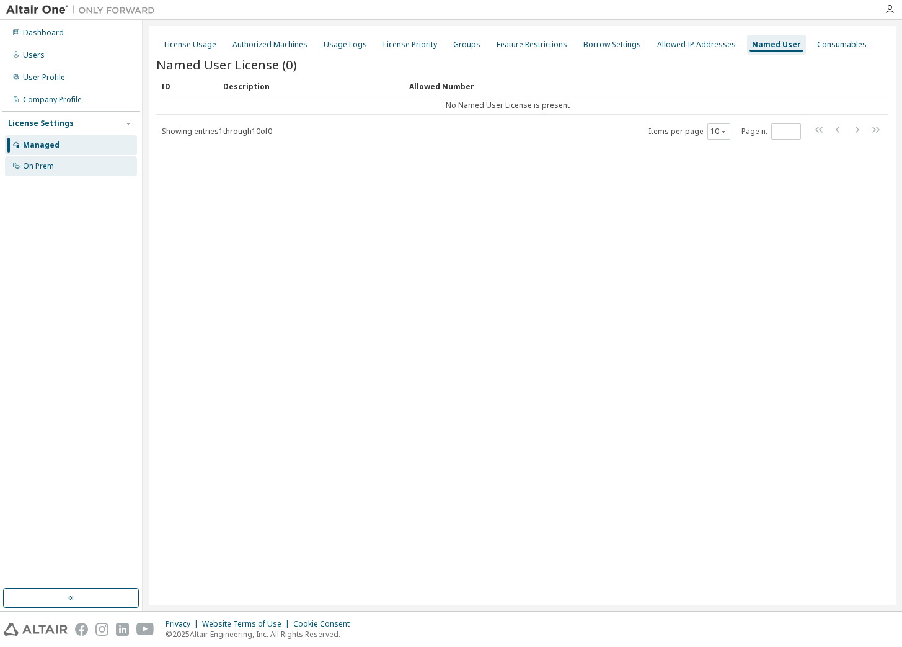
click at [33, 167] on div "On Prem" at bounding box center [38, 166] width 31 height 10
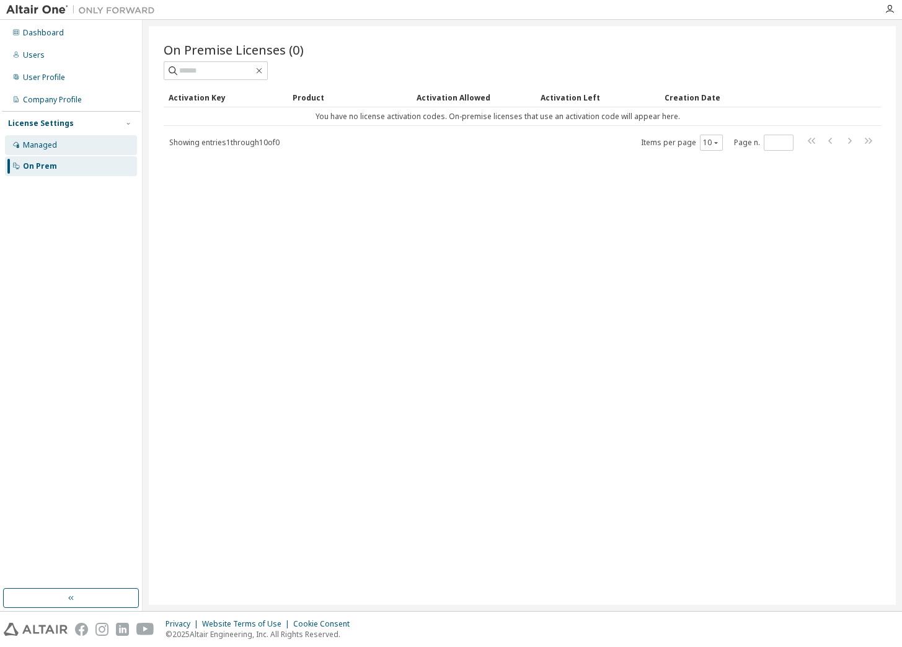
click at [53, 150] on div "Managed" at bounding box center [71, 145] width 132 height 20
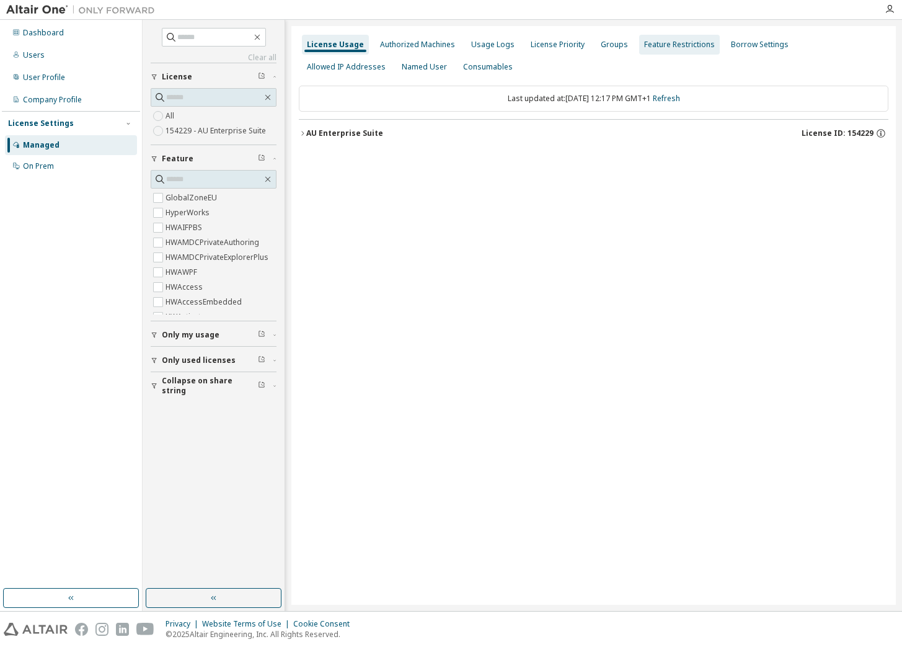
click at [678, 38] on div "Feature Restrictions" at bounding box center [679, 45] width 81 height 20
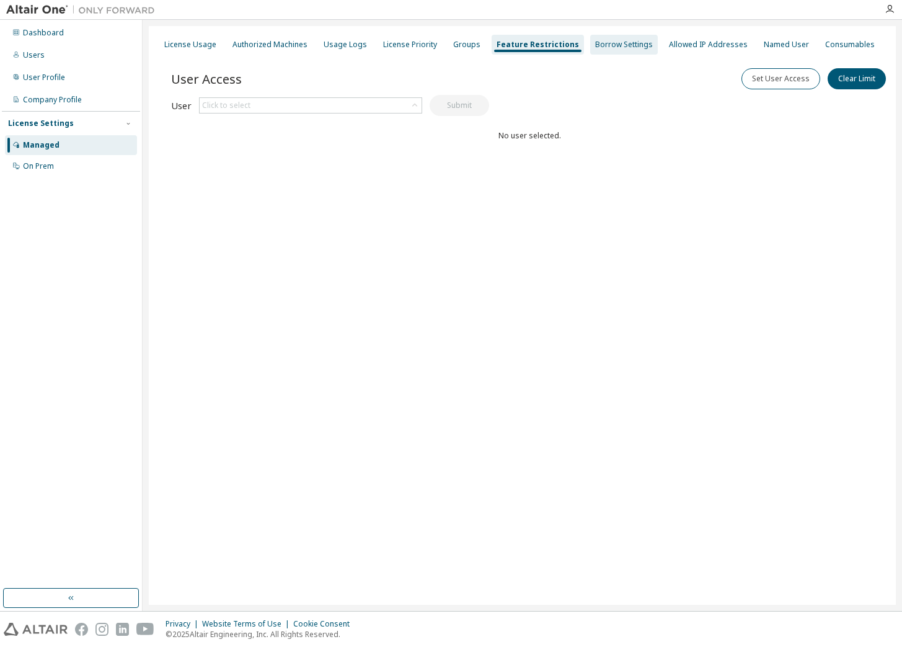
click at [619, 38] on div "Borrow Settings" at bounding box center [624, 45] width 68 height 20
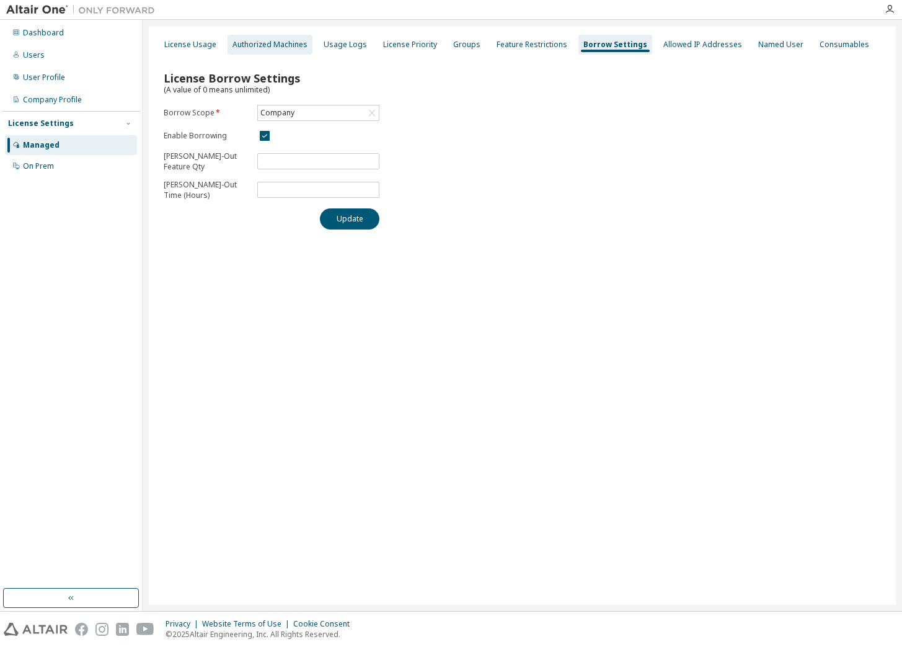
click at [248, 43] on div "Authorized Machines" at bounding box center [269, 45] width 75 height 10
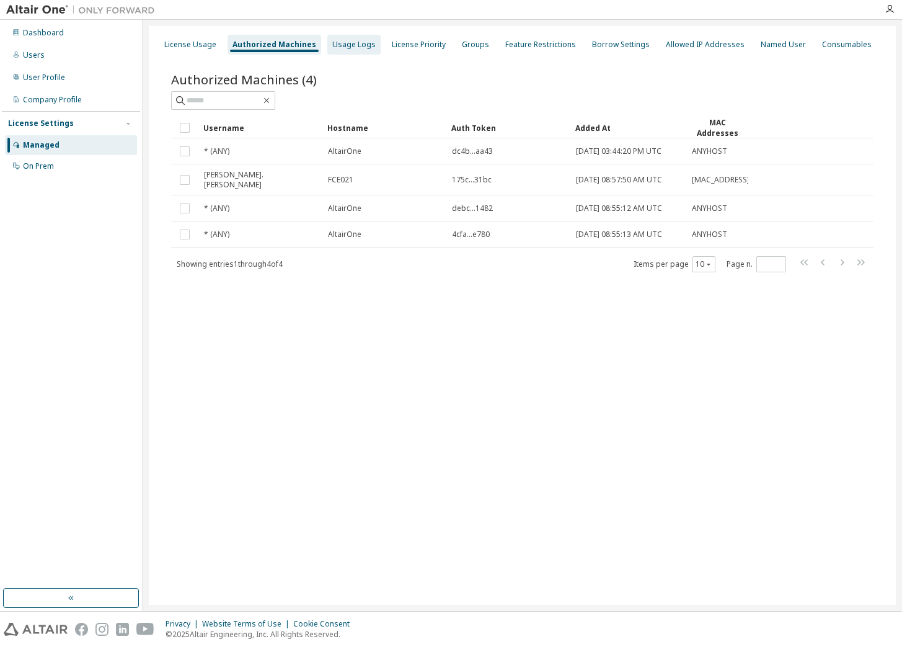
click at [350, 45] on div "Usage Logs" at bounding box center [353, 45] width 43 height 10
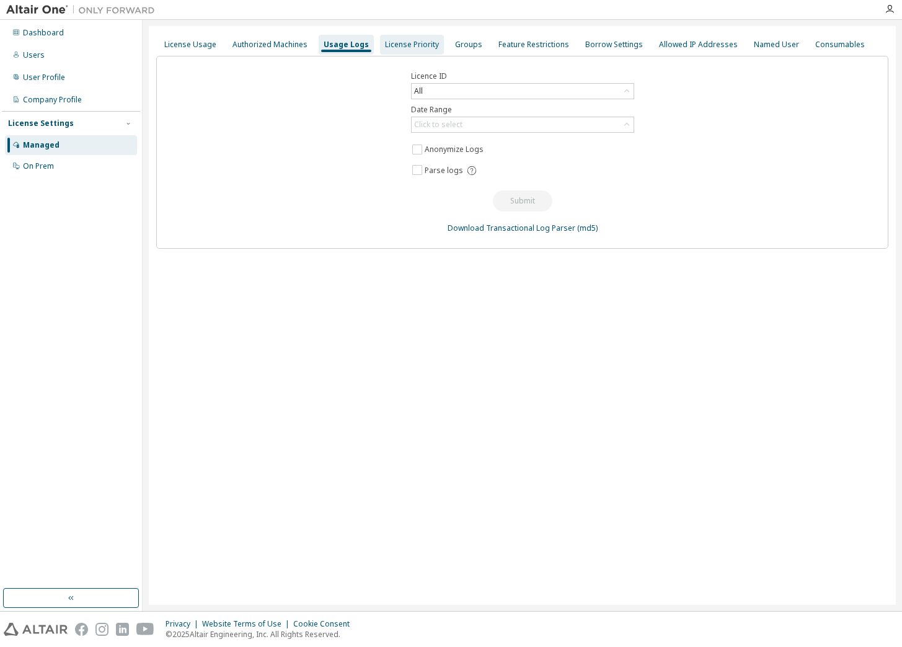
click at [399, 45] on div "License Priority" at bounding box center [412, 45] width 54 height 10
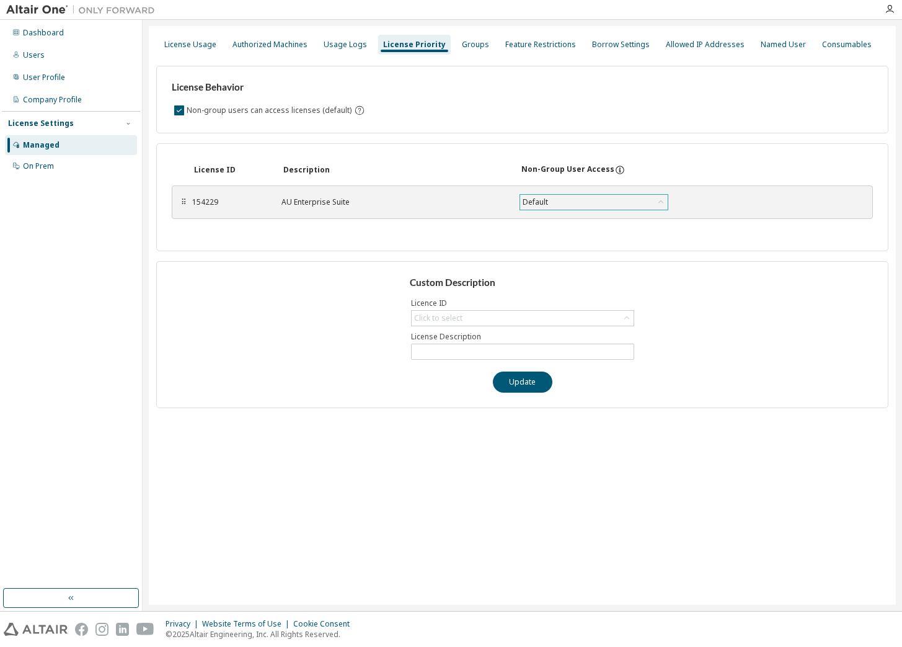
click at [552, 195] on div "Default" at bounding box center [594, 202] width 148 height 15
click at [558, 197] on div "Default" at bounding box center [594, 202] width 148 height 15
click at [469, 51] on div "Groups" at bounding box center [475, 45] width 37 height 20
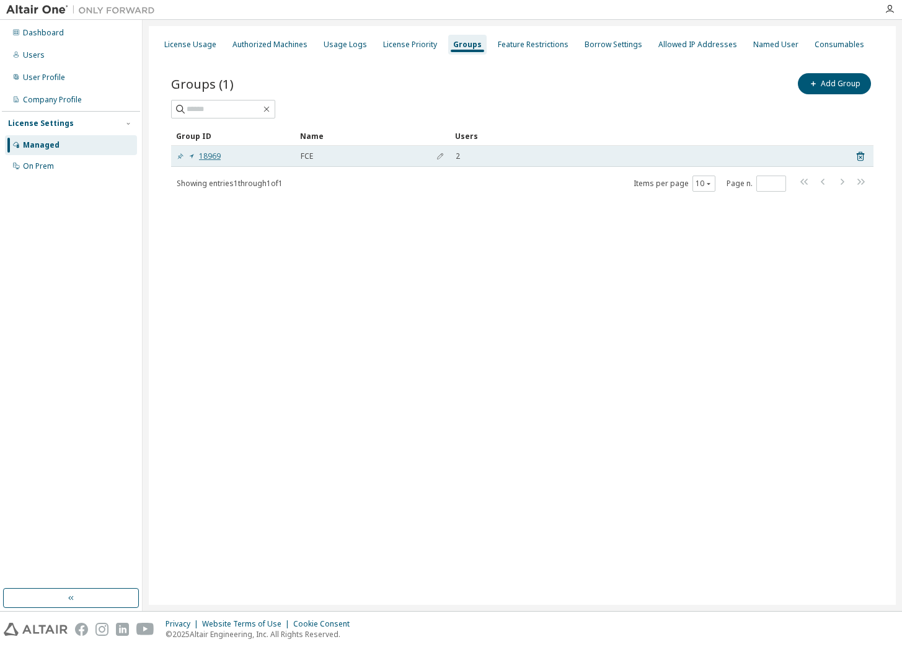
click at [208, 154] on link "18969" at bounding box center [199, 156] width 44 height 10
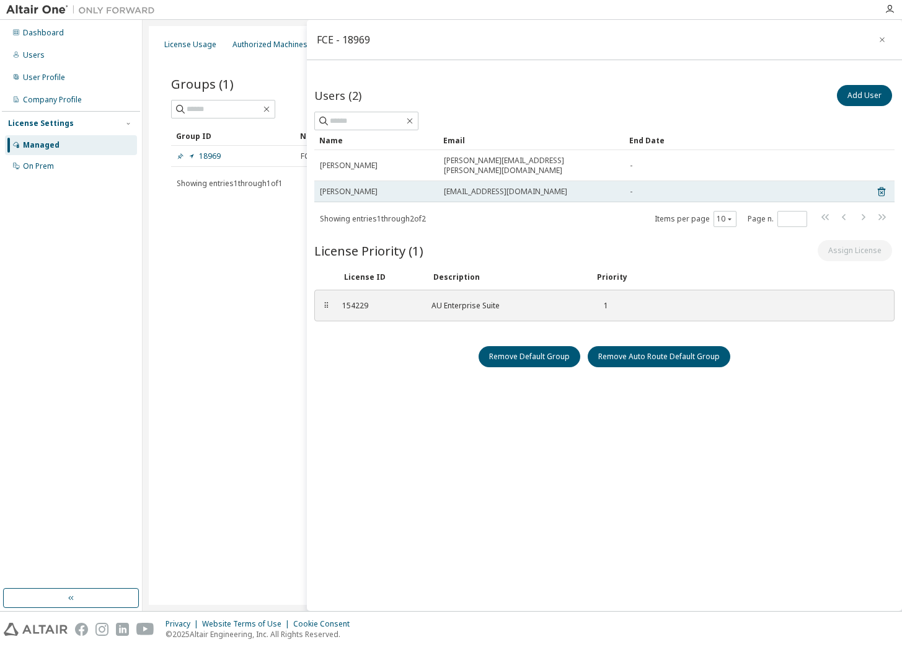
click at [467, 187] on span "[EMAIL_ADDRESS][DOMAIN_NAME]" at bounding box center [505, 192] width 123 height 10
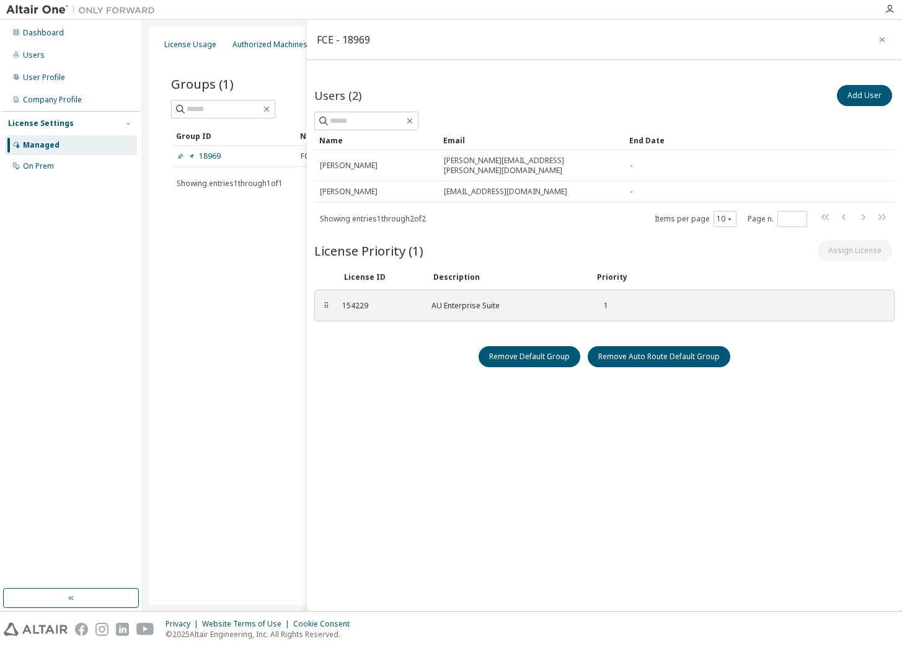
click at [880, 43] on icon "button" at bounding box center [882, 40] width 9 height 10
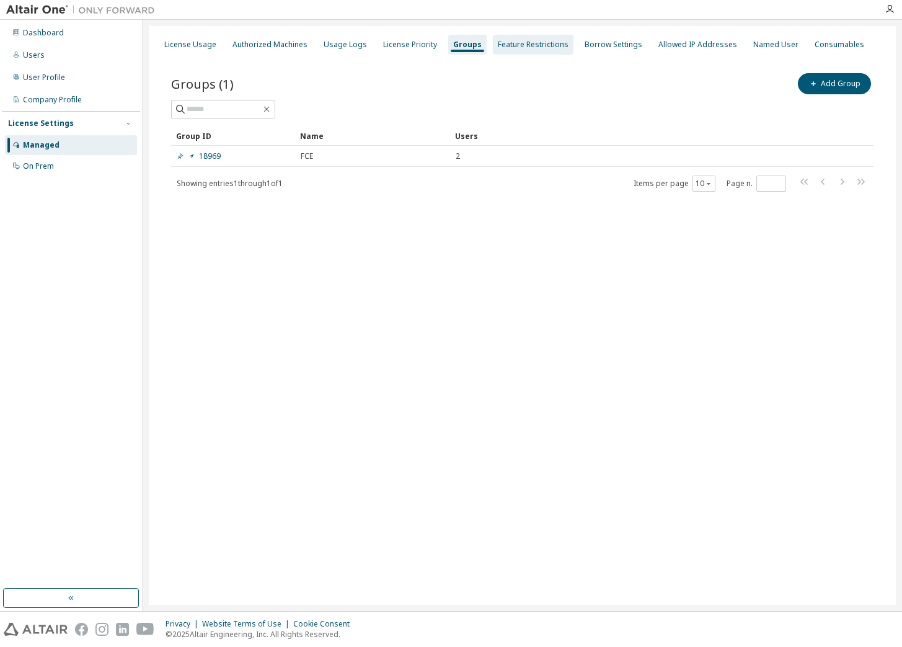
click at [507, 44] on div "Feature Restrictions" at bounding box center [533, 45] width 71 height 10
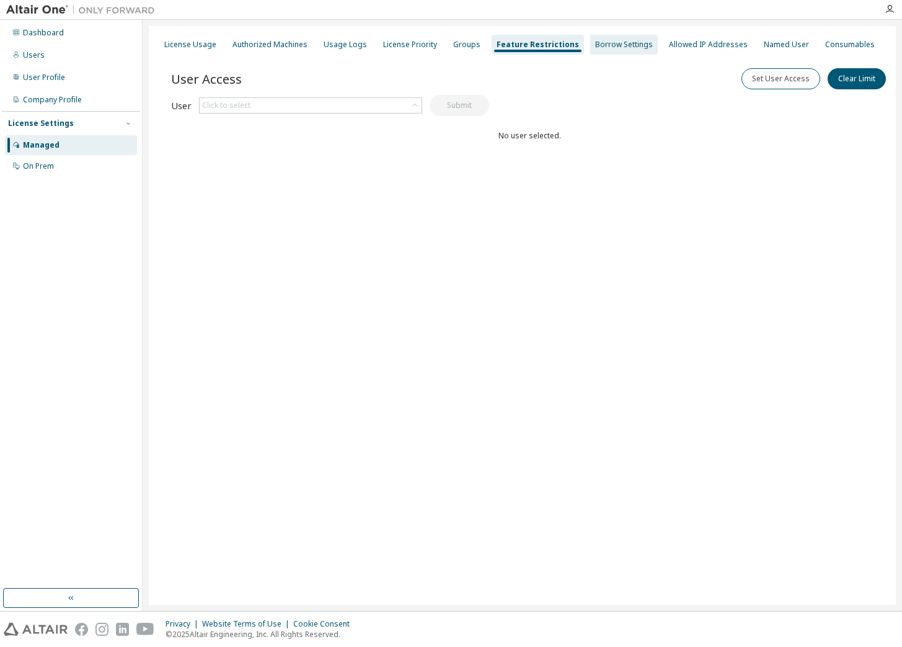
click at [617, 52] on div "Borrow Settings" at bounding box center [624, 45] width 68 height 20
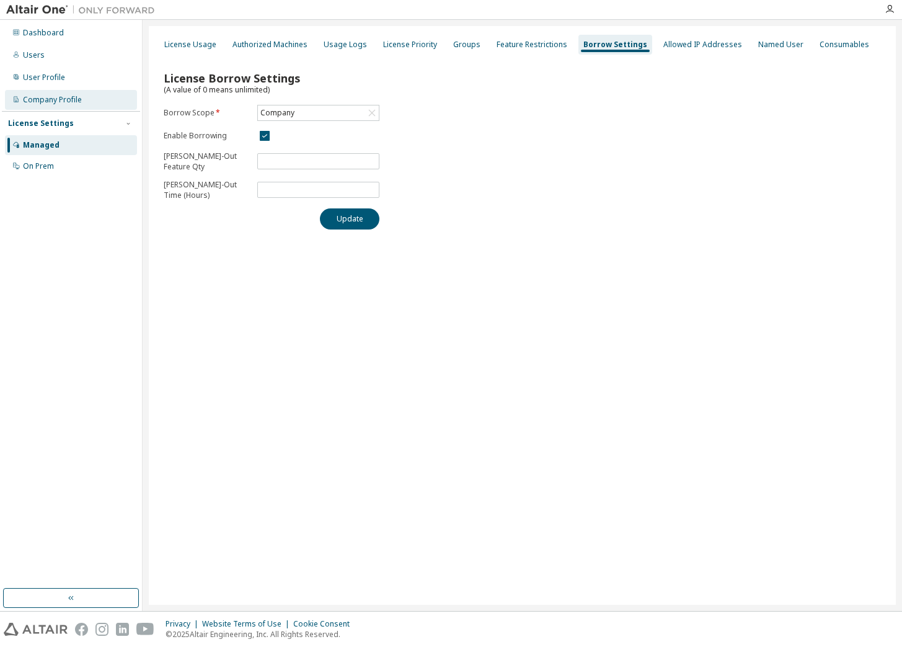
click at [79, 102] on div "Company Profile" at bounding box center [52, 100] width 59 height 10
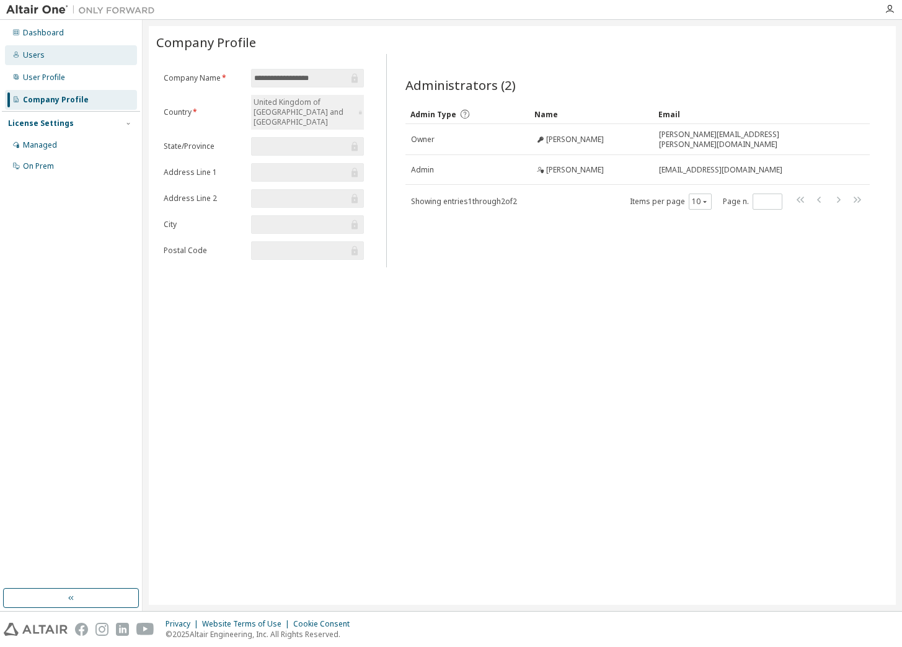
click at [73, 53] on div "Users" at bounding box center [71, 55] width 132 height 20
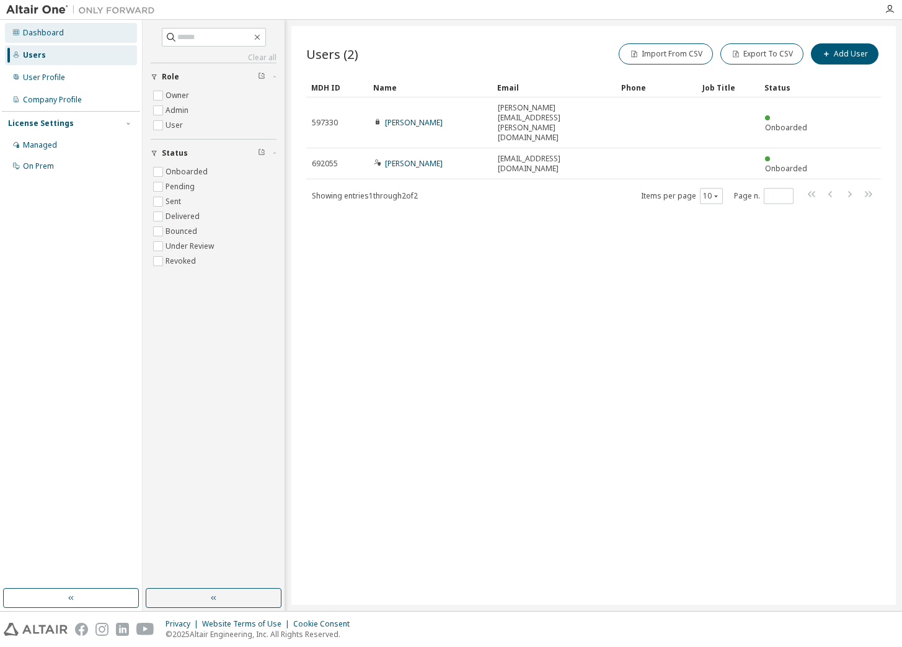
click at [73, 35] on div "Dashboard" at bounding box center [71, 33] width 132 height 20
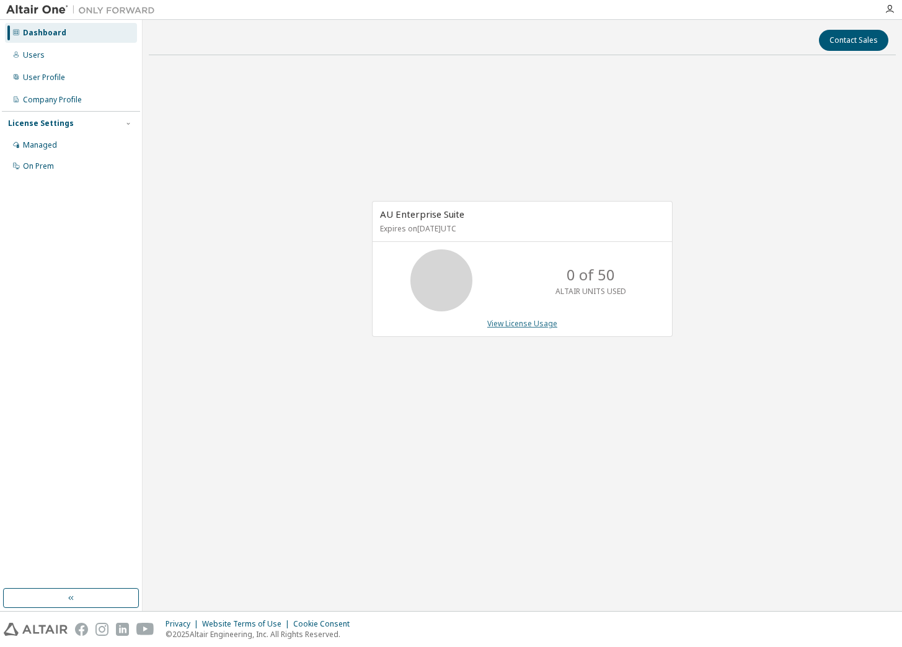
click at [542, 326] on link "View License Usage" at bounding box center [522, 323] width 70 height 11
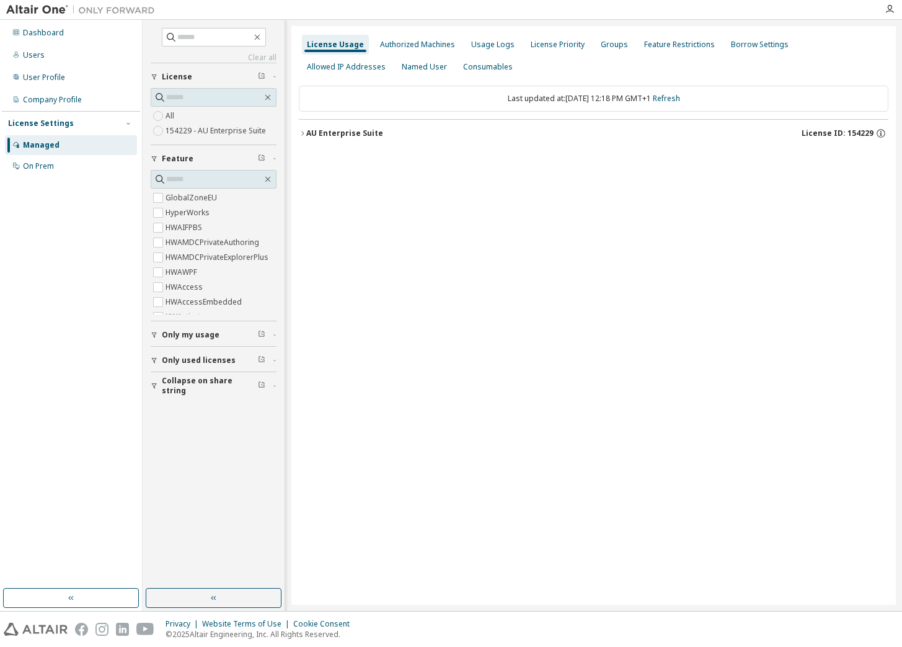
click at [216, 337] on span "Only my usage" at bounding box center [191, 335] width 58 height 10
click at [210, 356] on span "Only used licenses" at bounding box center [199, 360] width 74 height 10
click at [212, 130] on label "154229 - AU Enterprise Suite" at bounding box center [217, 130] width 103 height 15
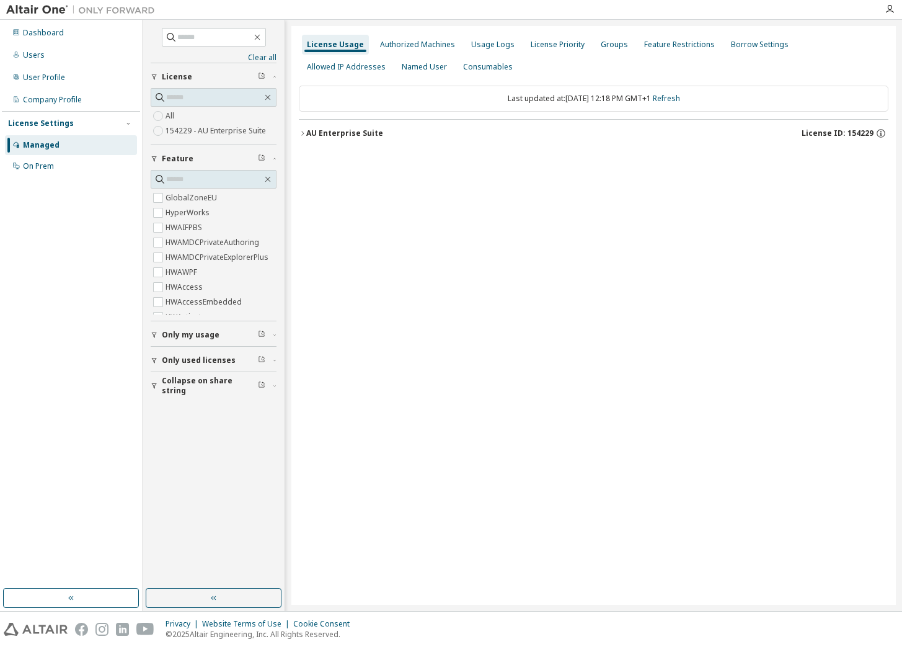
click at [306, 130] on div "AU Enterprise Suite" at bounding box center [344, 133] width 77 height 10
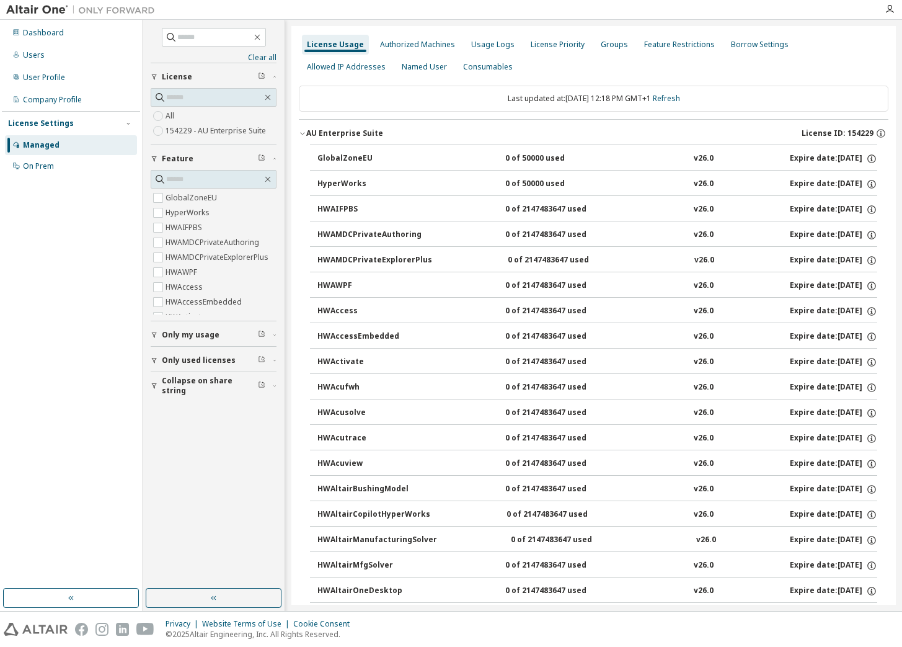
click at [305, 130] on icon "button" at bounding box center [302, 133] width 7 height 7
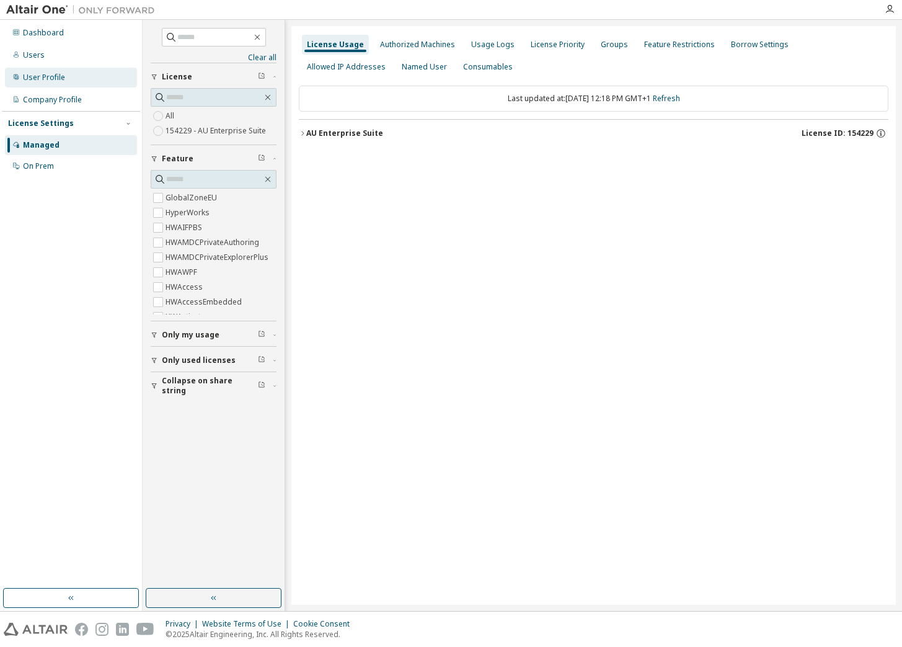
click at [64, 77] on div "User Profile" at bounding box center [71, 78] width 132 height 20
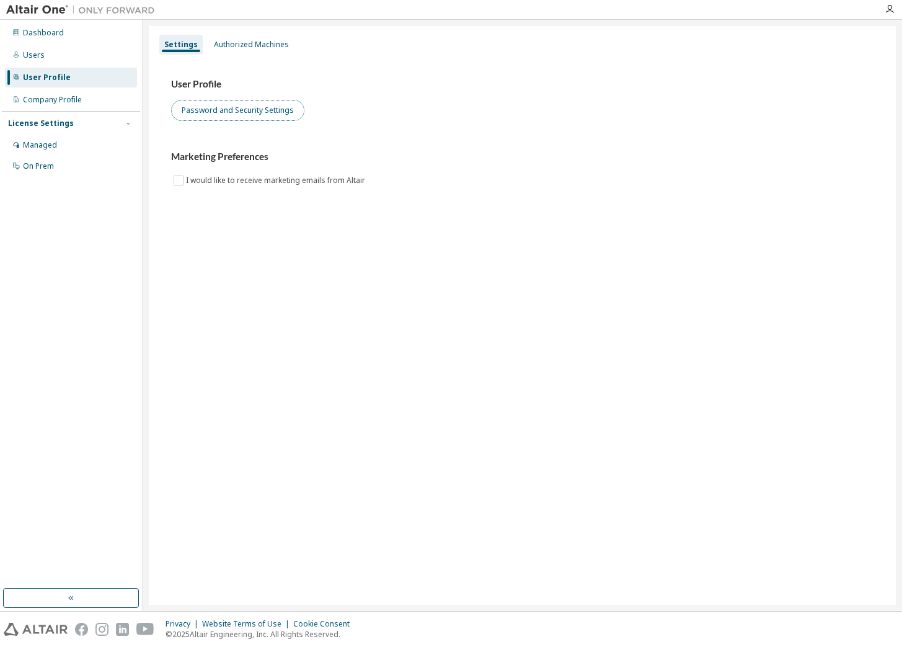
click at [267, 115] on button "Password and Security Settings" at bounding box center [237, 110] width 133 height 21
click at [216, 42] on div "Authorized Machines" at bounding box center [251, 45] width 75 height 10
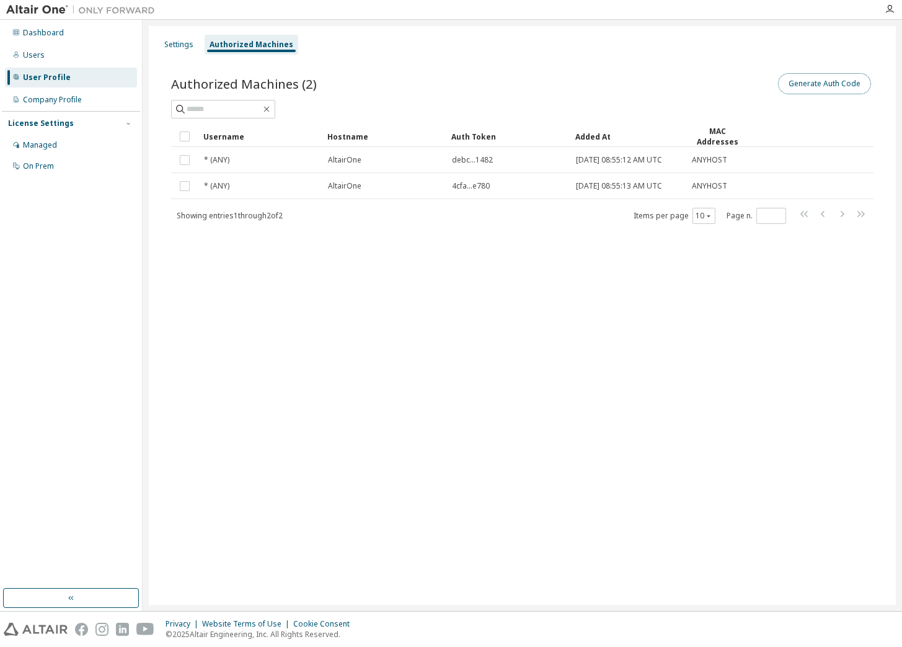
click at [834, 87] on button "Generate Auth Code" at bounding box center [824, 83] width 93 height 21
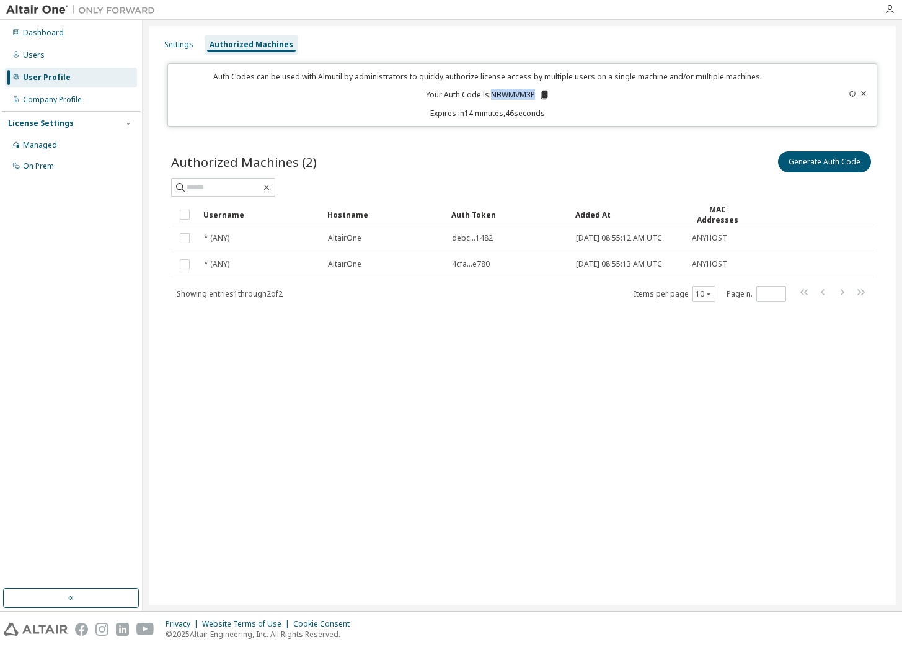
drag, startPoint x: 492, startPoint y: 94, endPoint x: 534, endPoint y: 94, distance: 41.5
click at [534, 94] on p "Your Auth Code is: NBWMVM3P" at bounding box center [488, 94] width 124 height 11
copy p "NBWMVM3P"
